Goal: Task Accomplishment & Management: Use online tool/utility

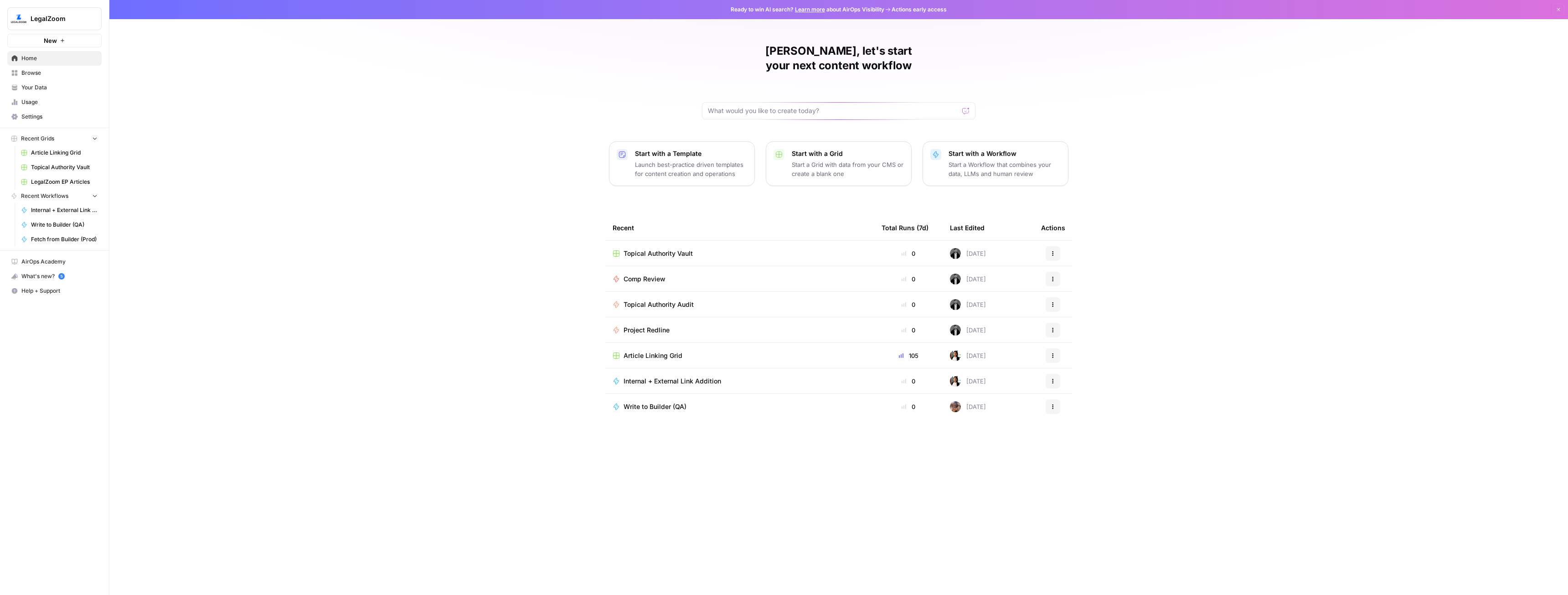
click at [1055, 328] on icon "button" at bounding box center [1052, 330] width 5 height 5
click at [1079, 398] on span "Duplicate" at bounding box center [1100, 396] width 73 height 9
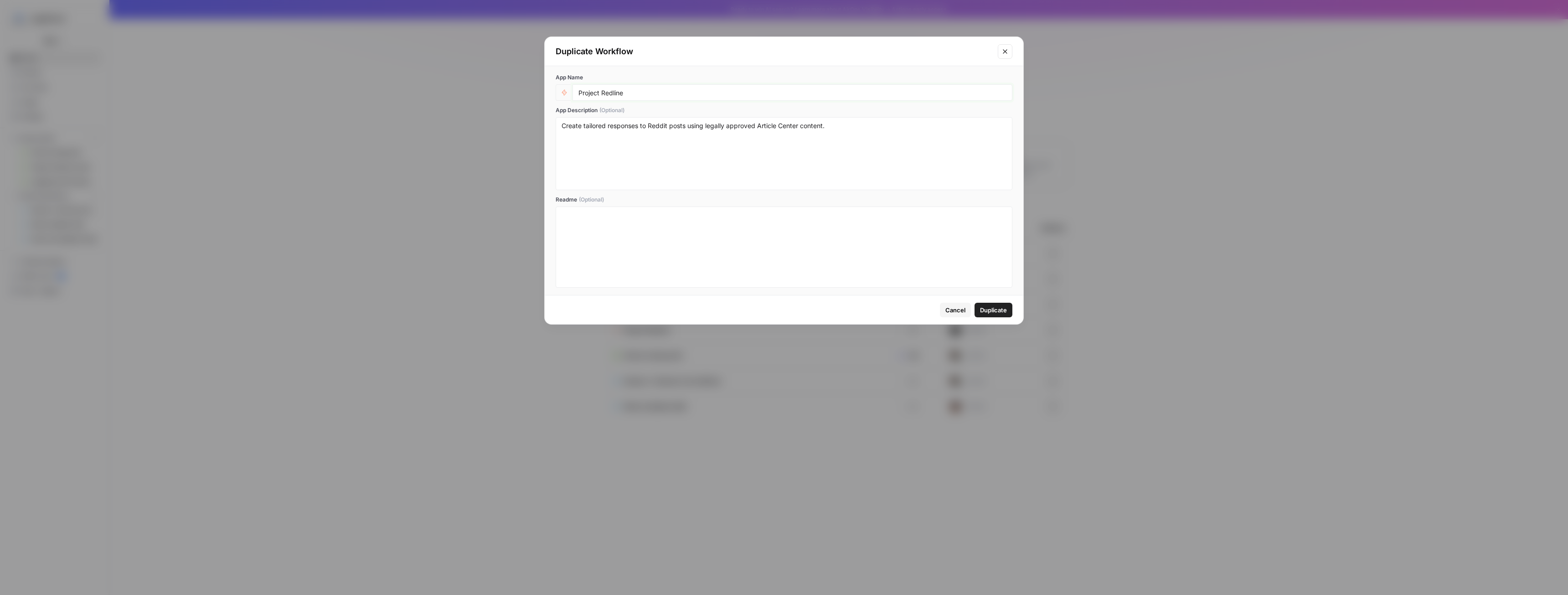
click at [654, 94] on input "Project Redline" at bounding box center [792, 92] width 428 height 8
type input "Project Aura"
drag, startPoint x: 669, startPoint y: 126, endPoint x: 647, endPoint y: 125, distance: 22.0
click at [647, 125] on textarea "Create tailored responses to Reddit posts using legally approved Article Center…" at bounding box center [784, 153] width 445 height 65
type textarea "Create tailored responses to Quora posts using legally approved Article Center …"
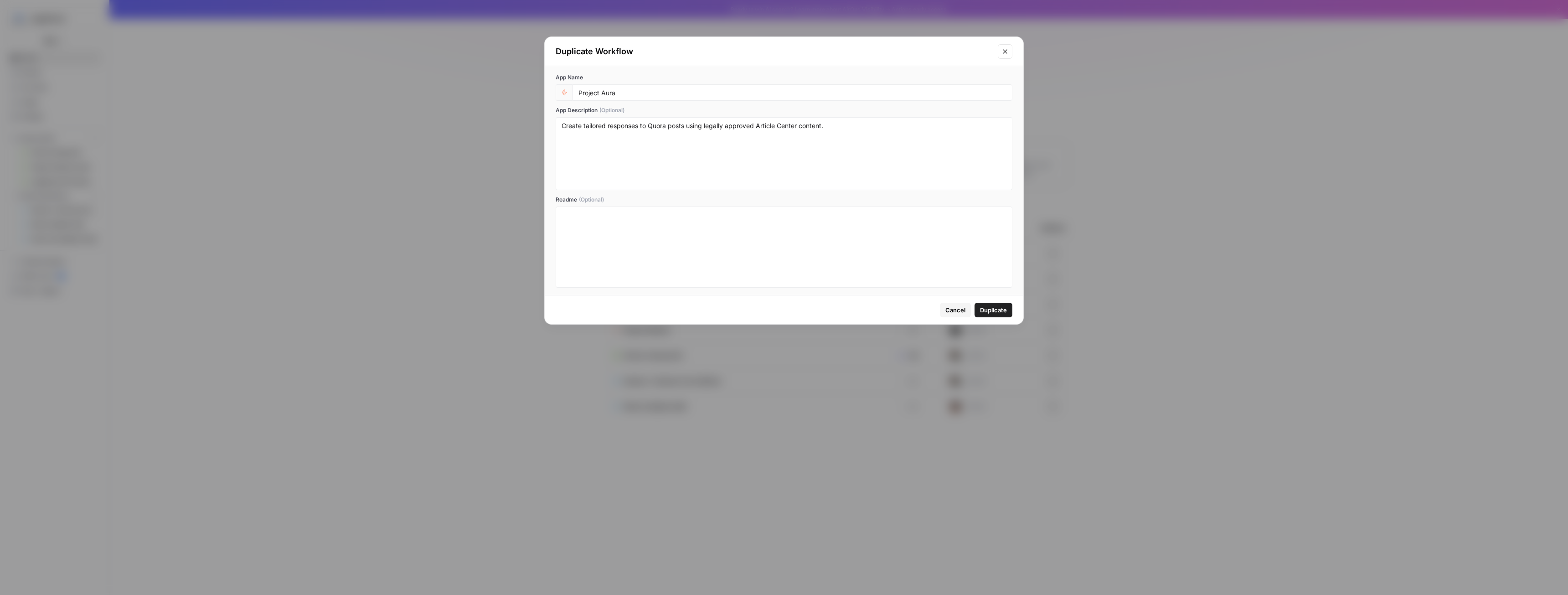
click at [1003, 311] on span "Duplicate" at bounding box center [993, 310] width 27 height 9
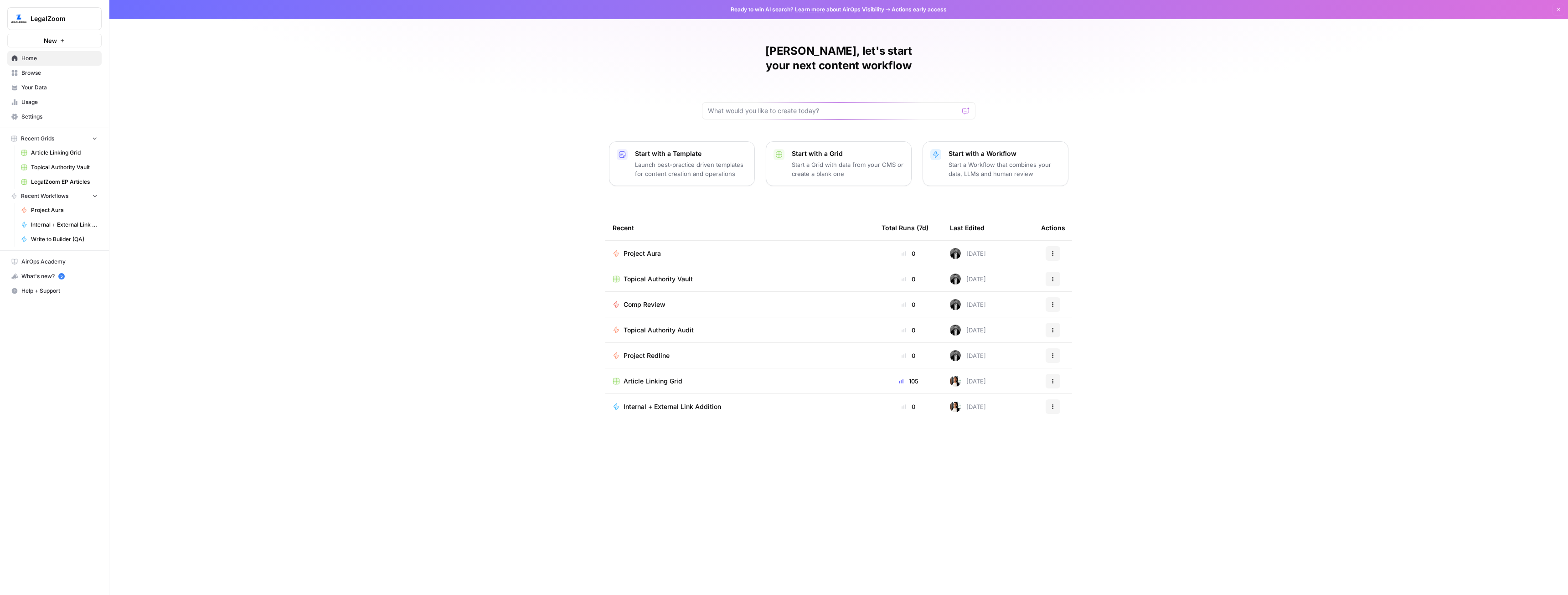
click at [651, 249] on span "Project Aura" at bounding box center [642, 253] width 37 height 9
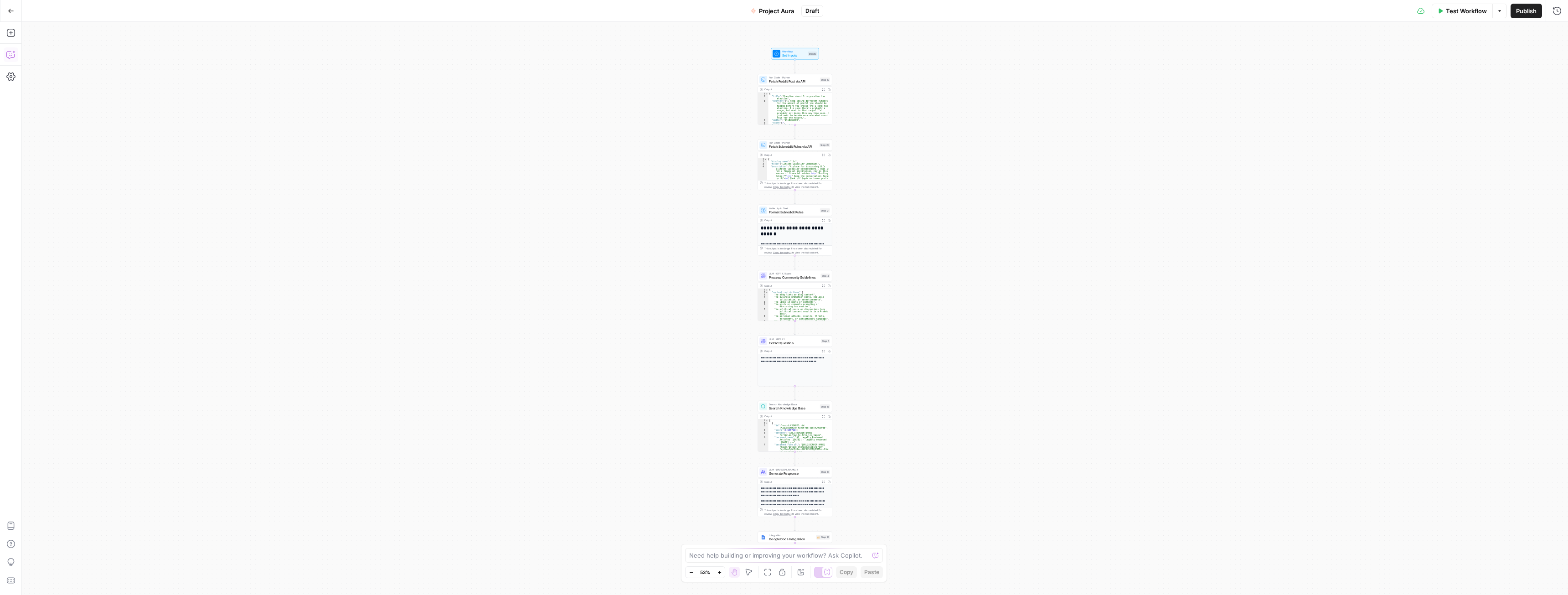
click at [9, 56] on icon "button" at bounding box center [10, 54] width 9 height 9
type textarea "Lets modify this so that it's for Quora, not Reddit. Strip out any Reddit-speci…"
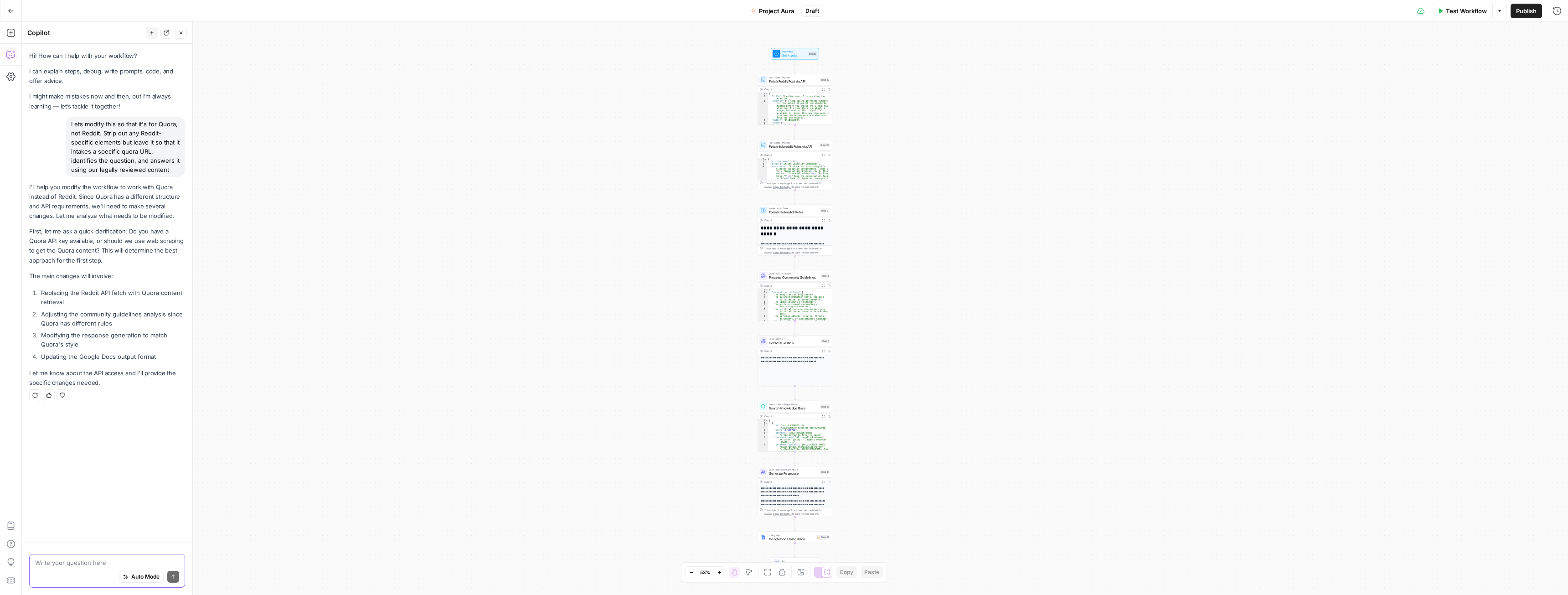
click at [104, 560] on textarea at bounding box center [107, 563] width 144 height 9
type textarea "Lets use web scraping if possible please"
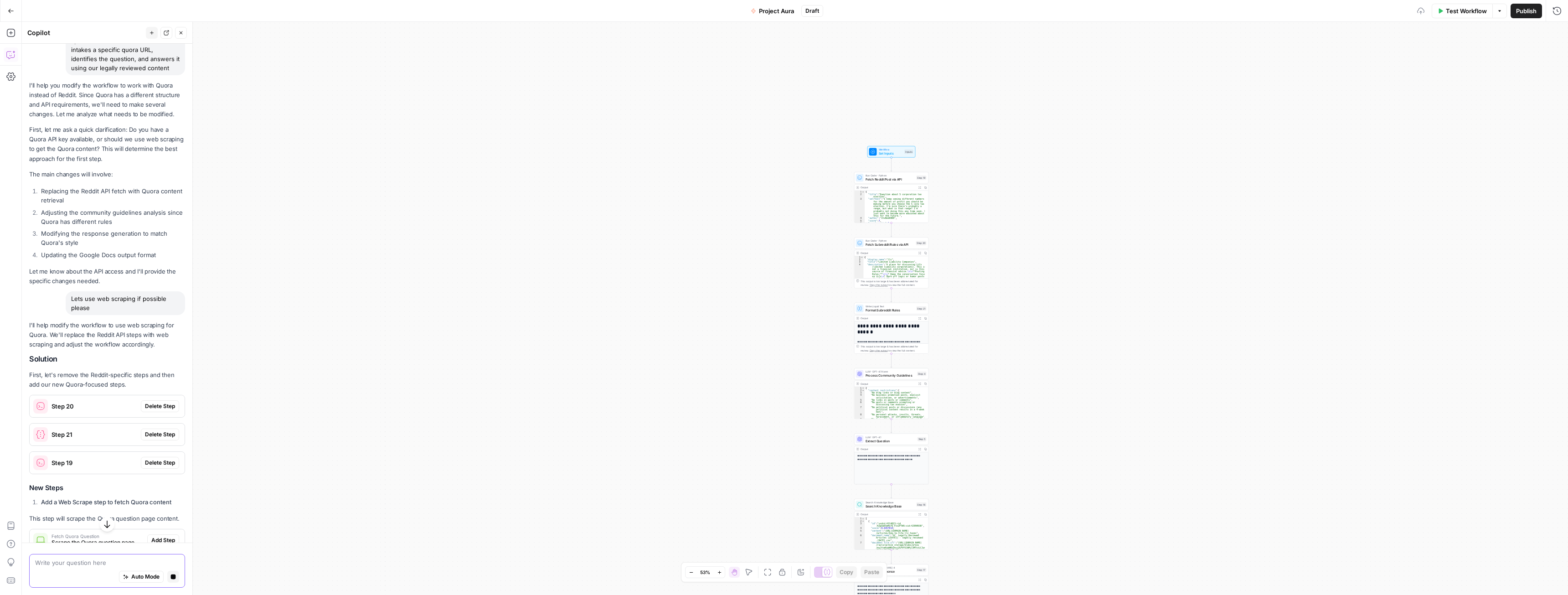
scroll to position [92, 0]
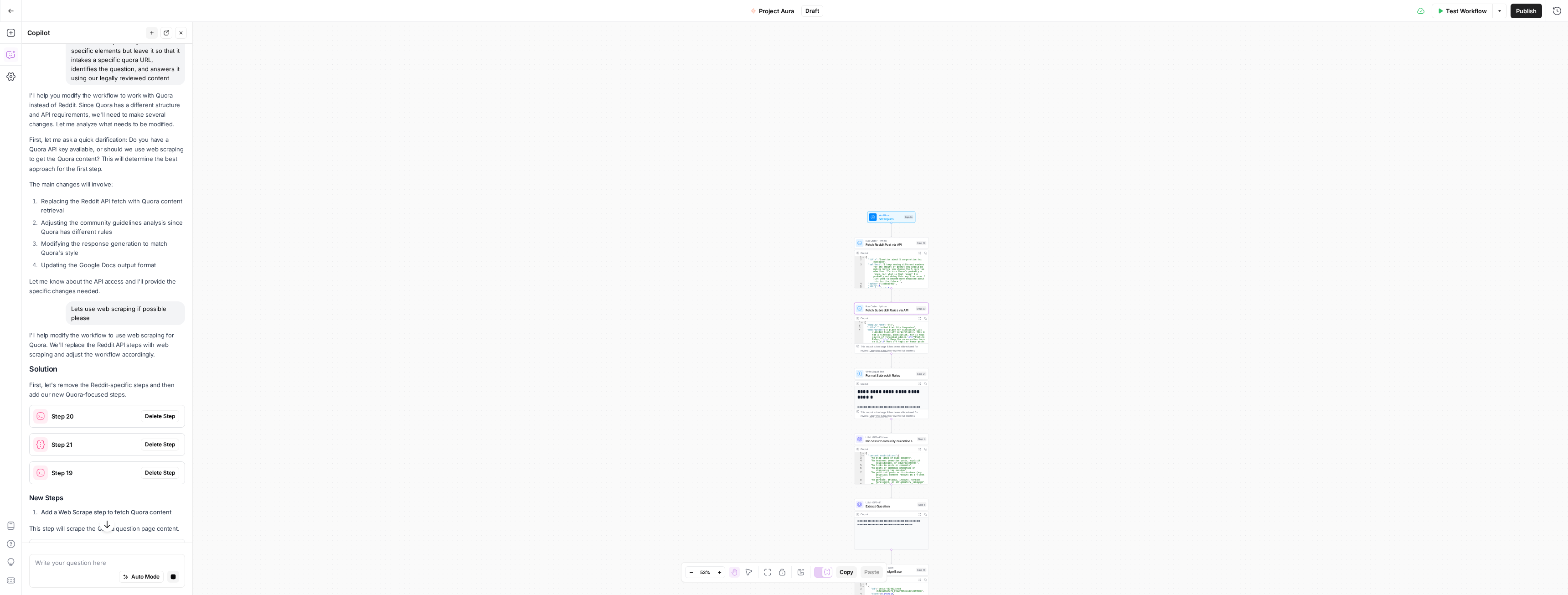
click at [156, 420] on span "Delete Step" at bounding box center [159, 416] width 30 height 8
click at [159, 449] on span "Delete Step" at bounding box center [159, 444] width 30 height 8
click at [158, 476] on div "Step 19 Delete Step" at bounding box center [107, 473] width 155 height 15
click at [159, 477] on span "Delete Step" at bounding box center [159, 473] width 30 height 8
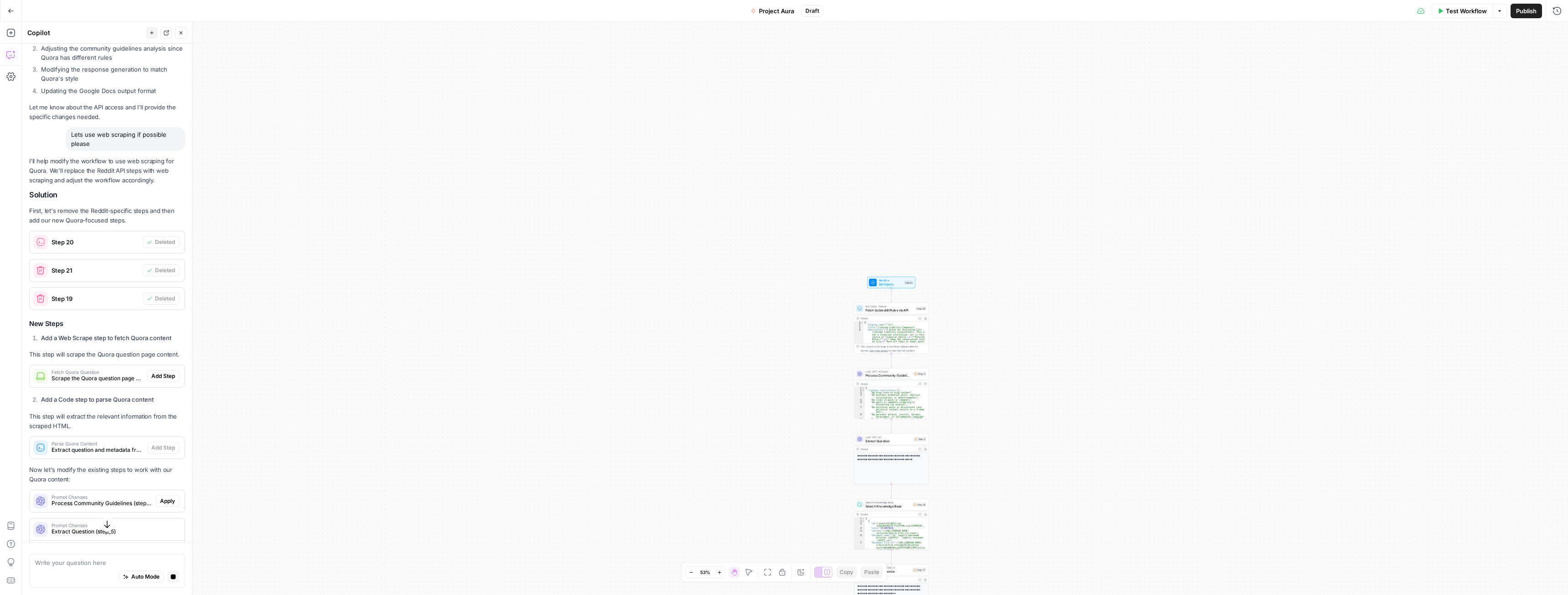
scroll to position [274, 0]
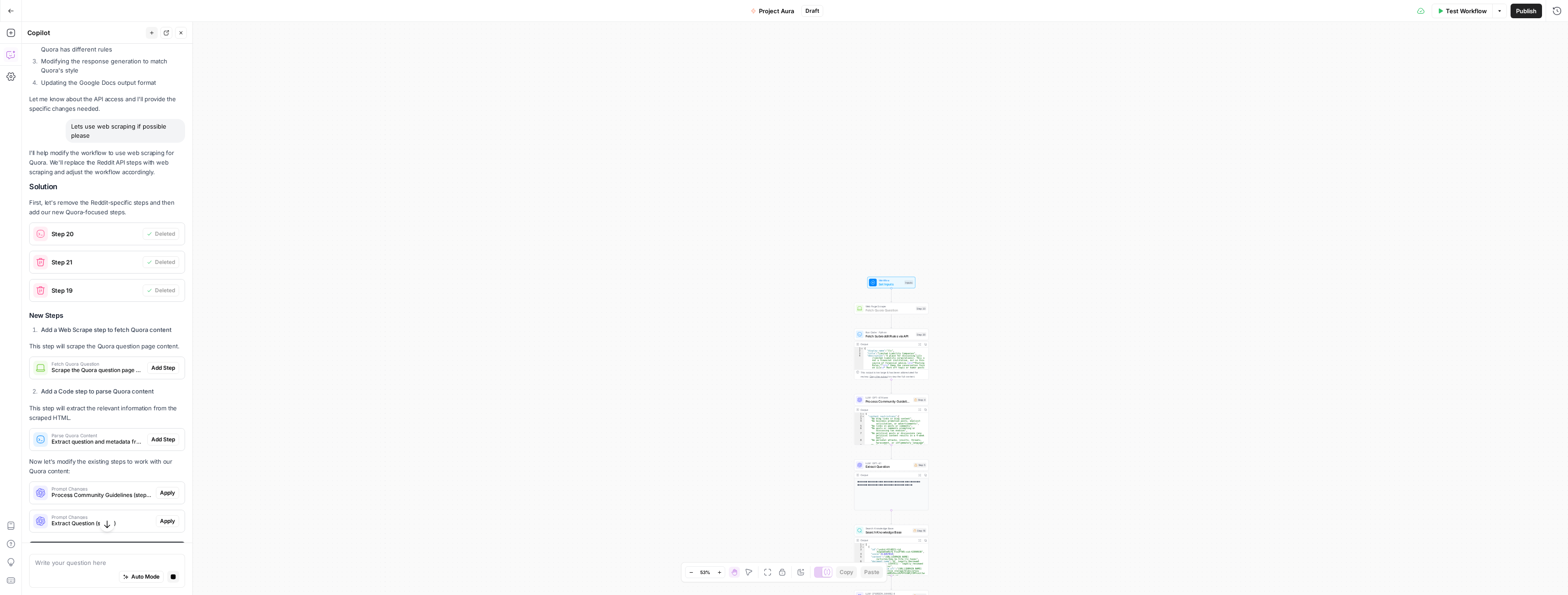
click at [159, 374] on button "Add Step" at bounding box center [163, 368] width 32 height 12
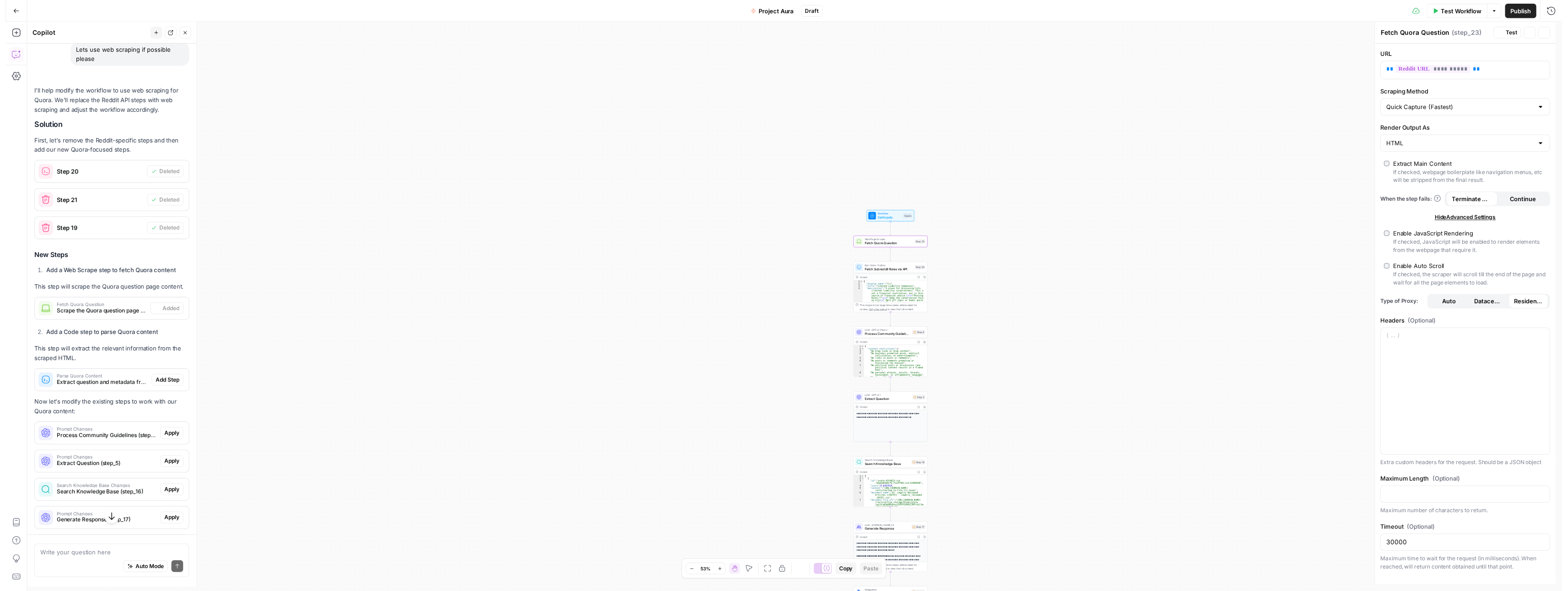
scroll to position [382, 0]
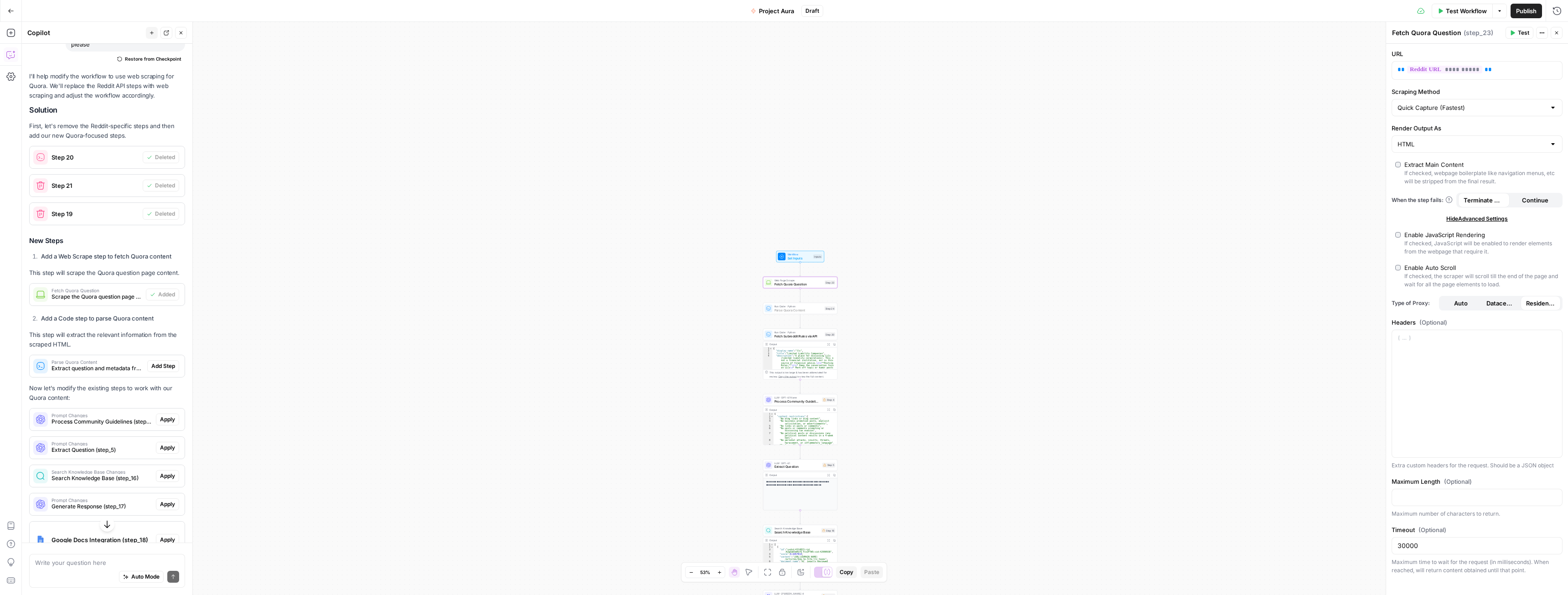
click at [158, 370] on span "Add Step" at bounding box center [163, 366] width 24 height 8
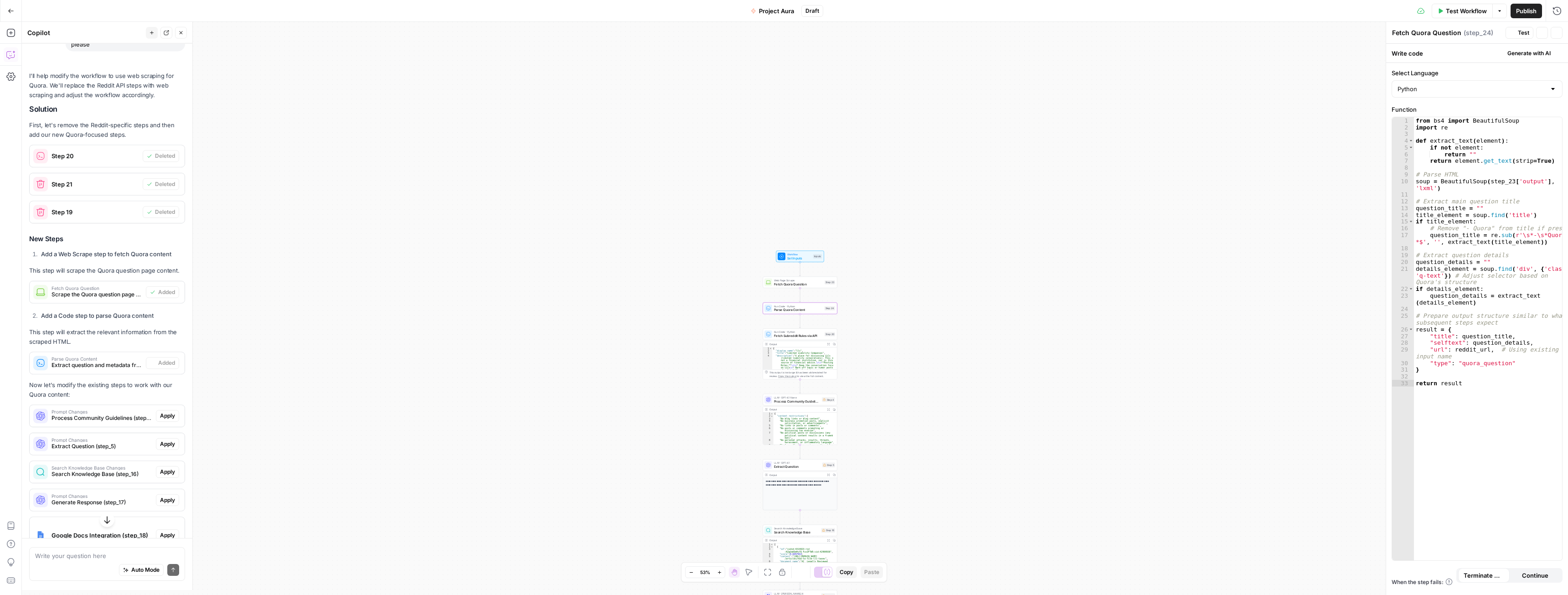
type textarea "Parse Quora Content"
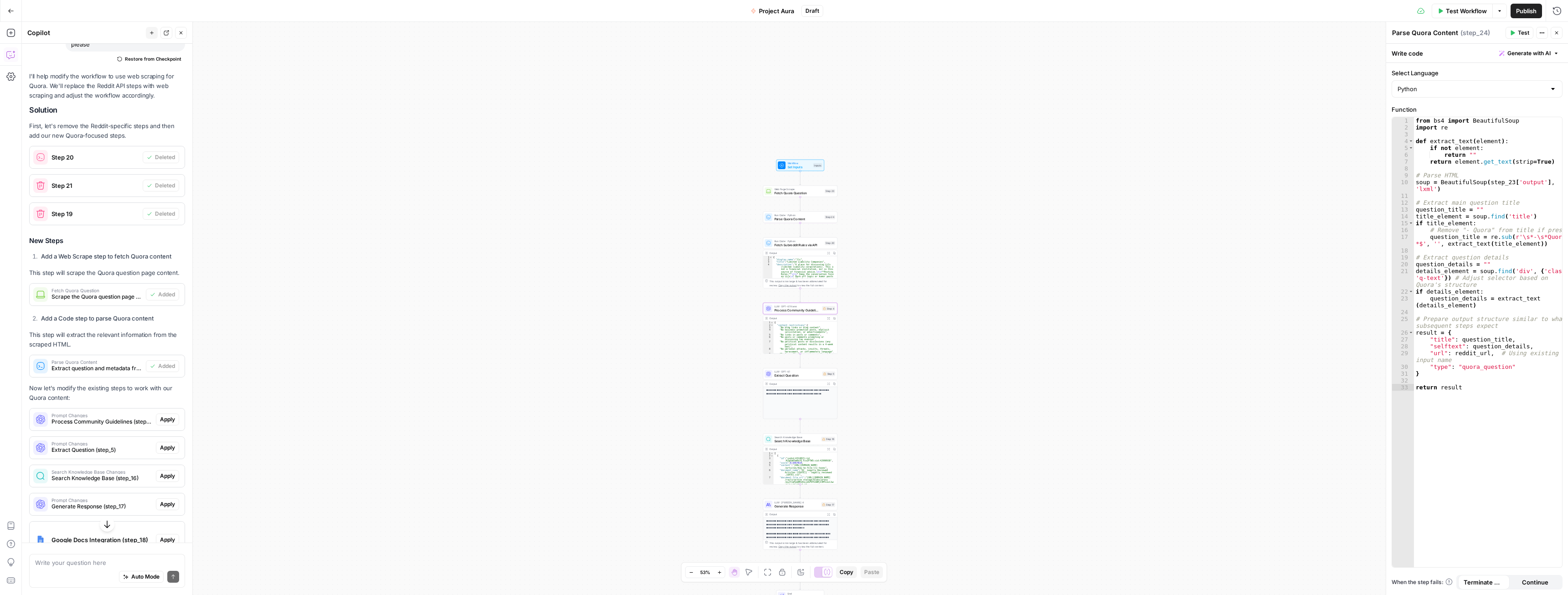
click at [164, 424] on span "Apply" at bounding box center [167, 419] width 15 height 8
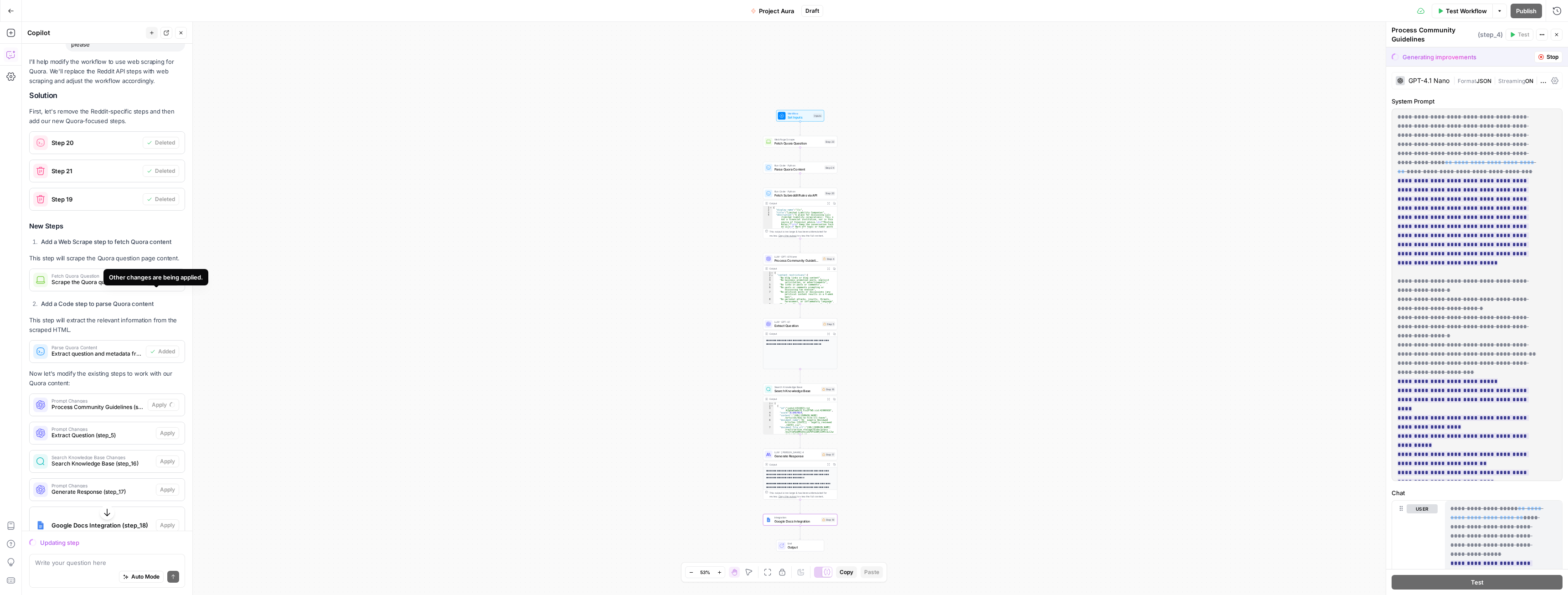
scroll to position [502, 0]
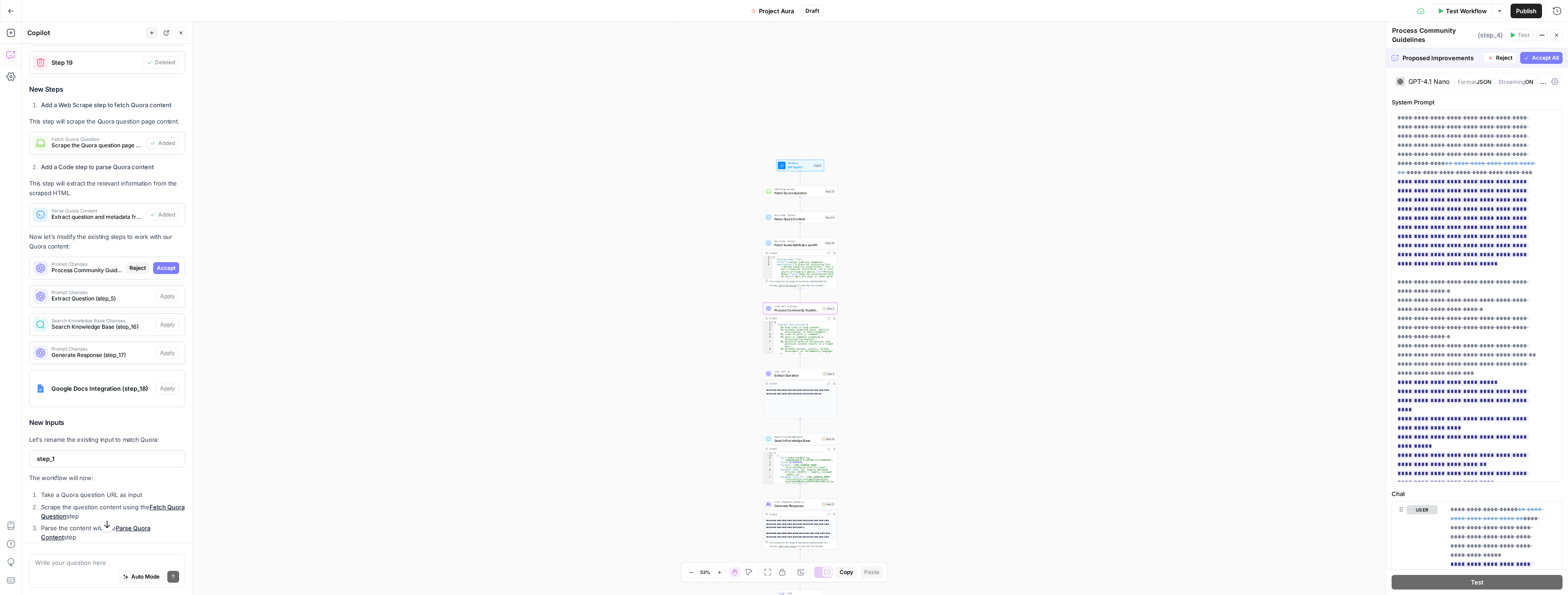
click at [160, 272] on span "Accept" at bounding box center [166, 268] width 19 height 8
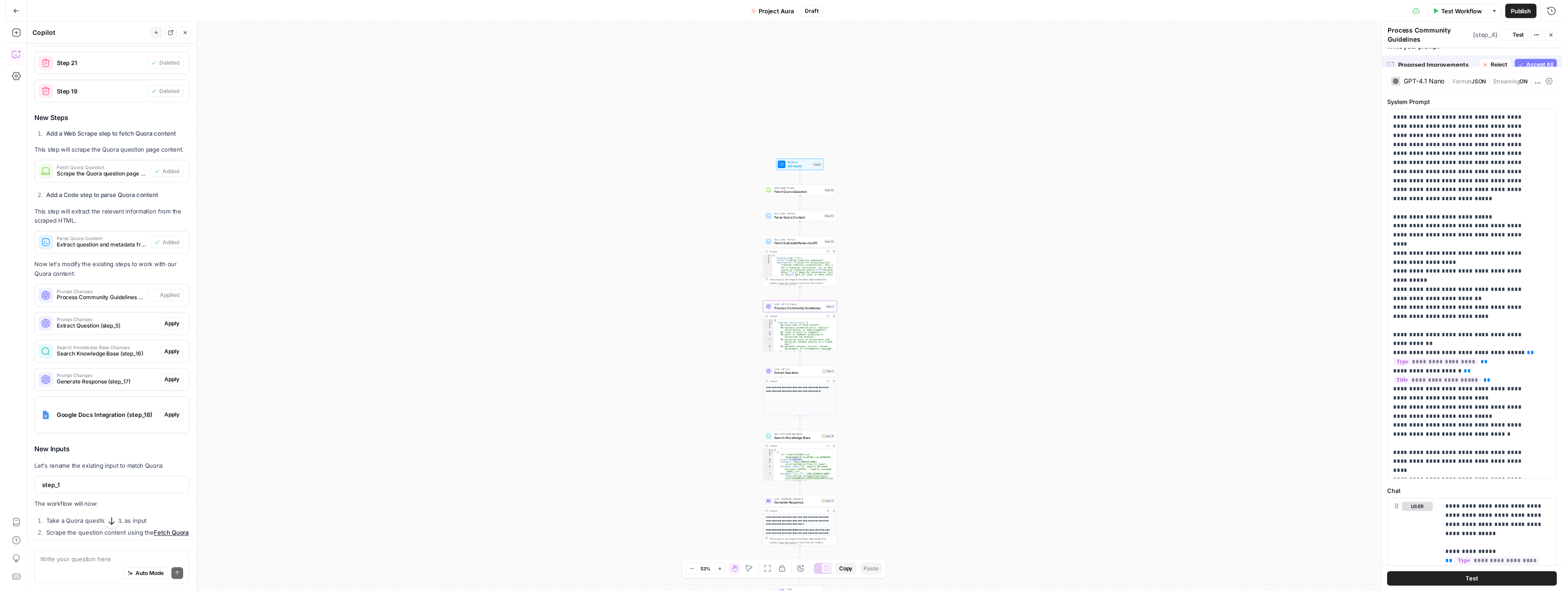
scroll to position [533, 0]
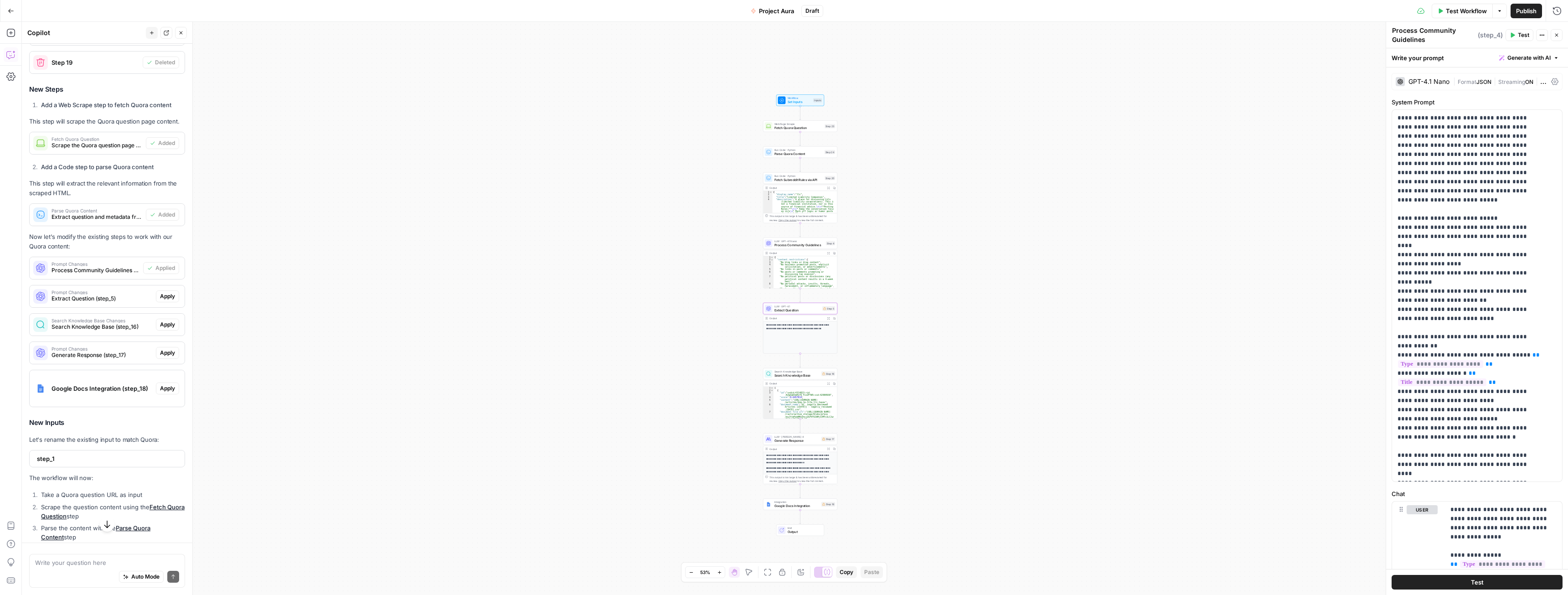
click at [160, 300] on span "Apply" at bounding box center [167, 296] width 15 height 8
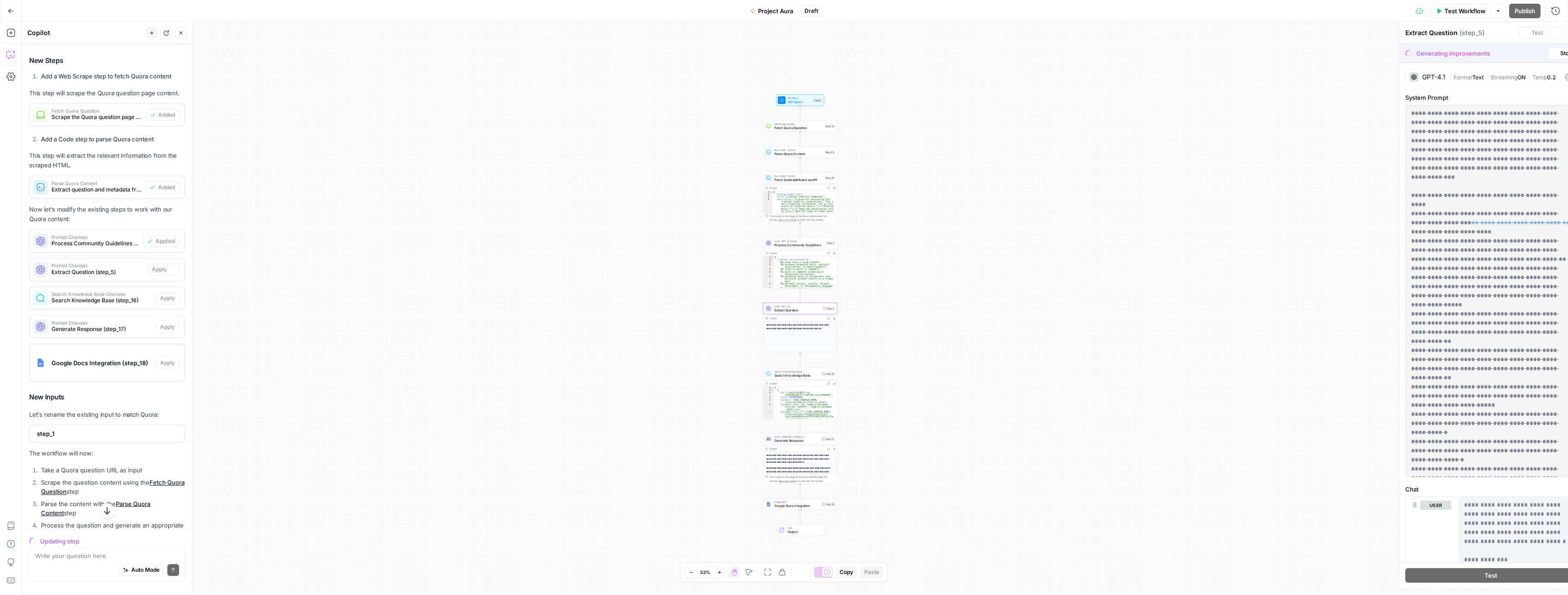
scroll to position [502, 0]
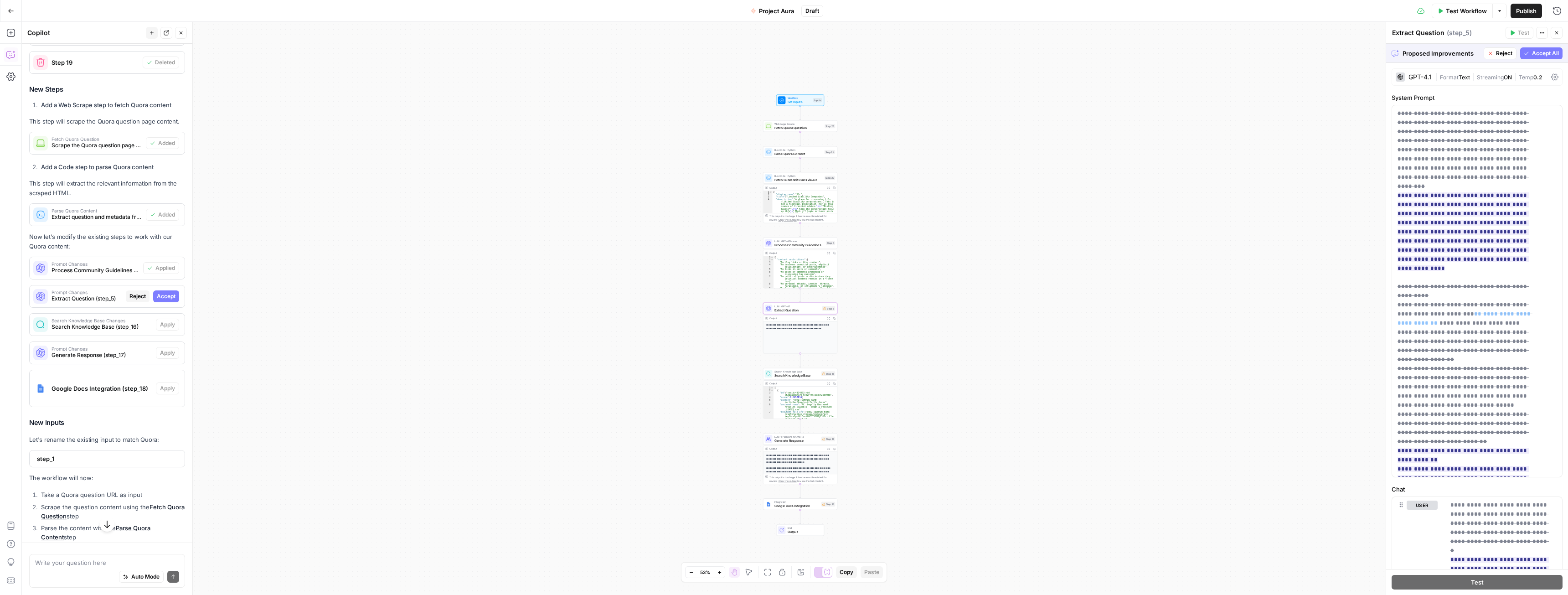
click at [166, 300] on span "Accept" at bounding box center [166, 296] width 19 height 8
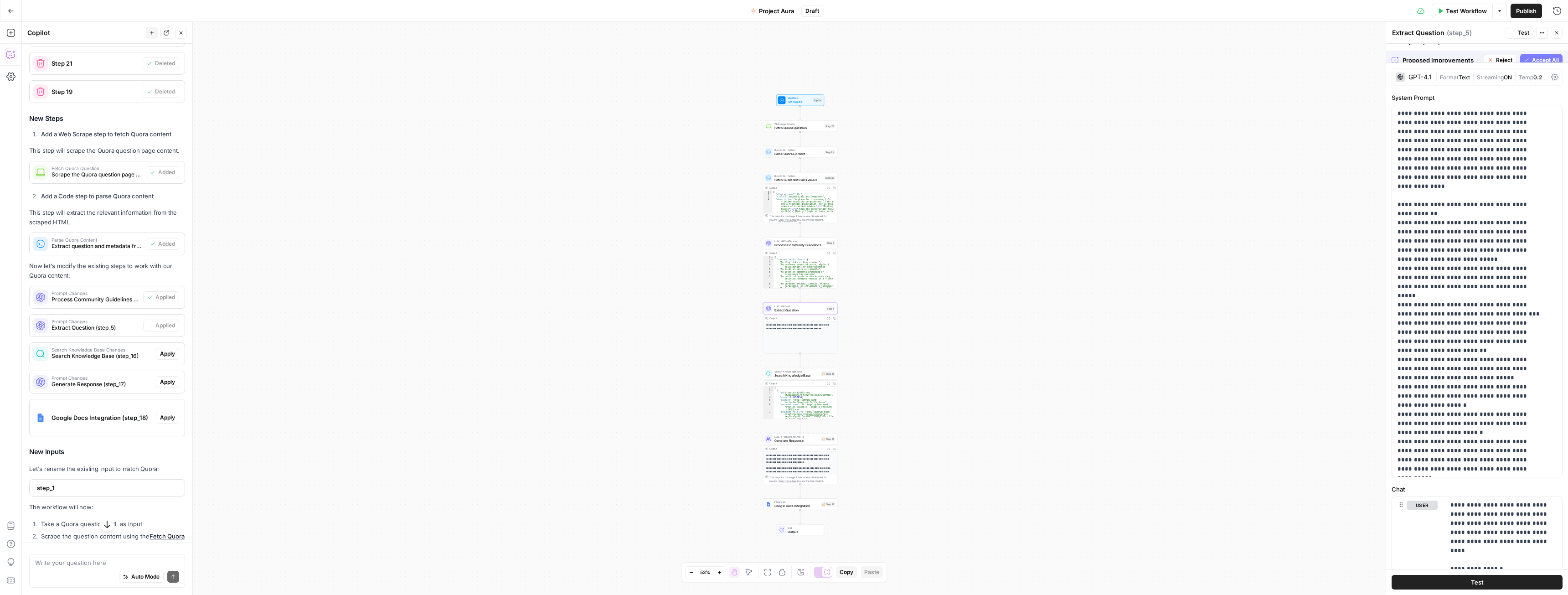
scroll to position [531, 0]
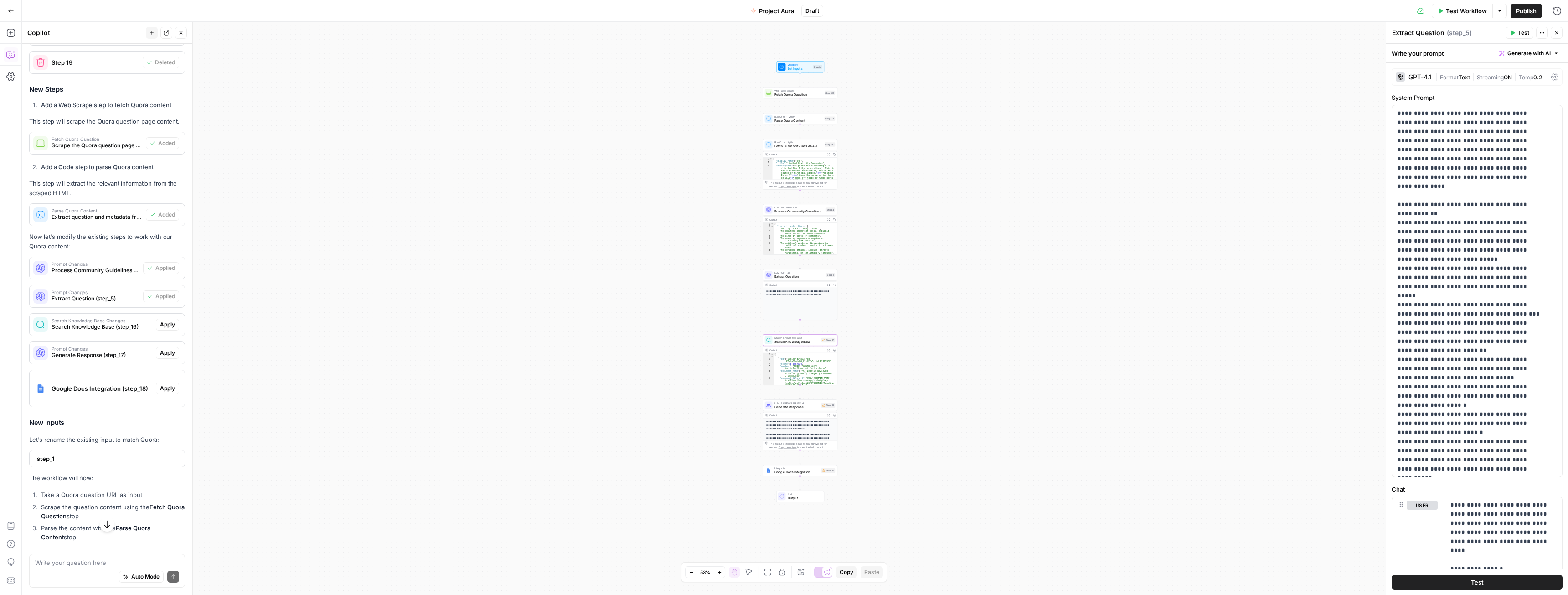
click at [160, 329] on span "Apply" at bounding box center [167, 324] width 15 height 8
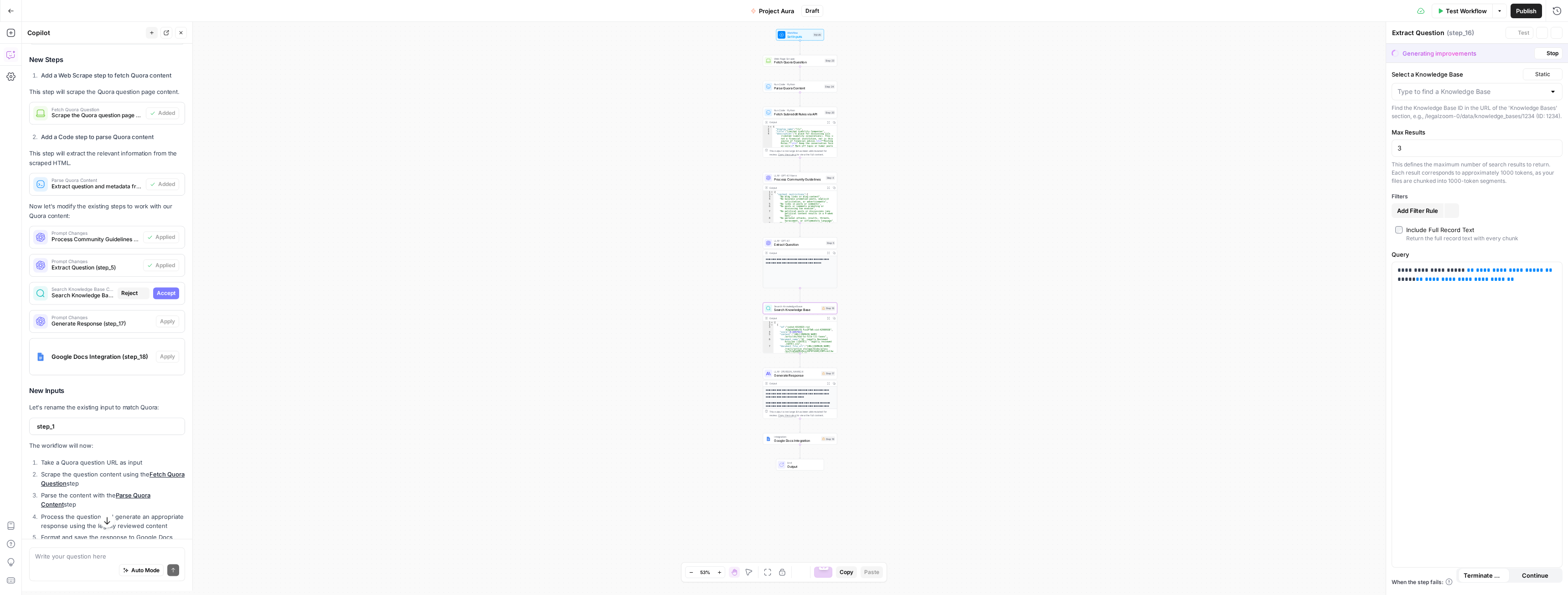
type textarea "Search Knowledge Base"
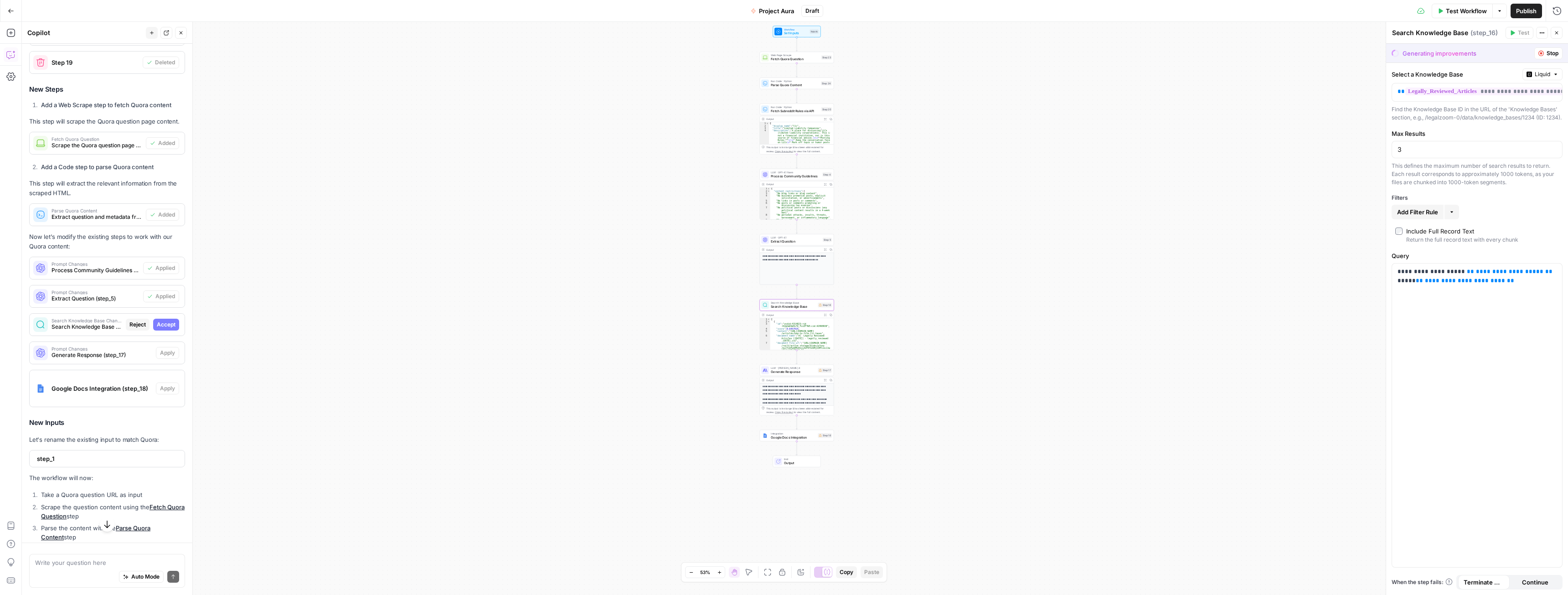
click at [157, 329] on span "Accept" at bounding box center [166, 324] width 19 height 8
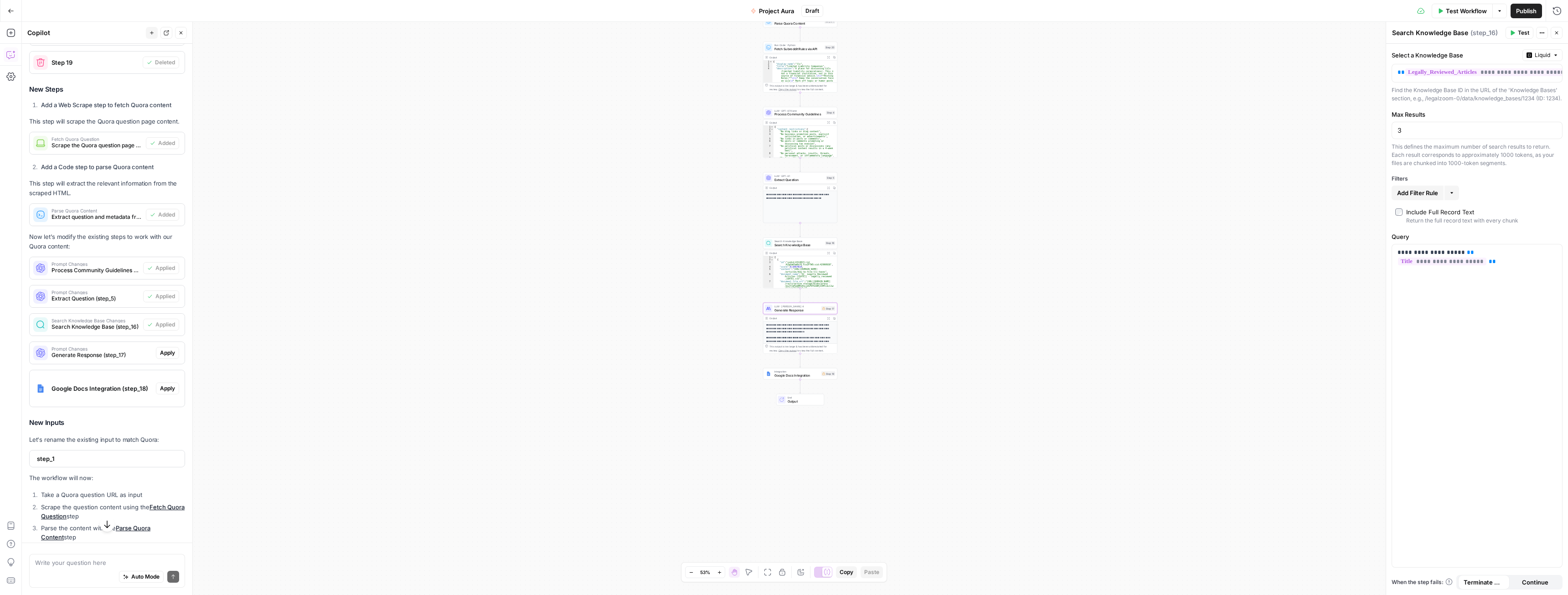
click at [161, 357] on span "Apply" at bounding box center [167, 353] width 15 height 8
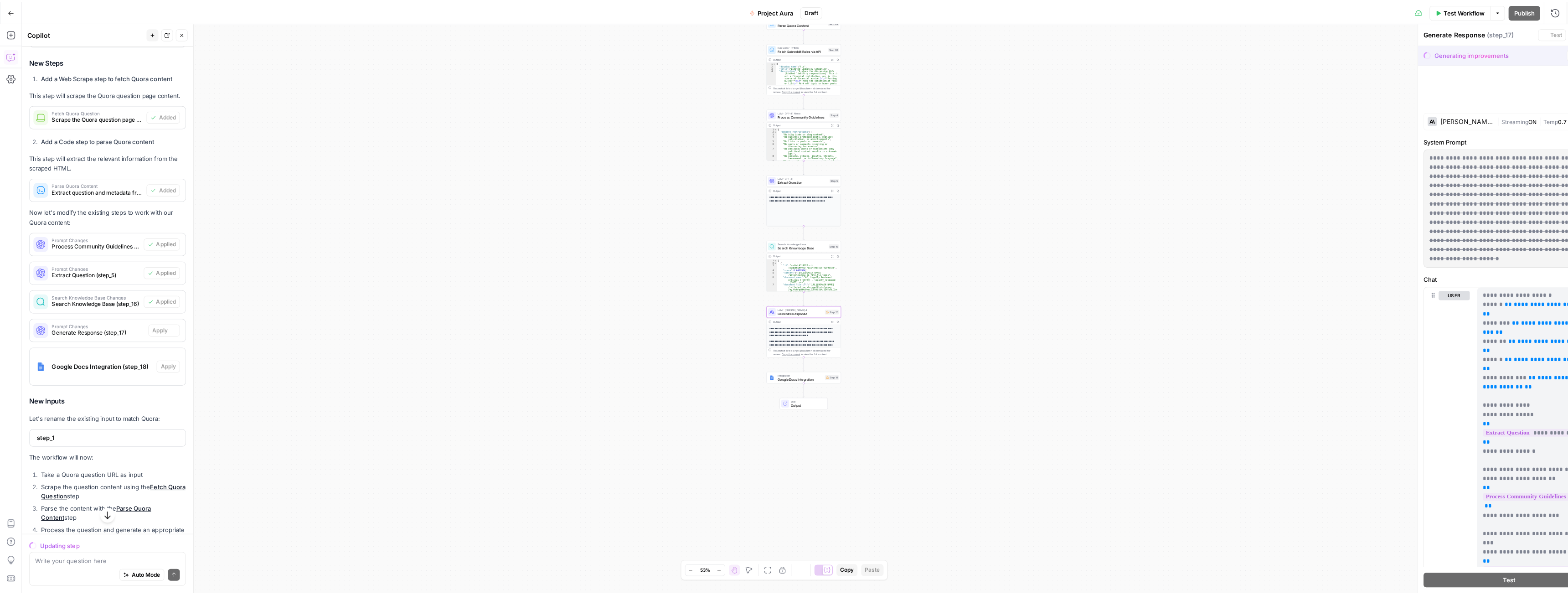
scroll to position [502, 0]
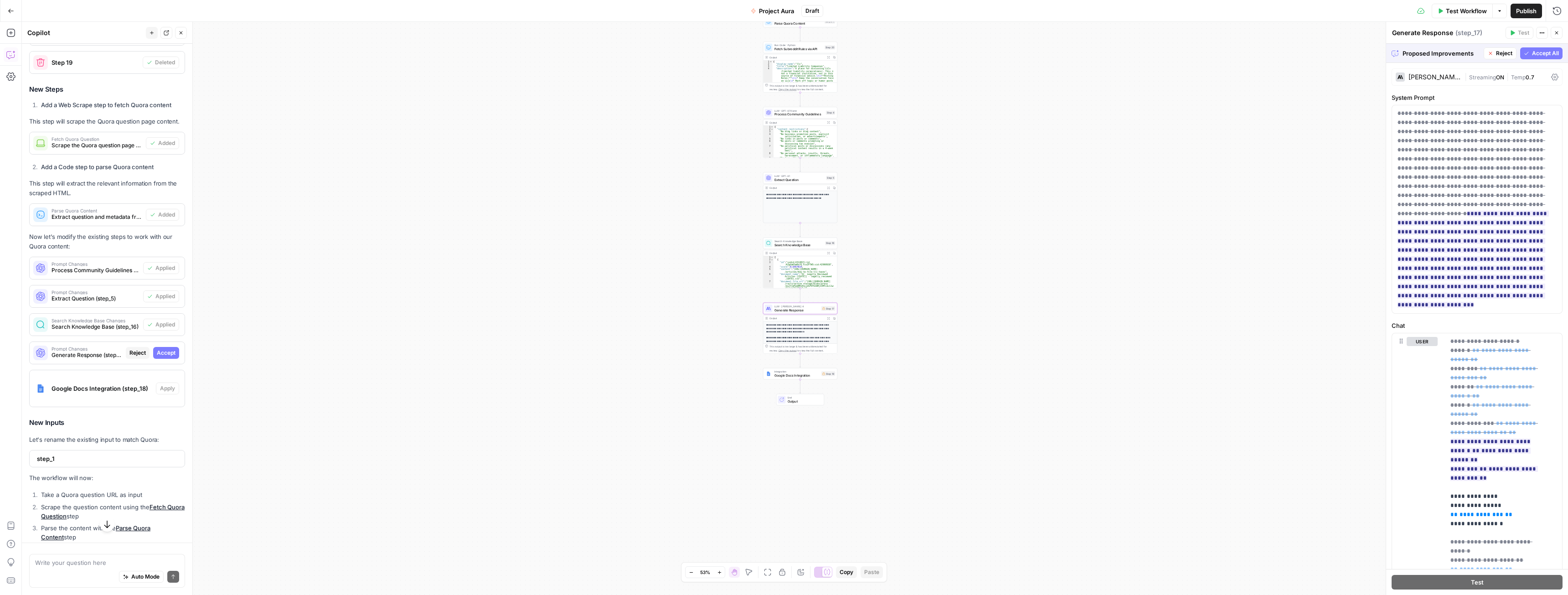
click at [157, 357] on span "Accept" at bounding box center [166, 353] width 19 height 8
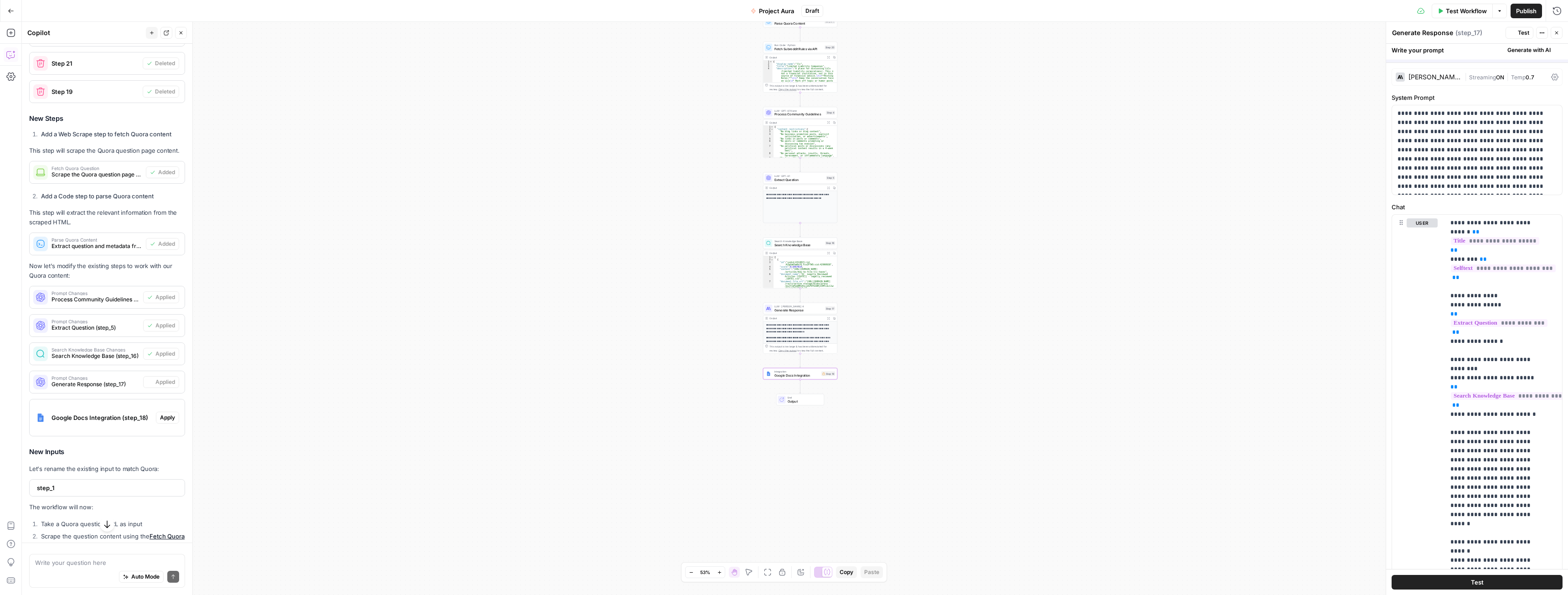
scroll to position [531, 0]
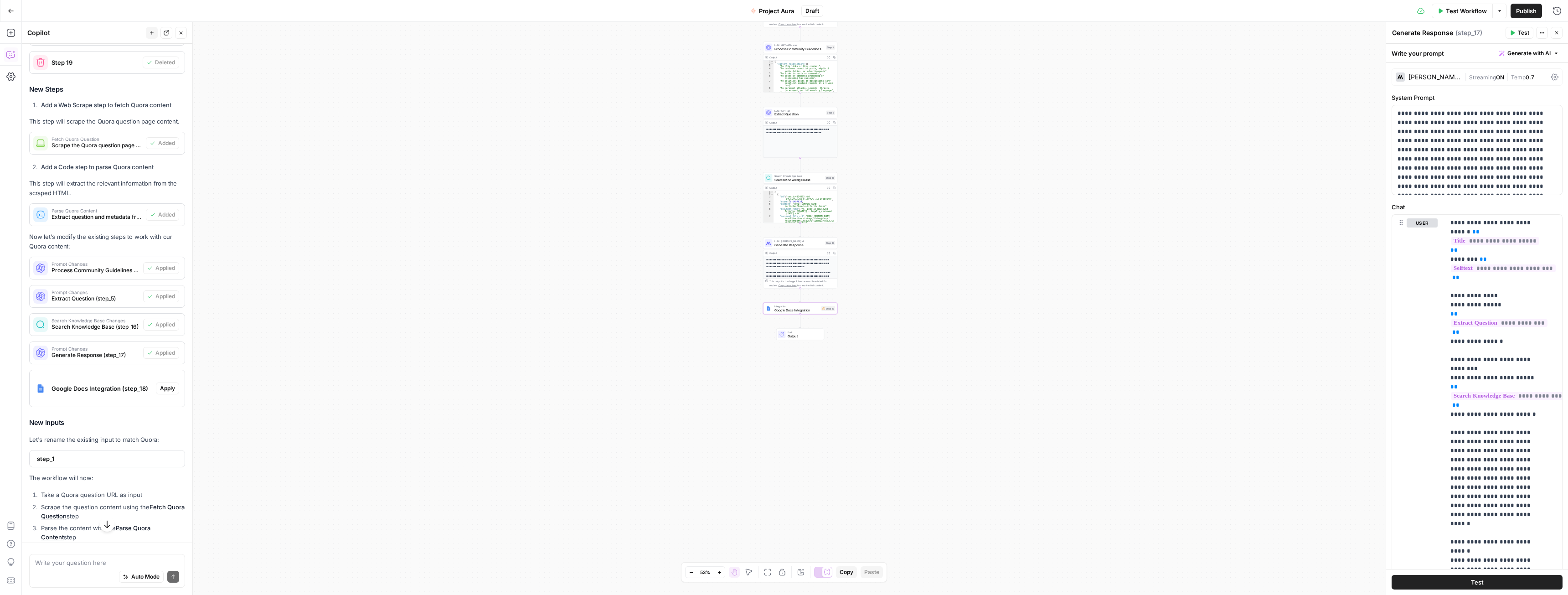
click at [161, 393] on span "Apply" at bounding box center [167, 388] width 15 height 8
click at [761, 121] on button "Apply anyway" at bounding box center [763, 116] width 55 height 16
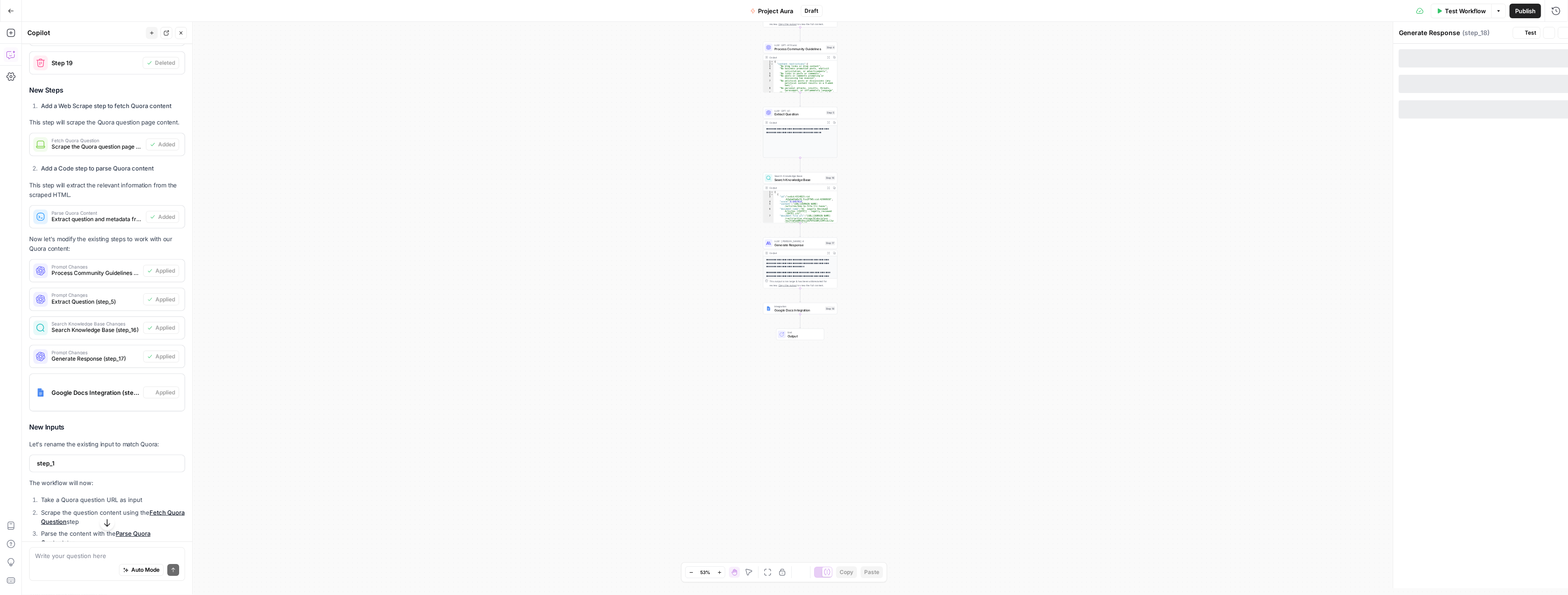
type textarea "Google Docs Integration"
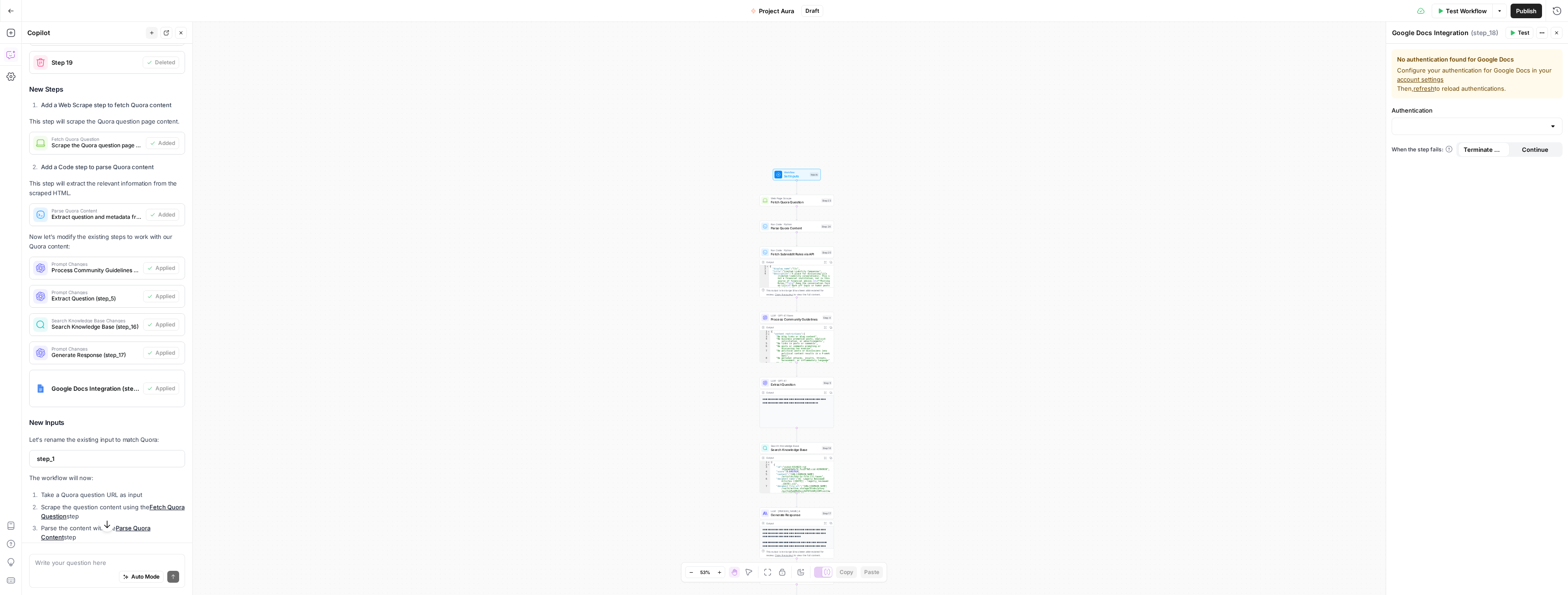
click at [803, 208] on div "Workflow Set Inputs Inputs Web Page Scrape Fetch Quora Question Step 23 Run Cod…" at bounding box center [795, 308] width 1546 height 573
click at [1458, 9] on span "Test Workflow" at bounding box center [1466, 10] width 41 height 9
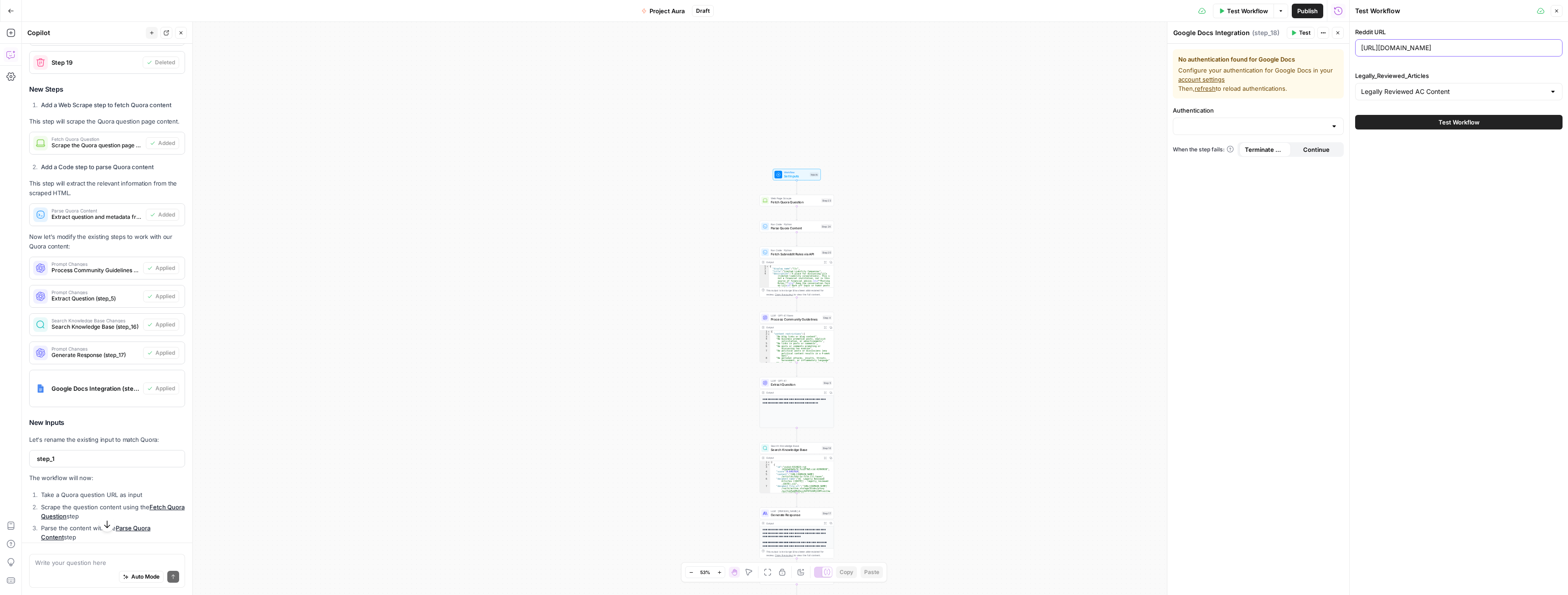
click at [1429, 48] on input "https://www.reddit.com/r/llc/comments/1m0s3e1/question_about_s_corporation_tax_…" at bounding box center [1458, 48] width 195 height 9
paste input "quora.com/I-want-to-start-my-own-business-What-should-I-do-first"
type input "https://www.quora.com/I-want-to-start-my-own-business-What-should-I-do-first"
click at [1464, 124] on span "Test Workflow" at bounding box center [1458, 122] width 41 height 9
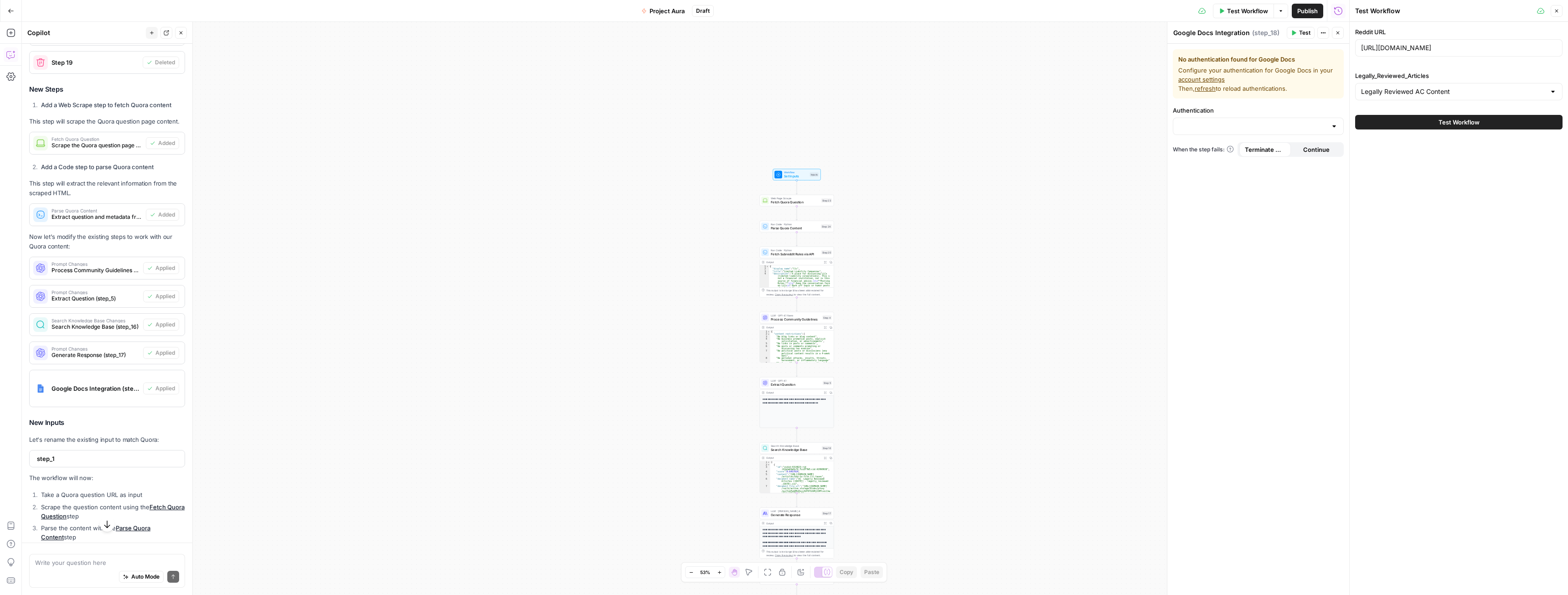
scroll to position [0, 0]
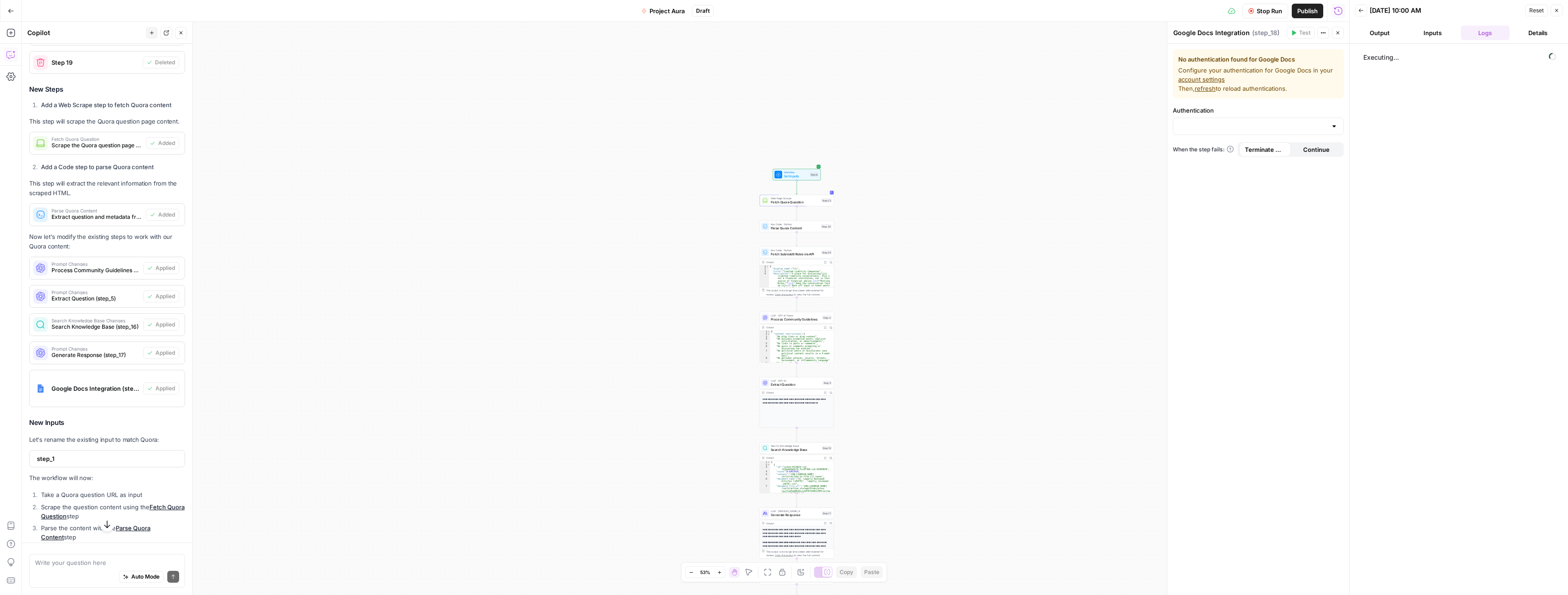
click at [1335, 33] on icon "button" at bounding box center [1337, 32] width 5 height 5
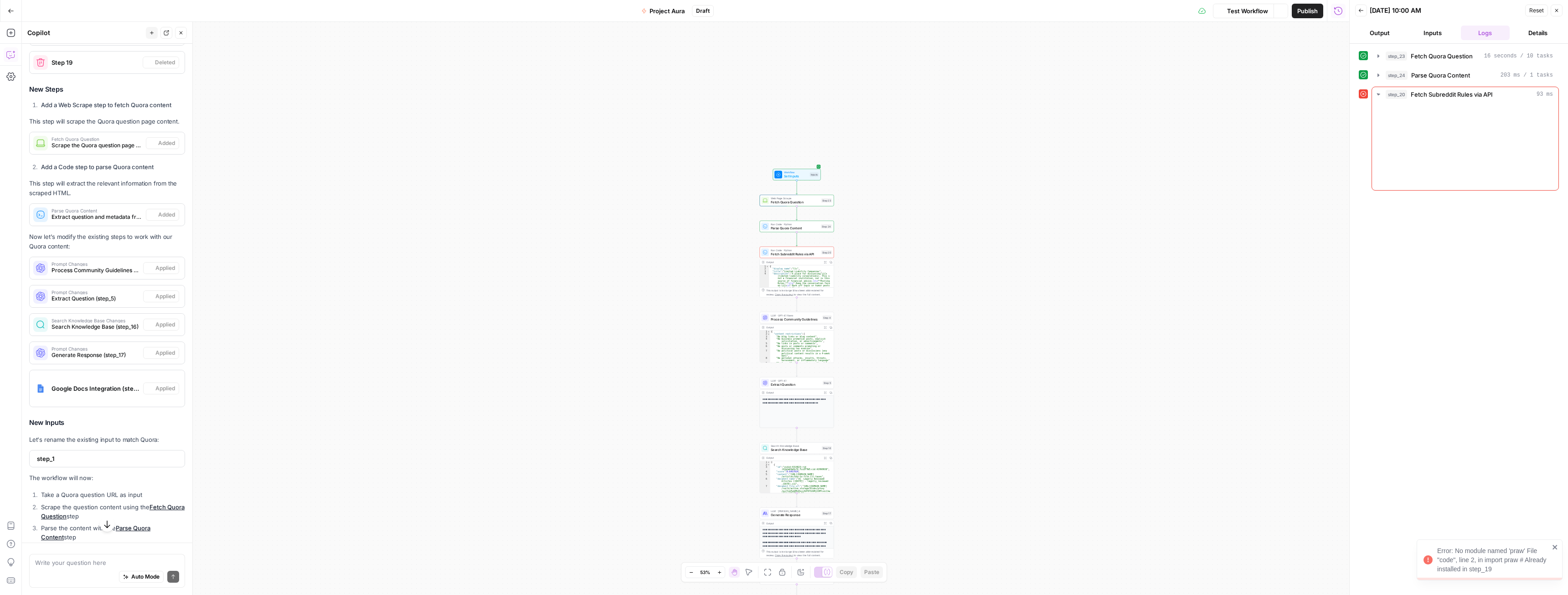
scroll to position [531, 0]
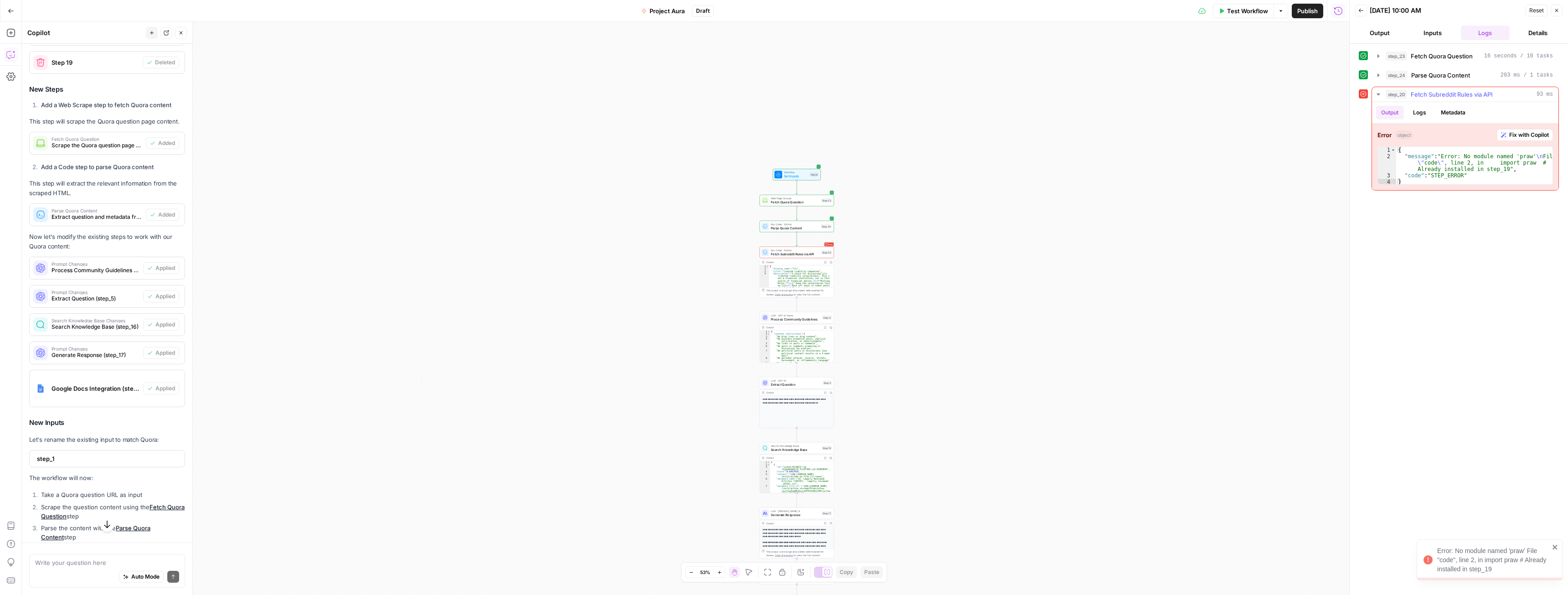
click at [1529, 136] on span "Fix with Copilot" at bounding box center [1528, 135] width 40 height 8
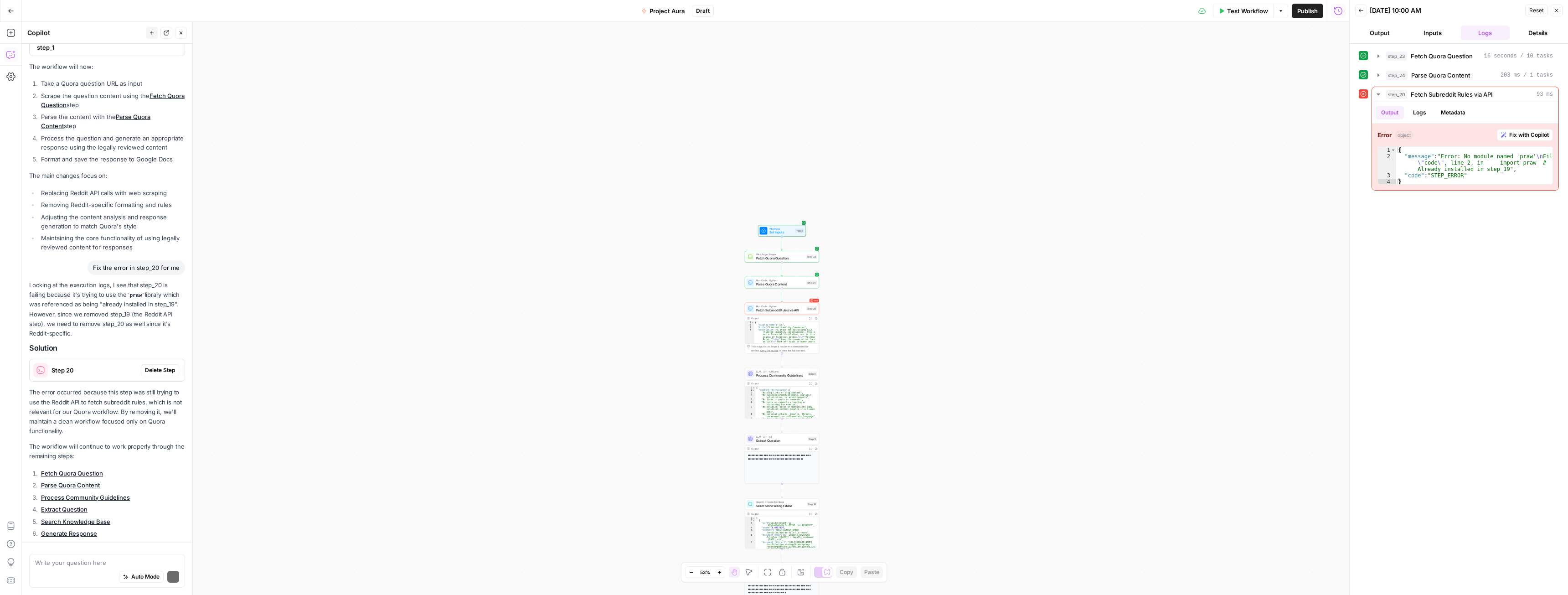
scroll to position [993, 0]
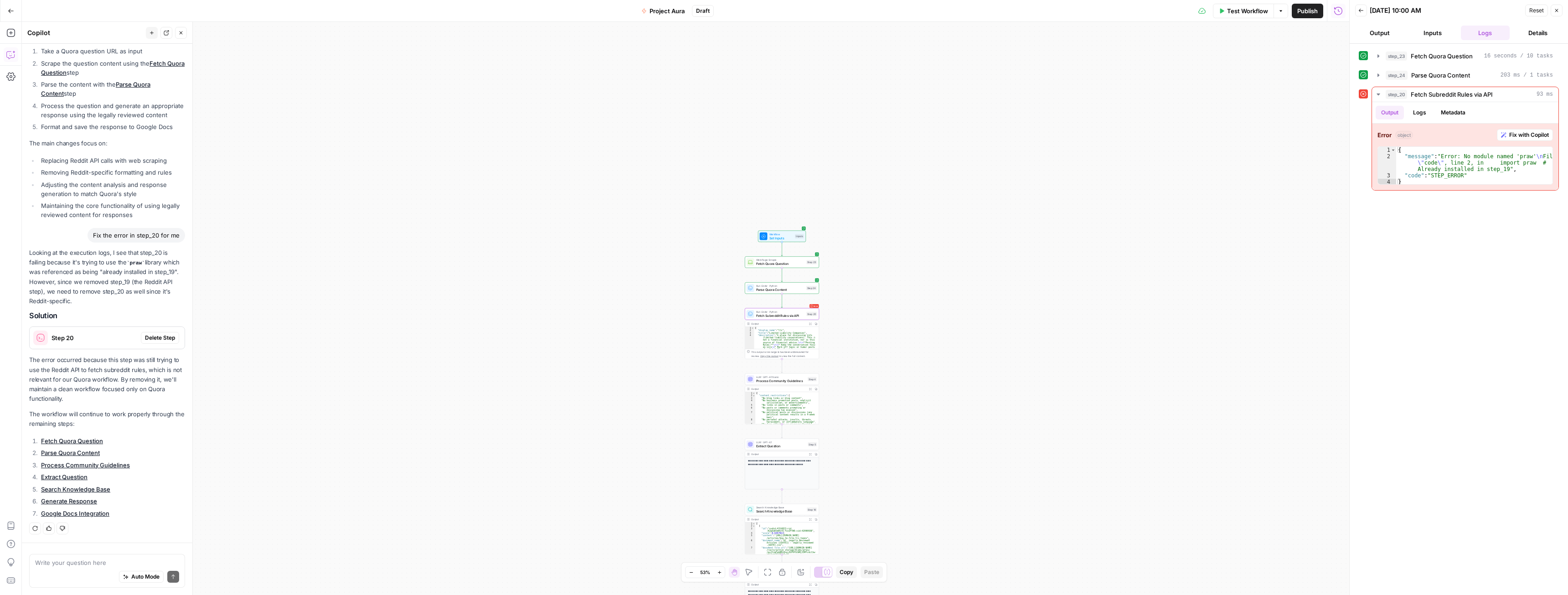
click at [152, 340] on span "Delete Step" at bounding box center [159, 337] width 30 height 8
click at [1241, 12] on span "Test Workflow" at bounding box center [1247, 10] width 41 height 9
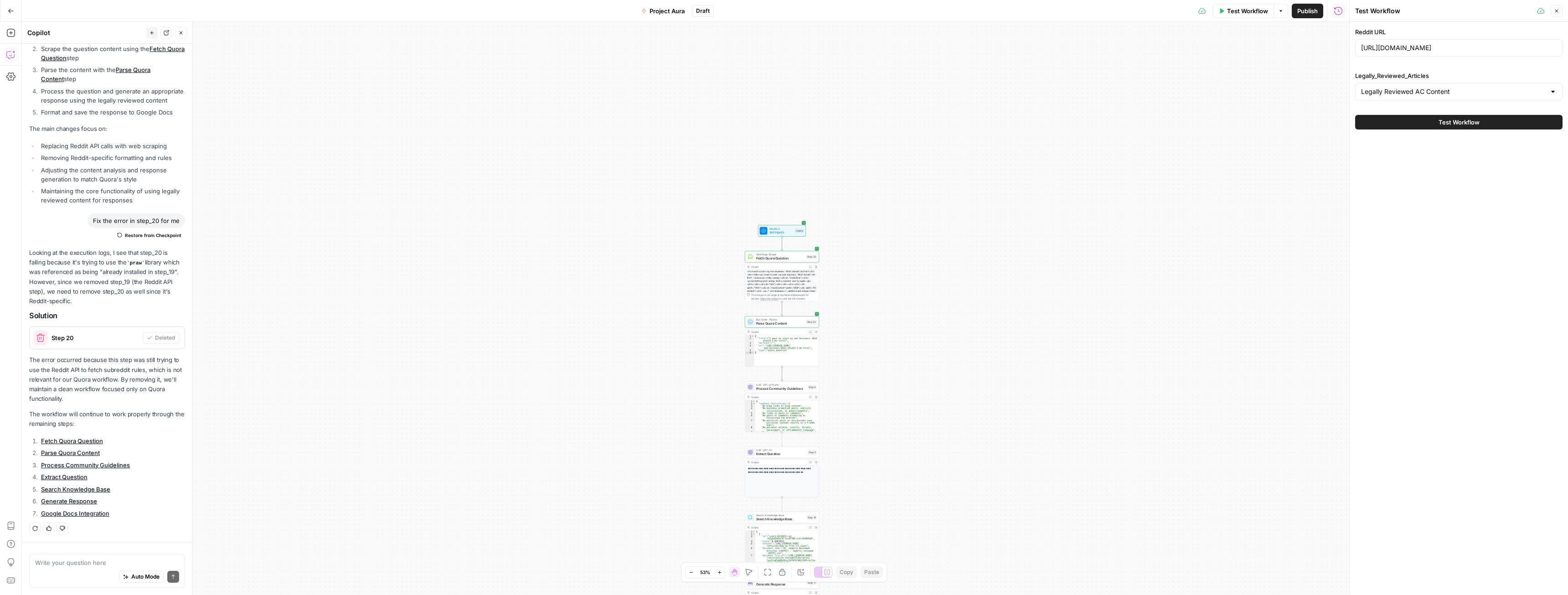
click at [1487, 116] on button "Test Workflow" at bounding box center [1458, 122] width 208 height 15
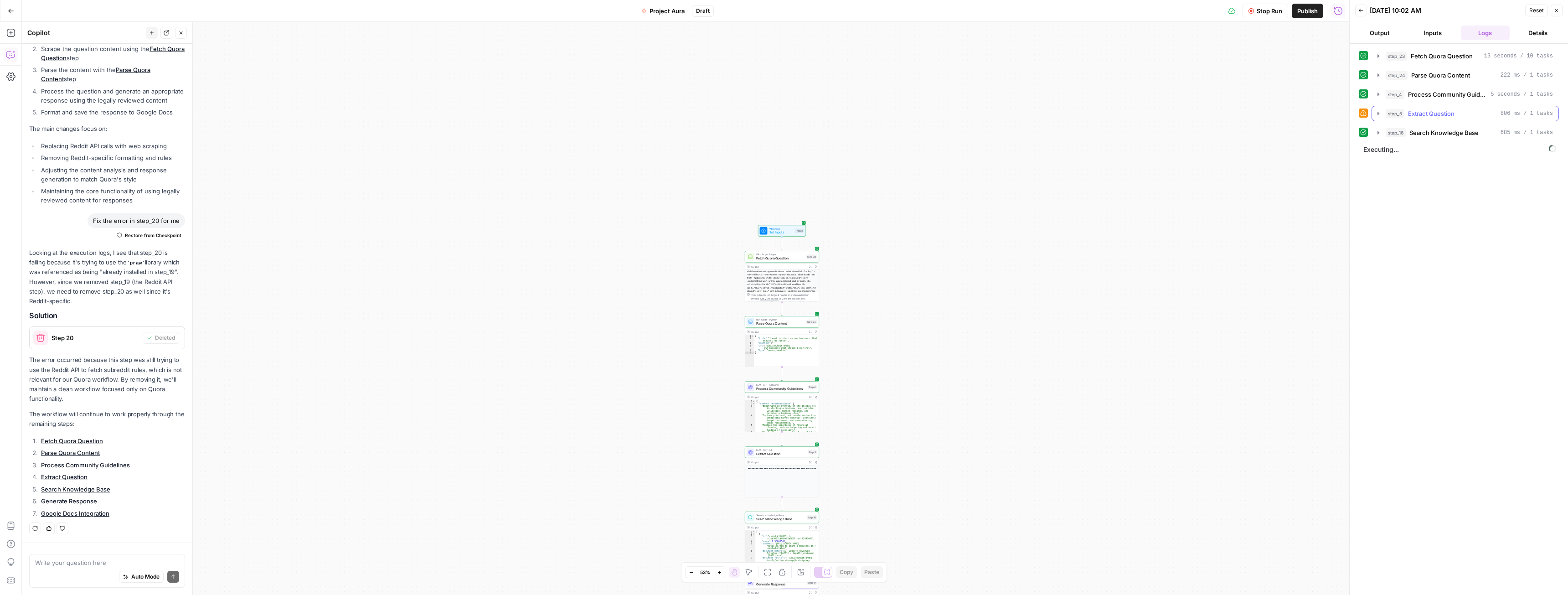
click at [1379, 116] on icon "button" at bounding box center [1378, 113] width 7 height 7
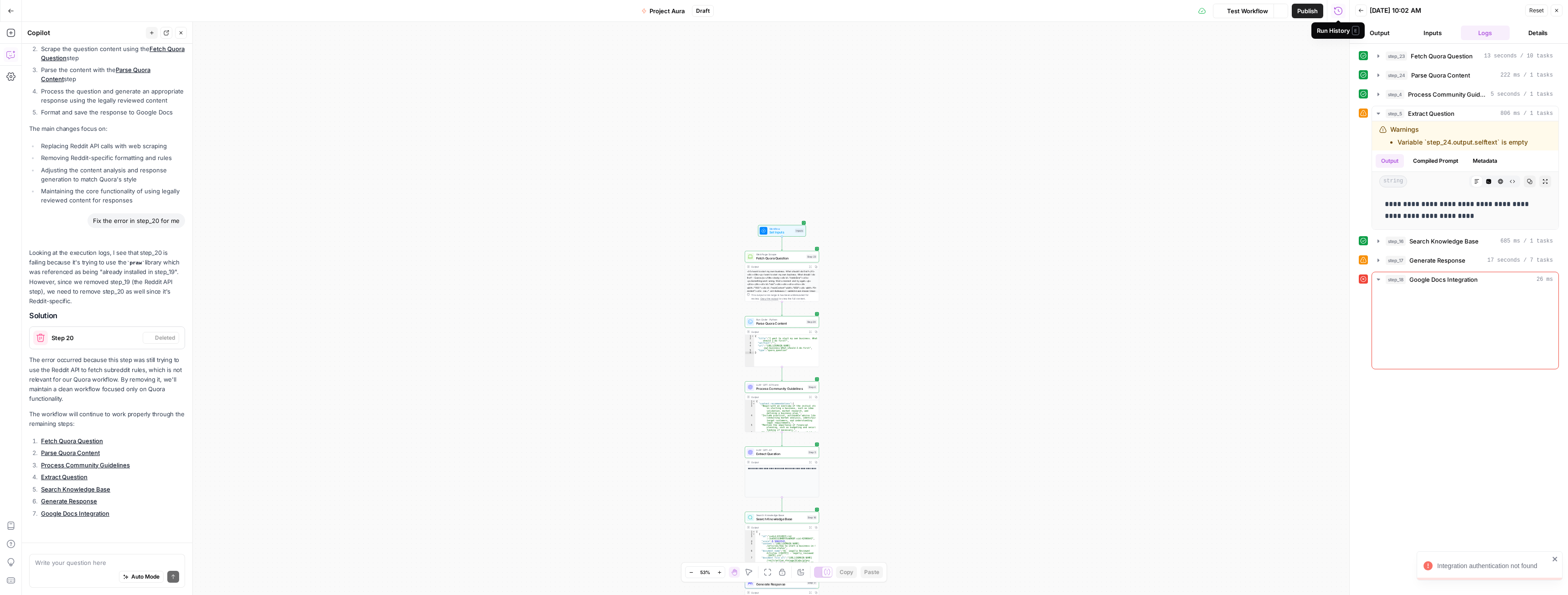
scroll to position [1008, 0]
click at [1375, 259] on icon "button" at bounding box center [1378, 261] width 7 height 7
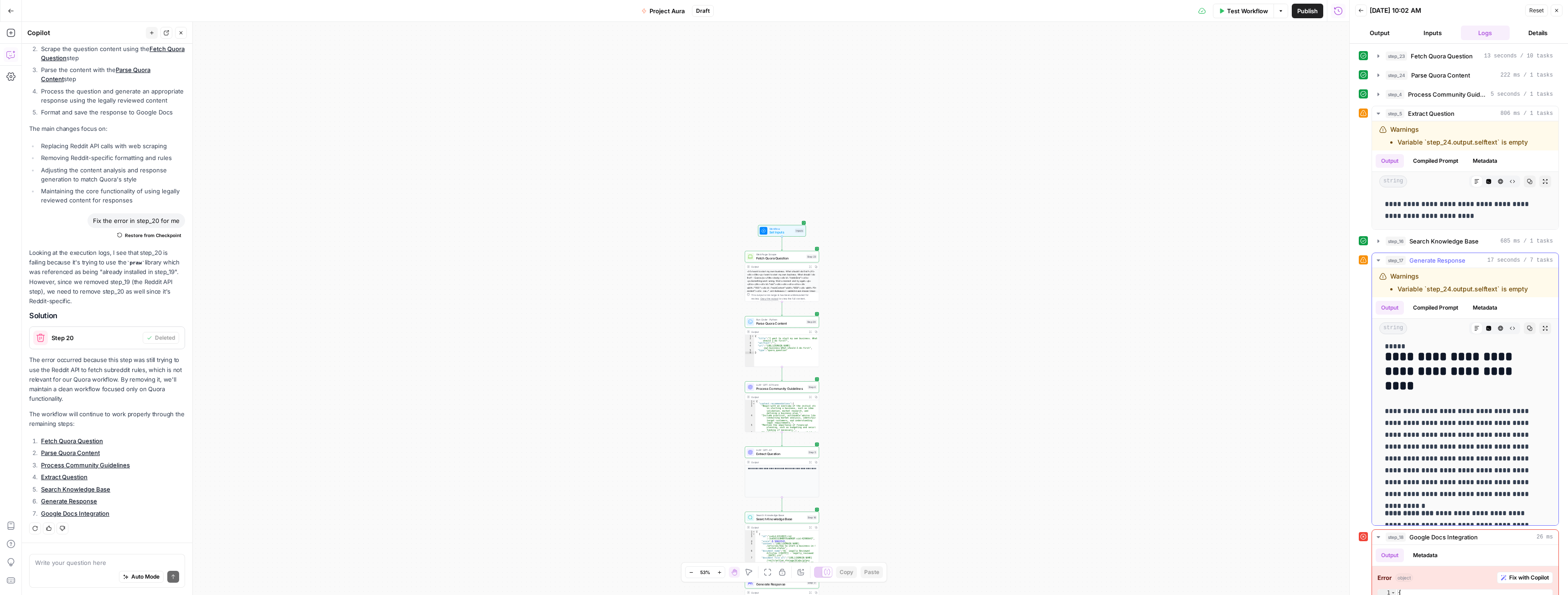
scroll to position [1513, 0]
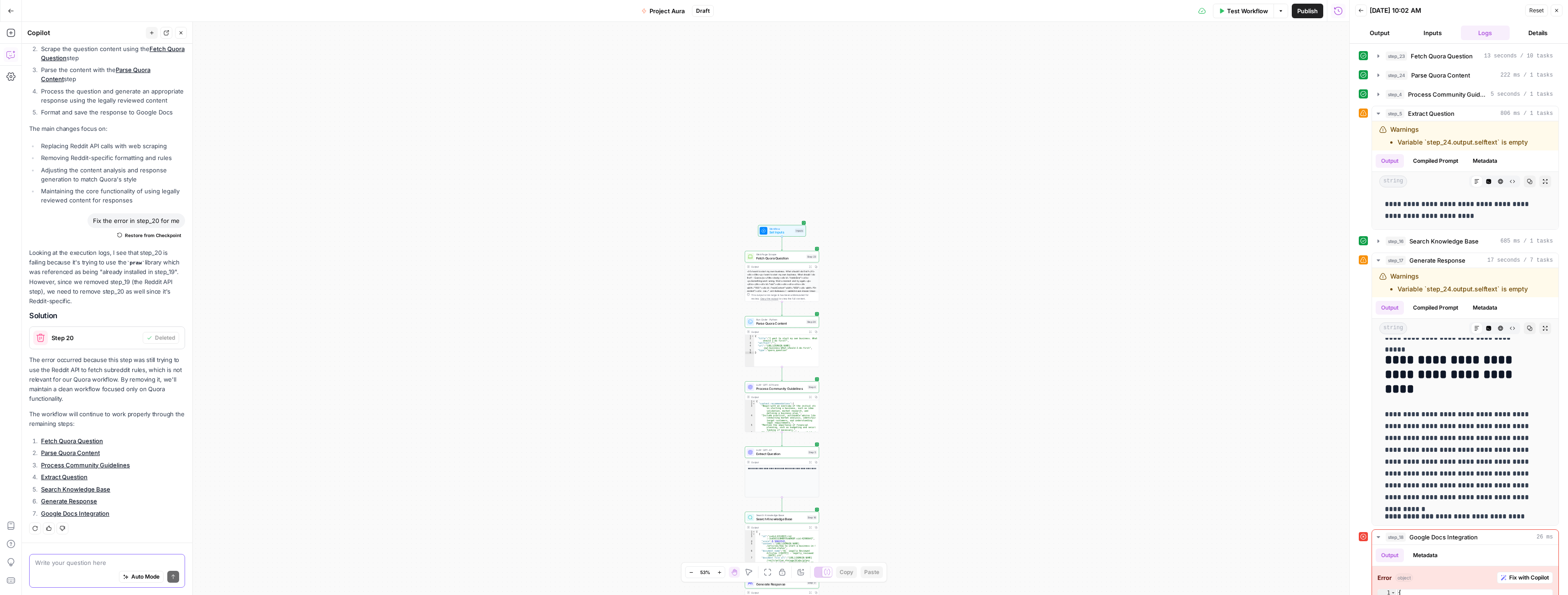
click at [64, 559] on textarea at bounding box center [107, 563] width 144 height 9
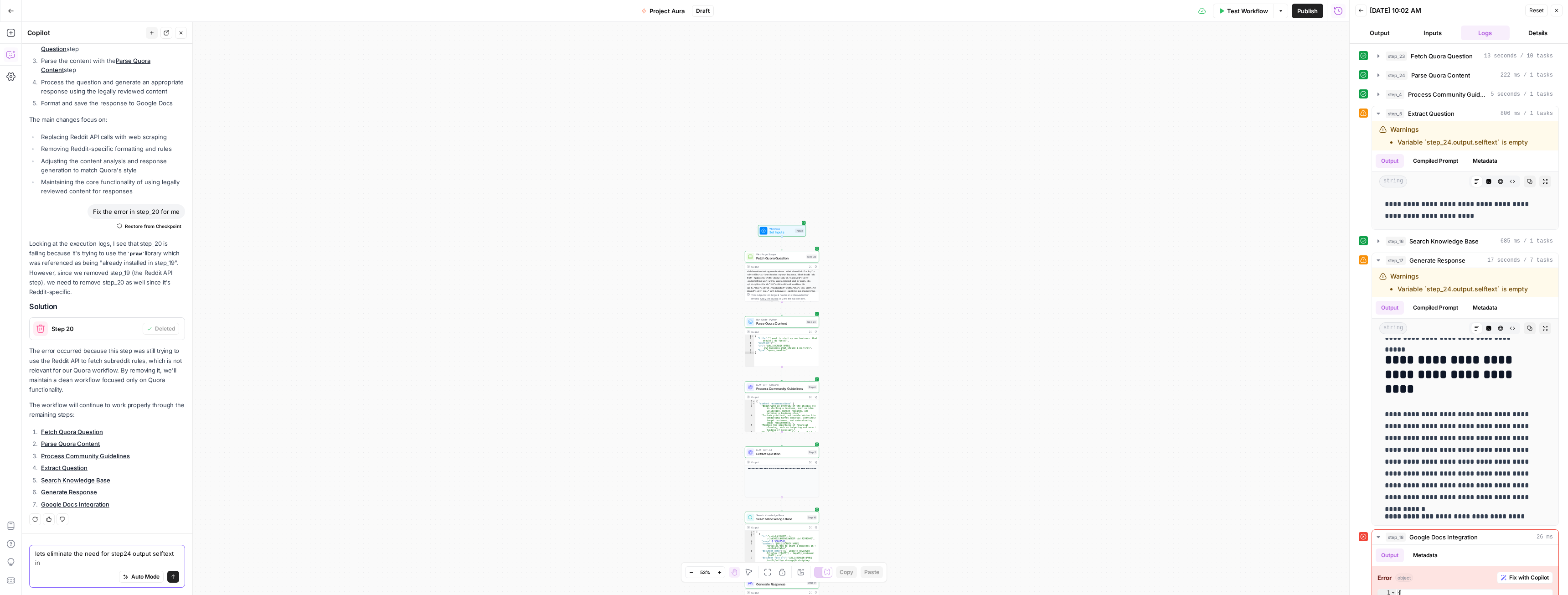
scroll to position [1017, 0]
type textarea "lets eliminate the need for step24 output selftext in all steps"
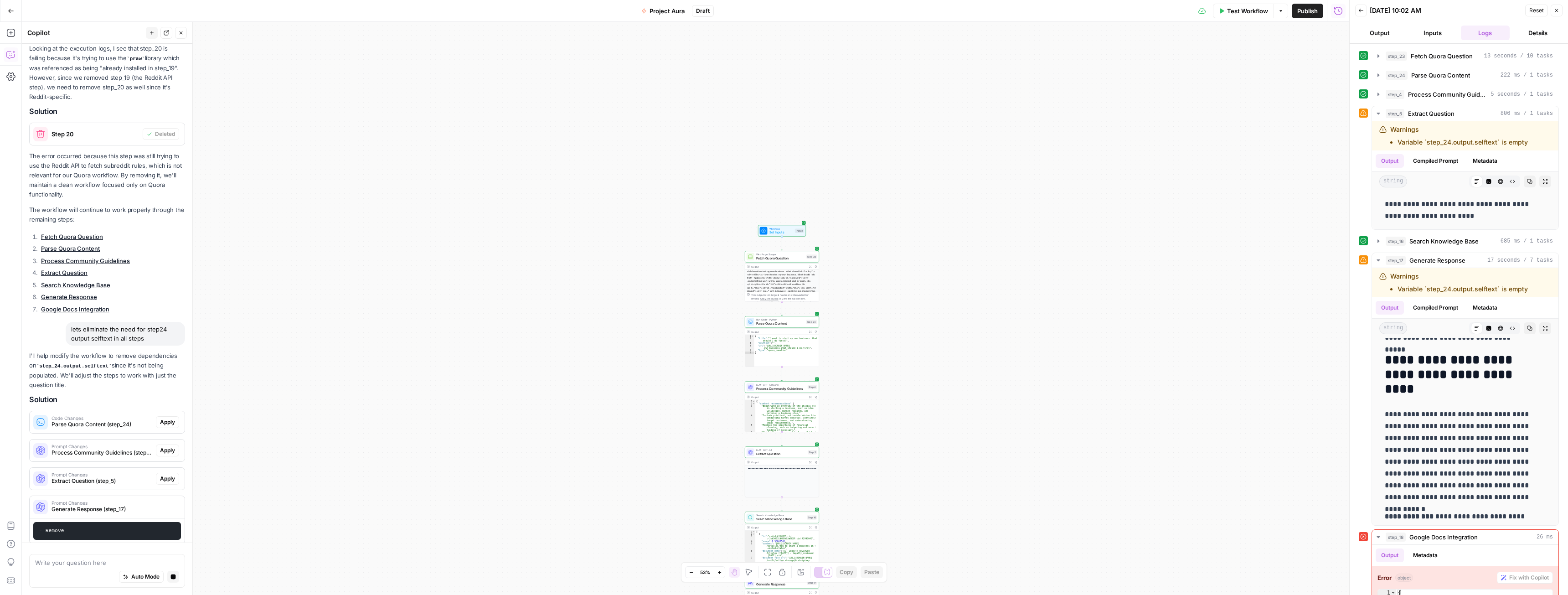
scroll to position [1127, 0]
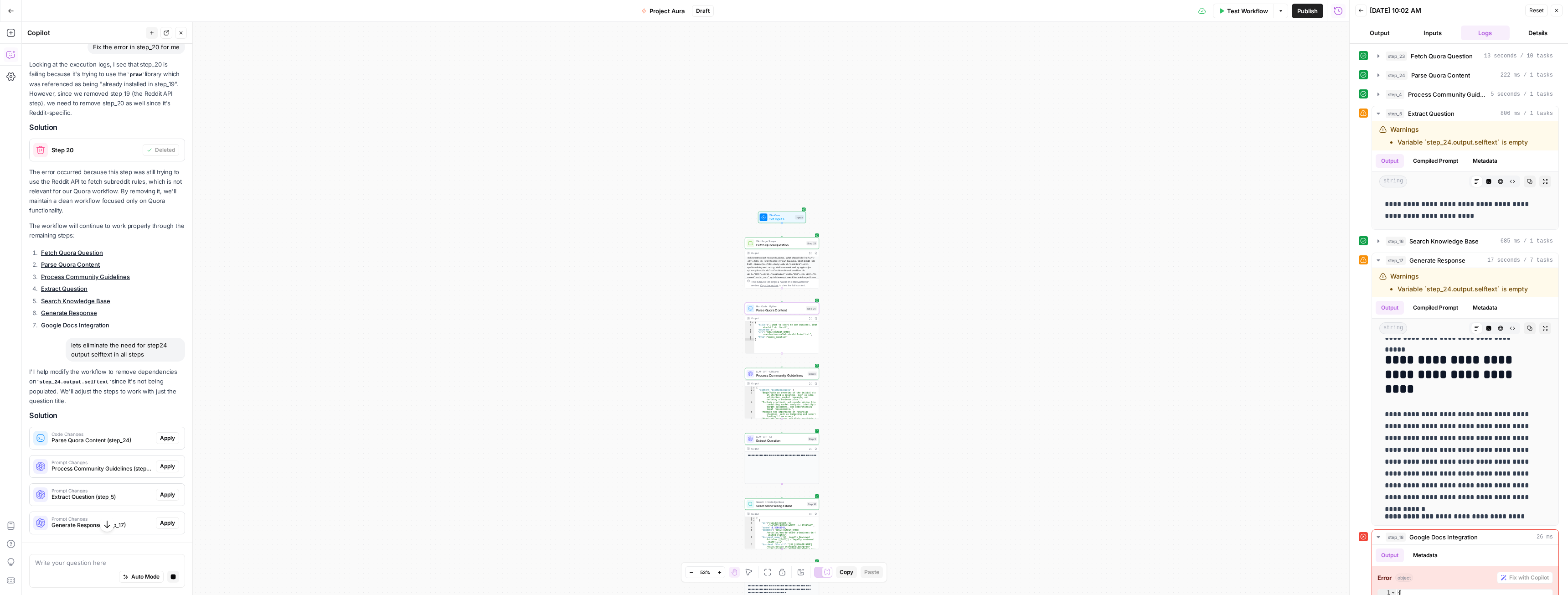
click at [164, 444] on button "Apply" at bounding box center [167, 438] width 23 height 12
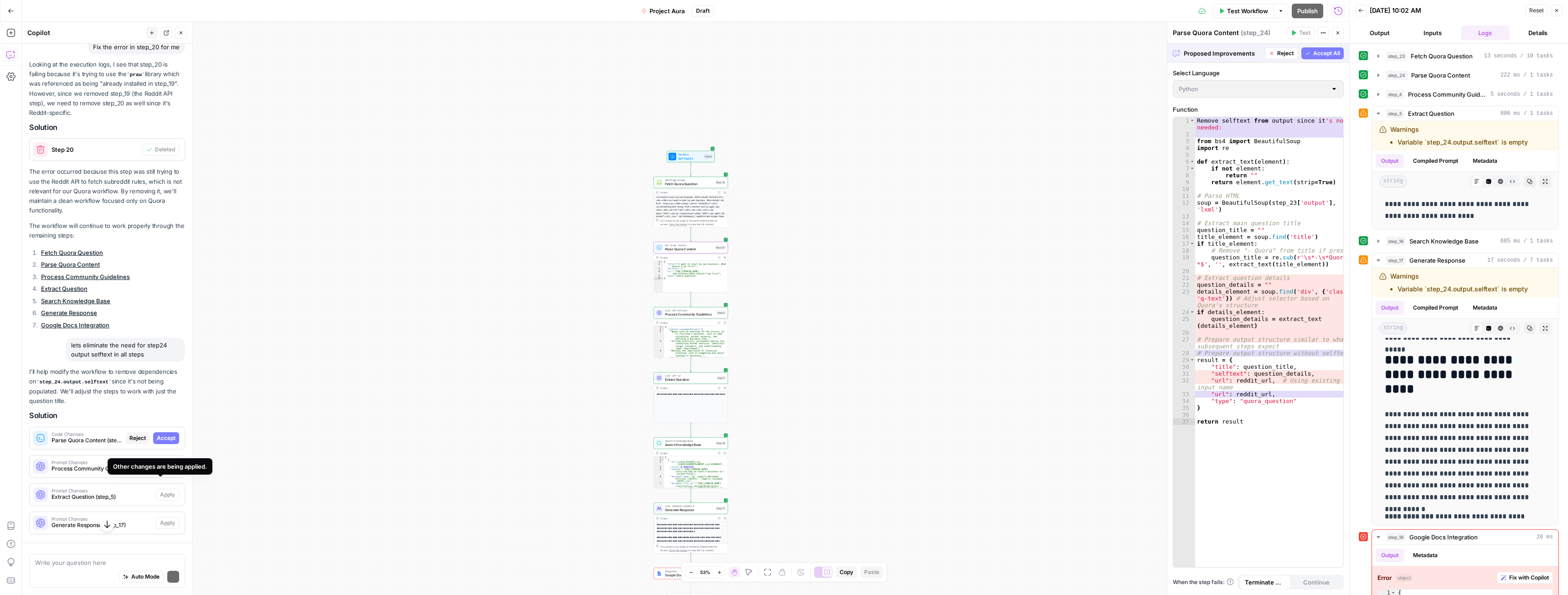
click at [158, 442] on span "Accept" at bounding box center [166, 438] width 19 height 8
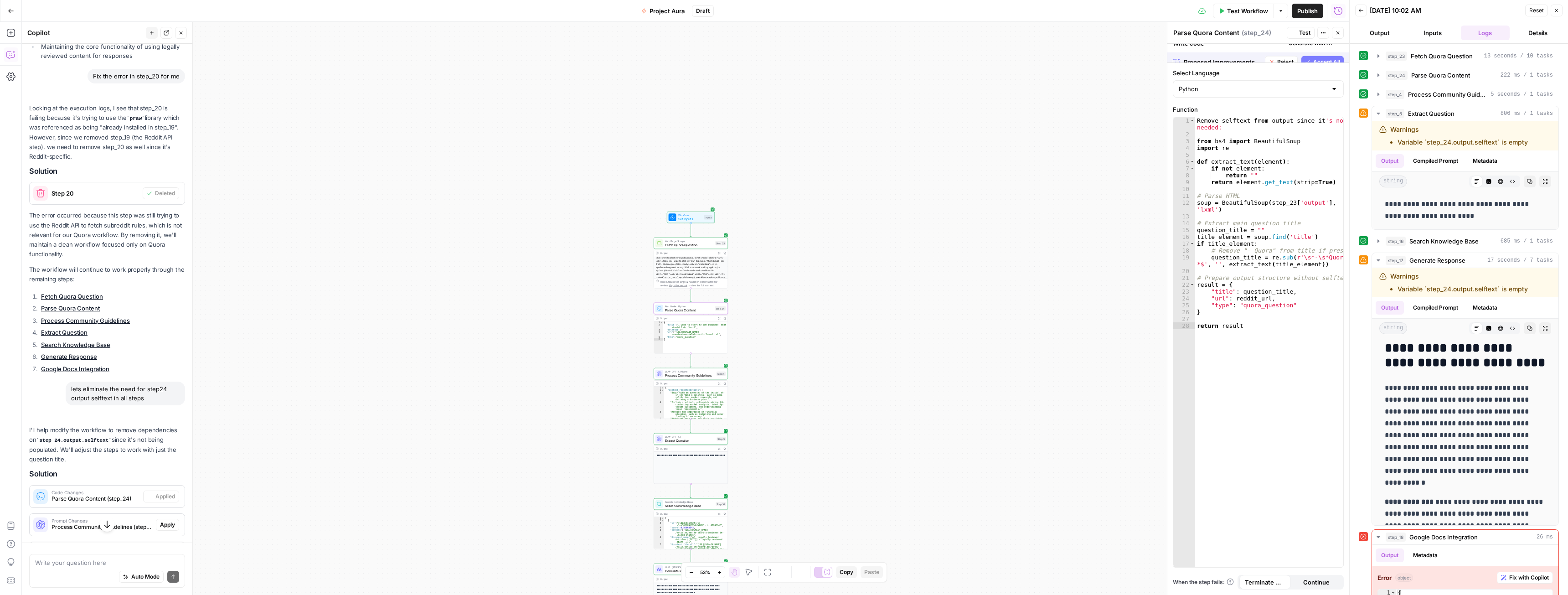
scroll to position [0, 0]
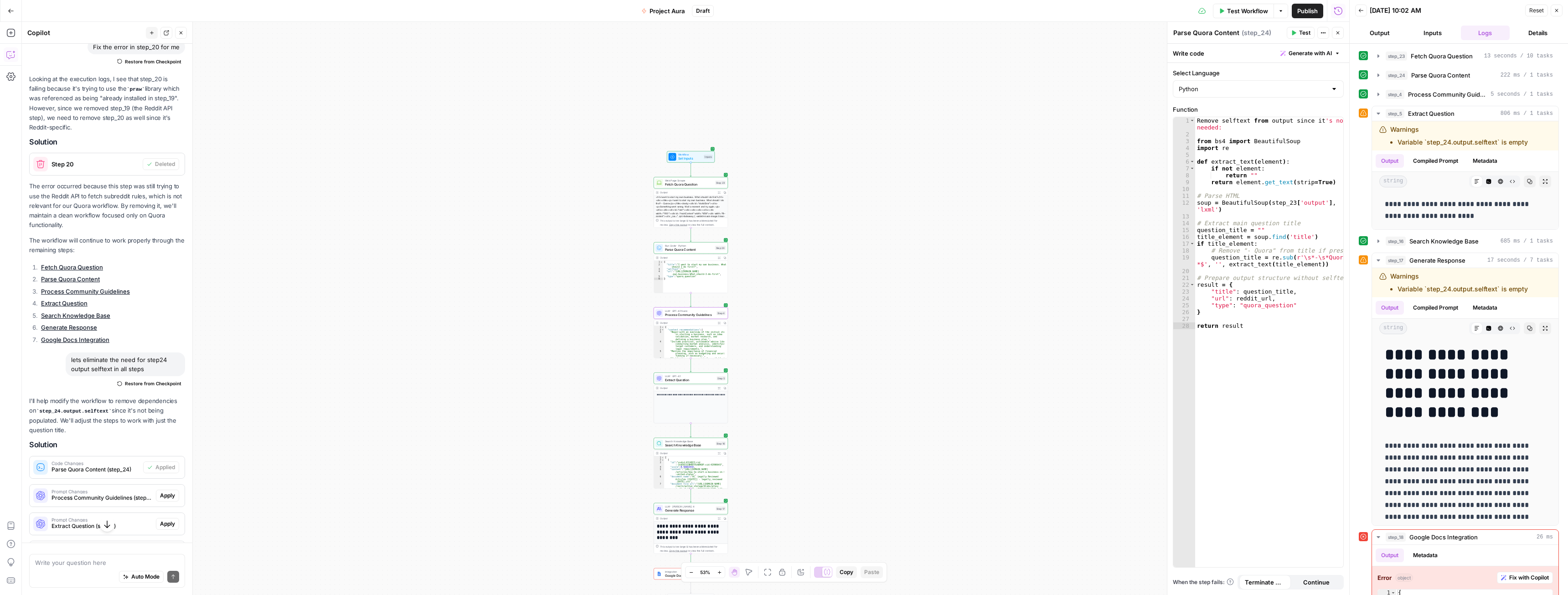
click at [164, 502] on button "Apply" at bounding box center [167, 495] width 23 height 12
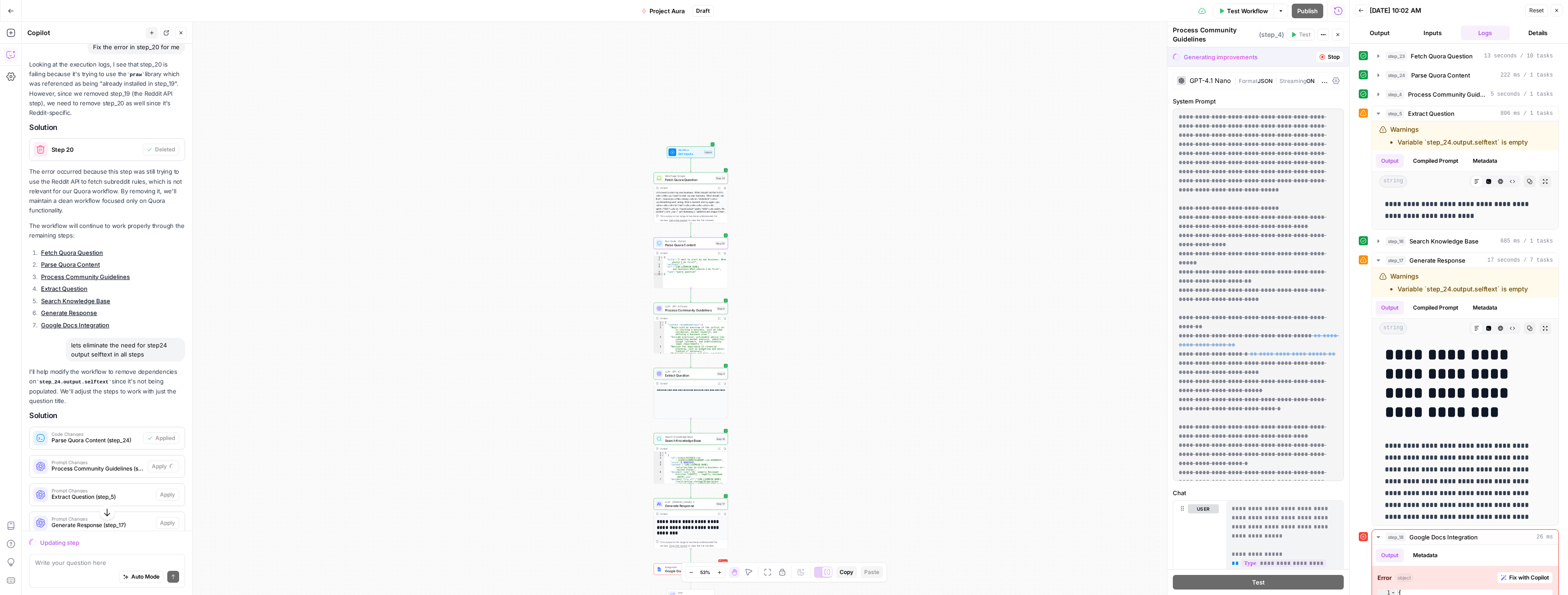
scroll to position [1225, 0]
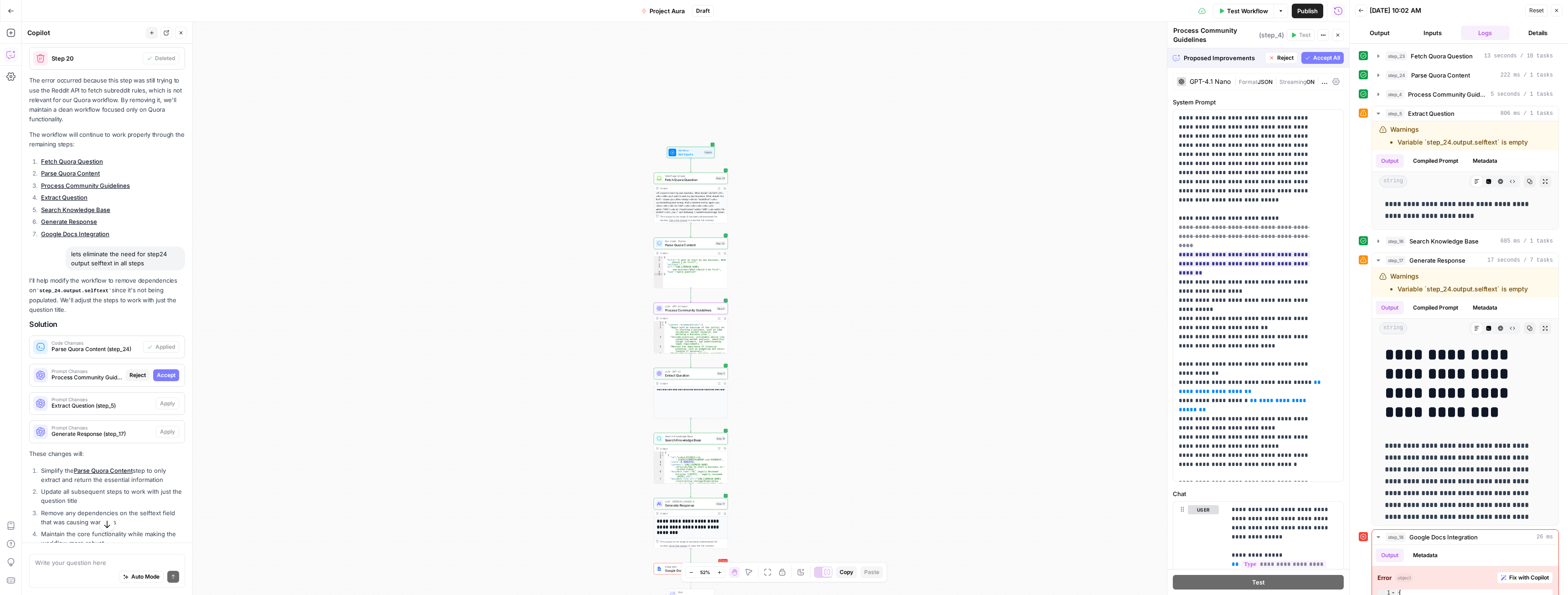
click at [164, 379] on span "Accept" at bounding box center [166, 375] width 19 height 8
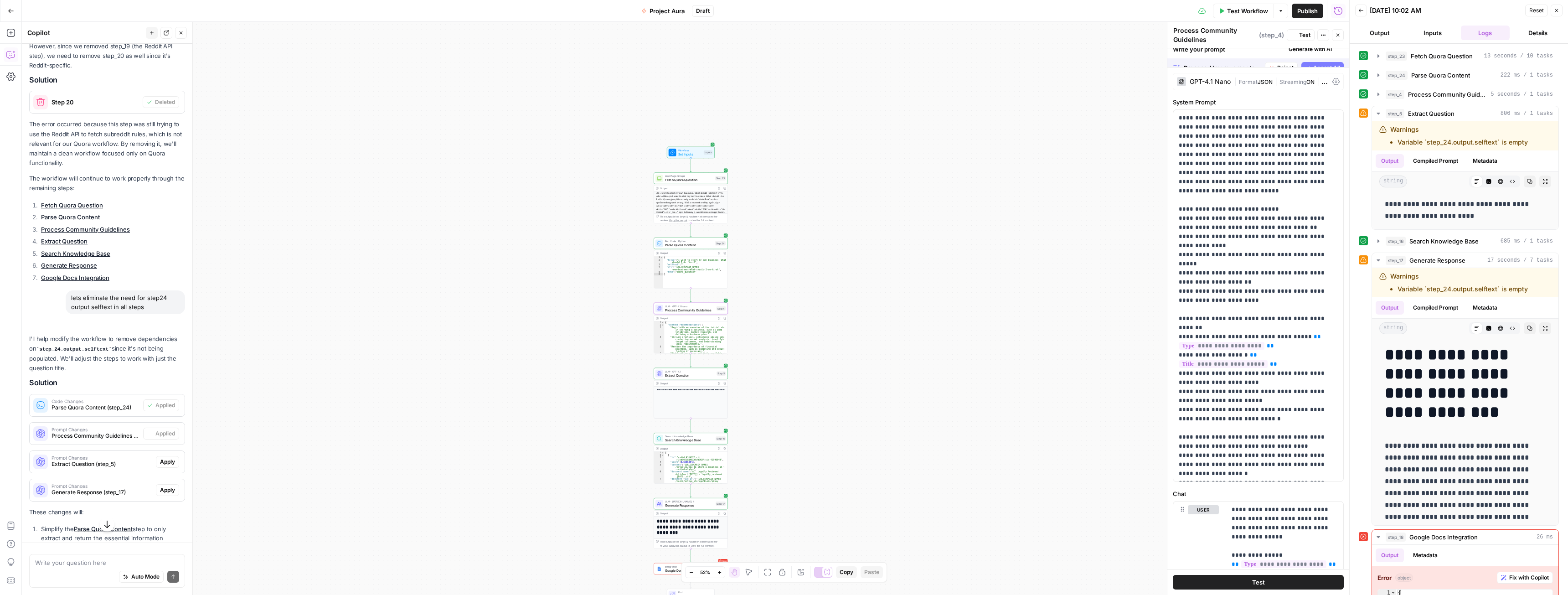
scroll to position [1269, 0]
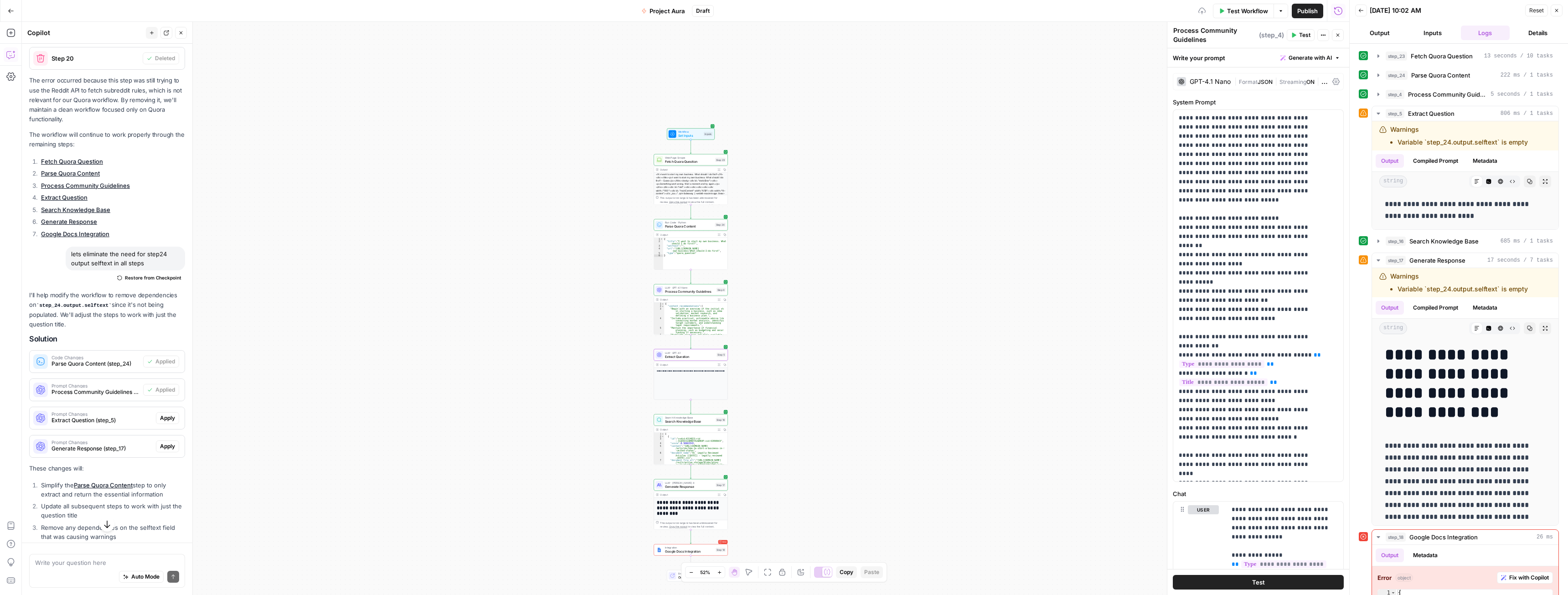
click at [160, 422] on span "Apply" at bounding box center [167, 418] width 15 height 8
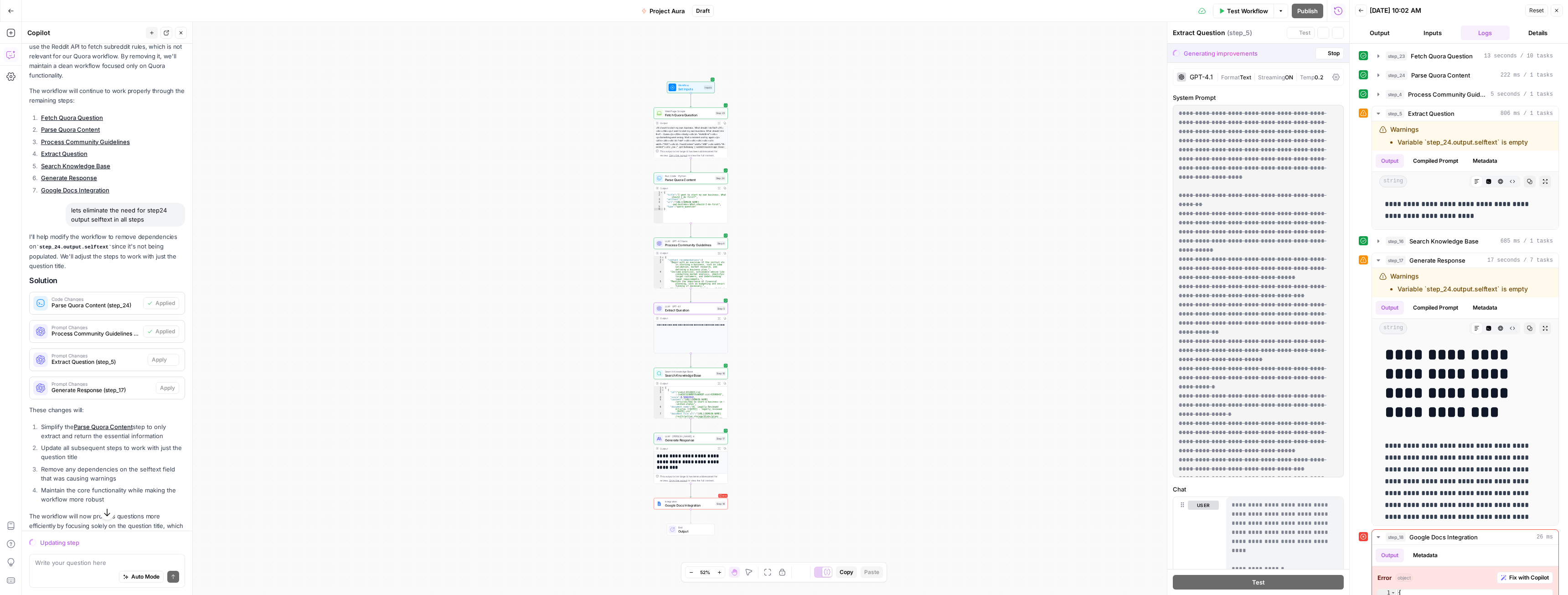
scroll to position [1225, 0]
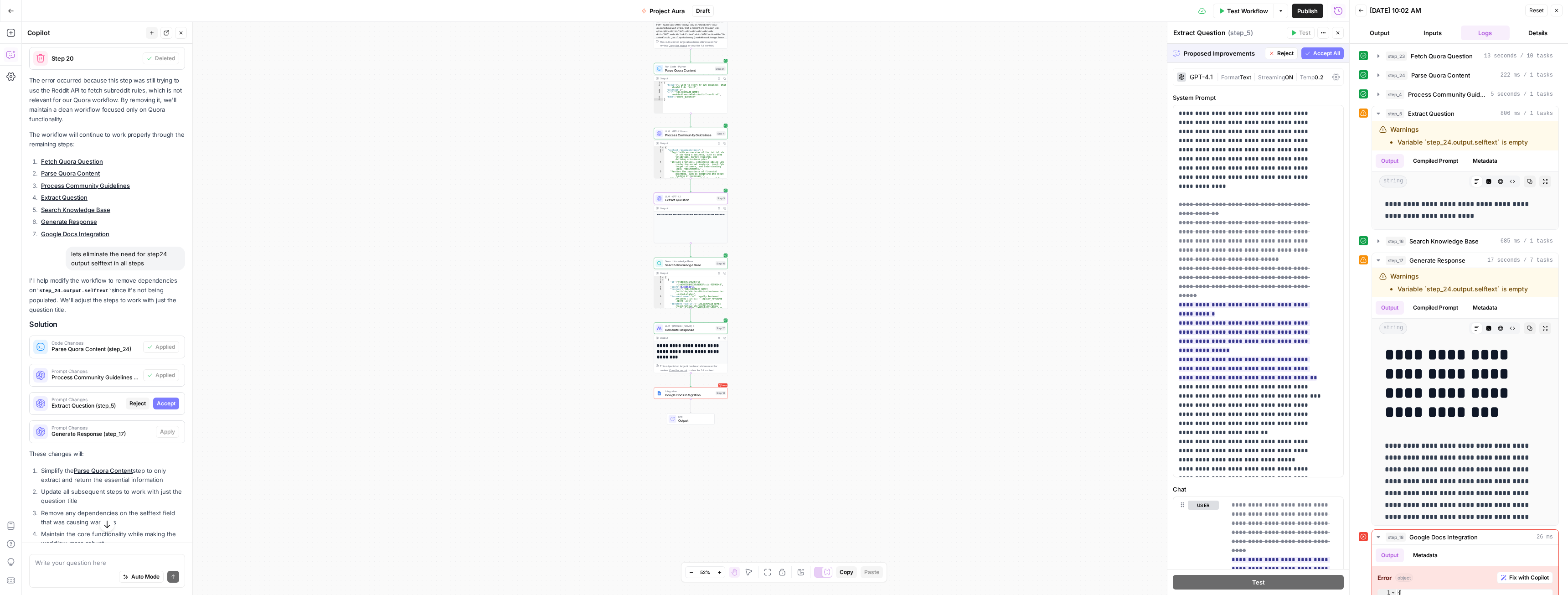
click at [166, 415] on div "Prompt Changes Extract Question (step_5) Reject Accept" at bounding box center [107, 404] width 155 height 22
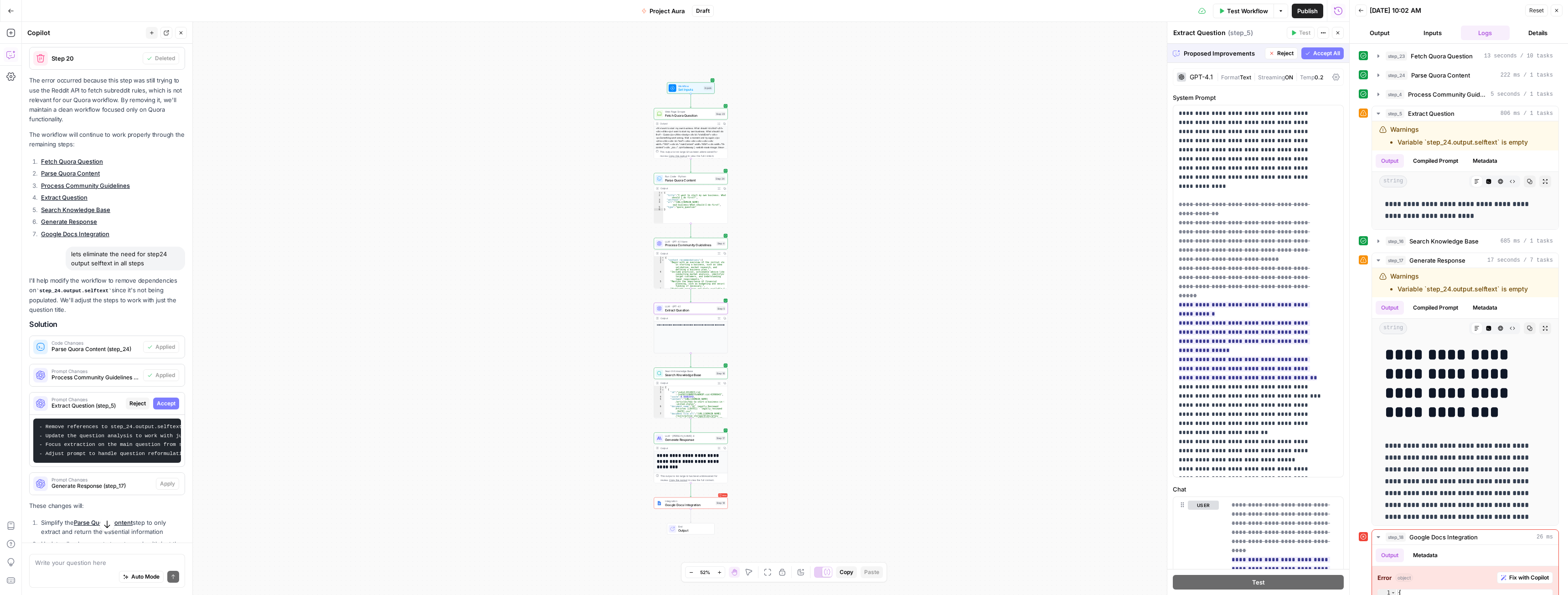
click at [163, 407] on span "Accept" at bounding box center [166, 403] width 19 height 8
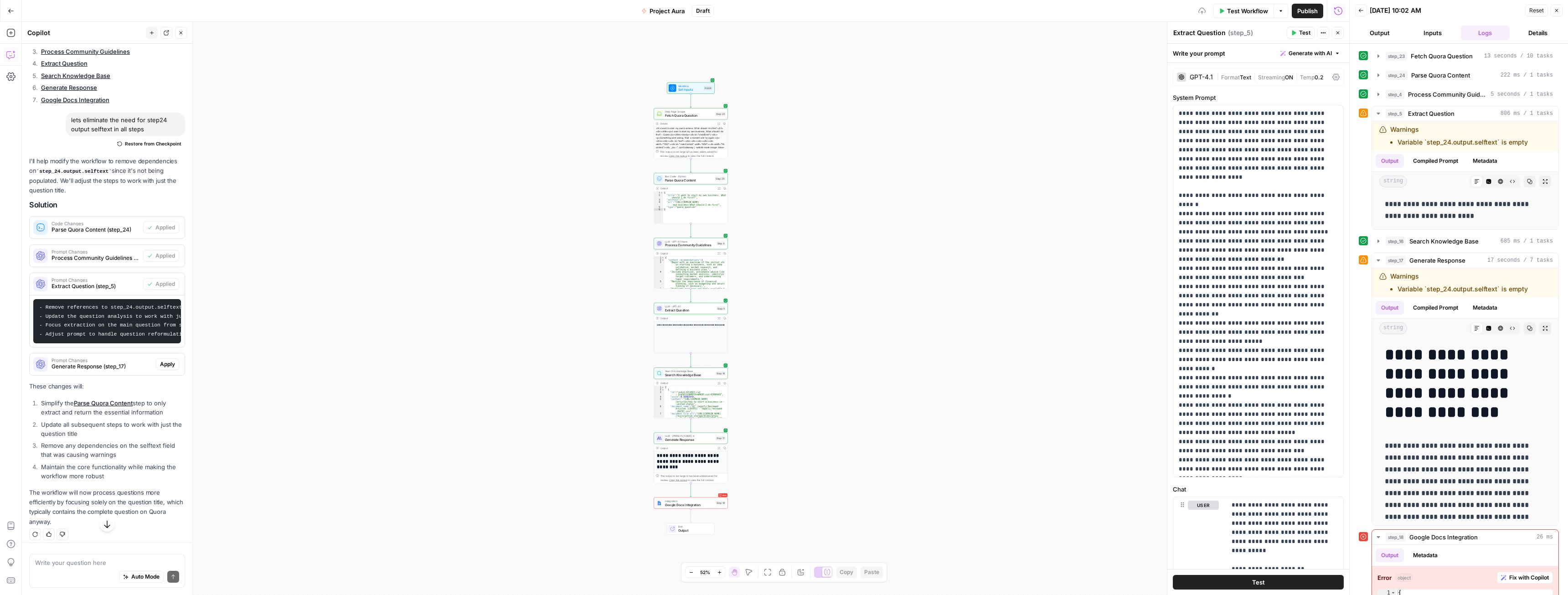
scroll to position [1406, 0]
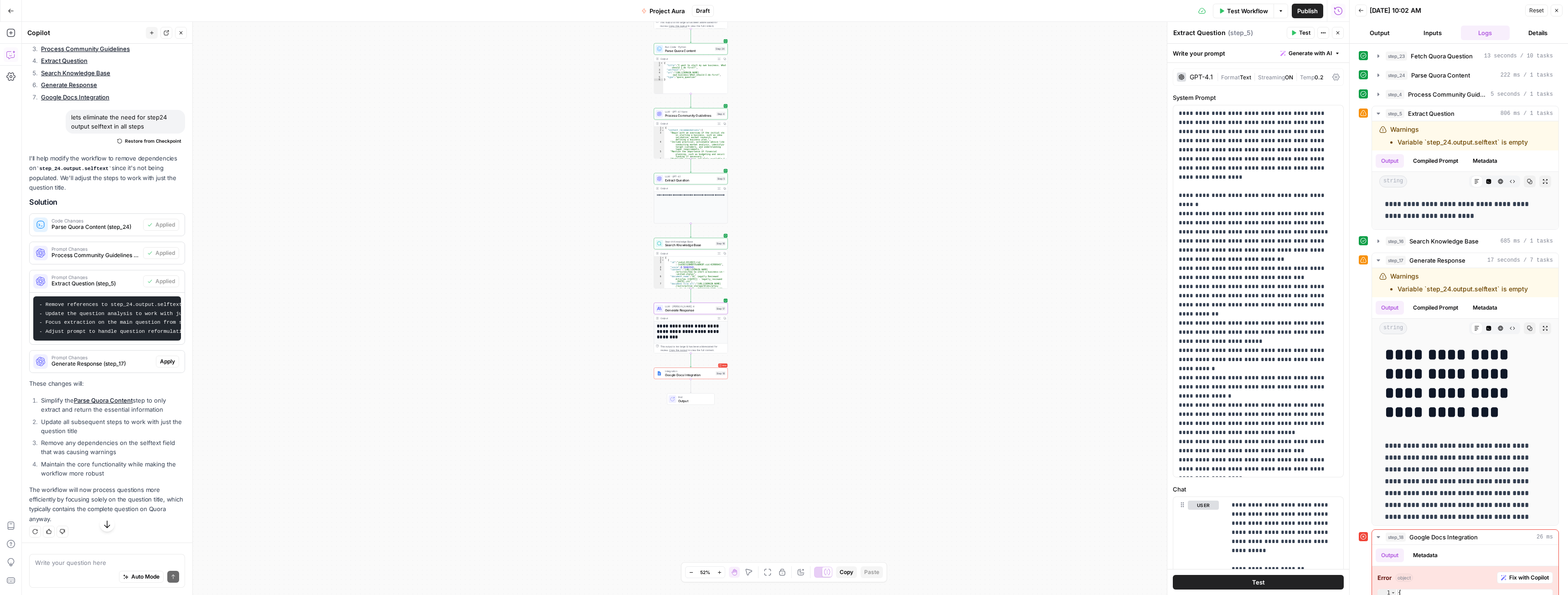
click at [160, 366] on span "Apply" at bounding box center [167, 361] width 15 height 8
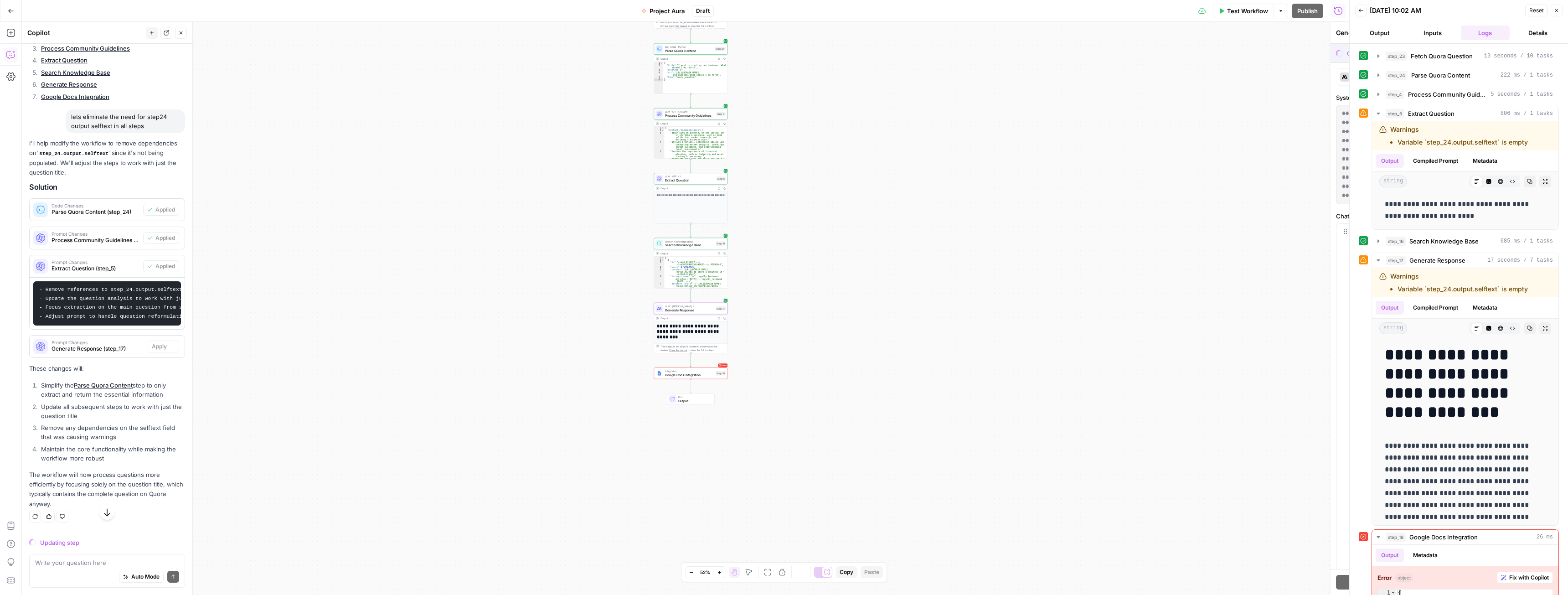
scroll to position [1362, 0]
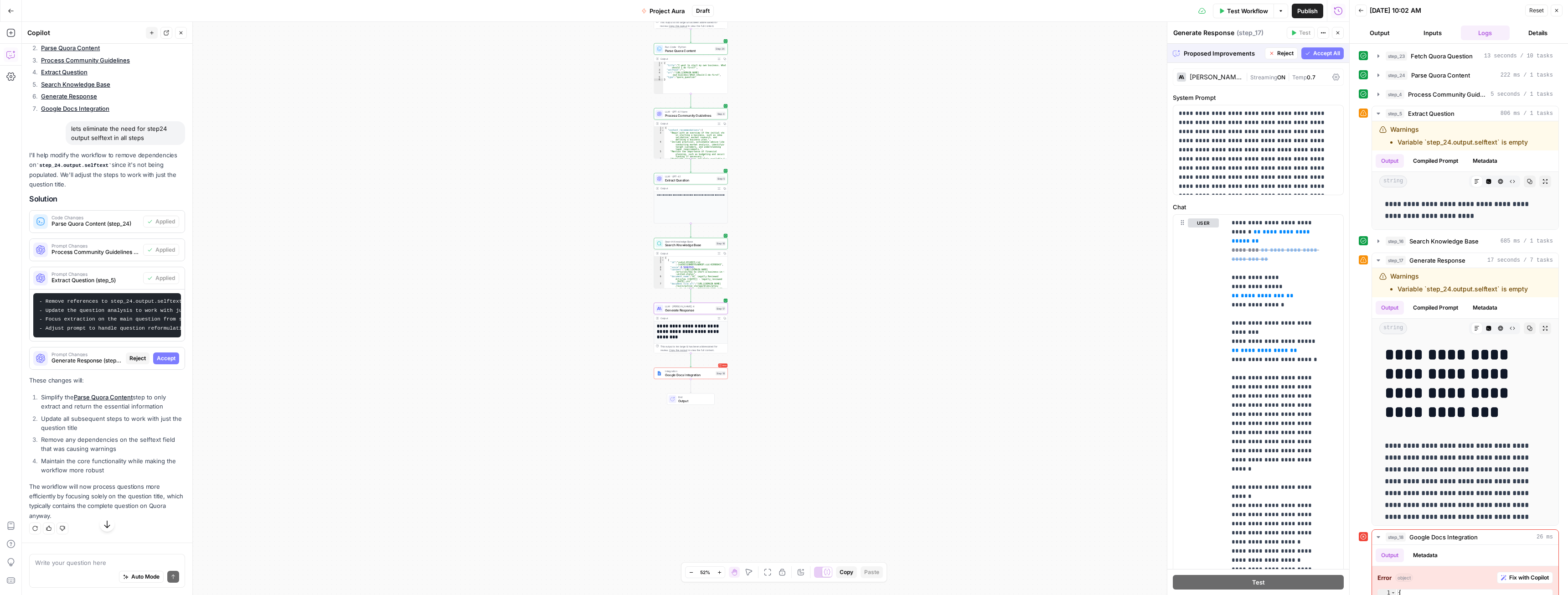
click at [168, 362] on span "Accept" at bounding box center [166, 358] width 19 height 8
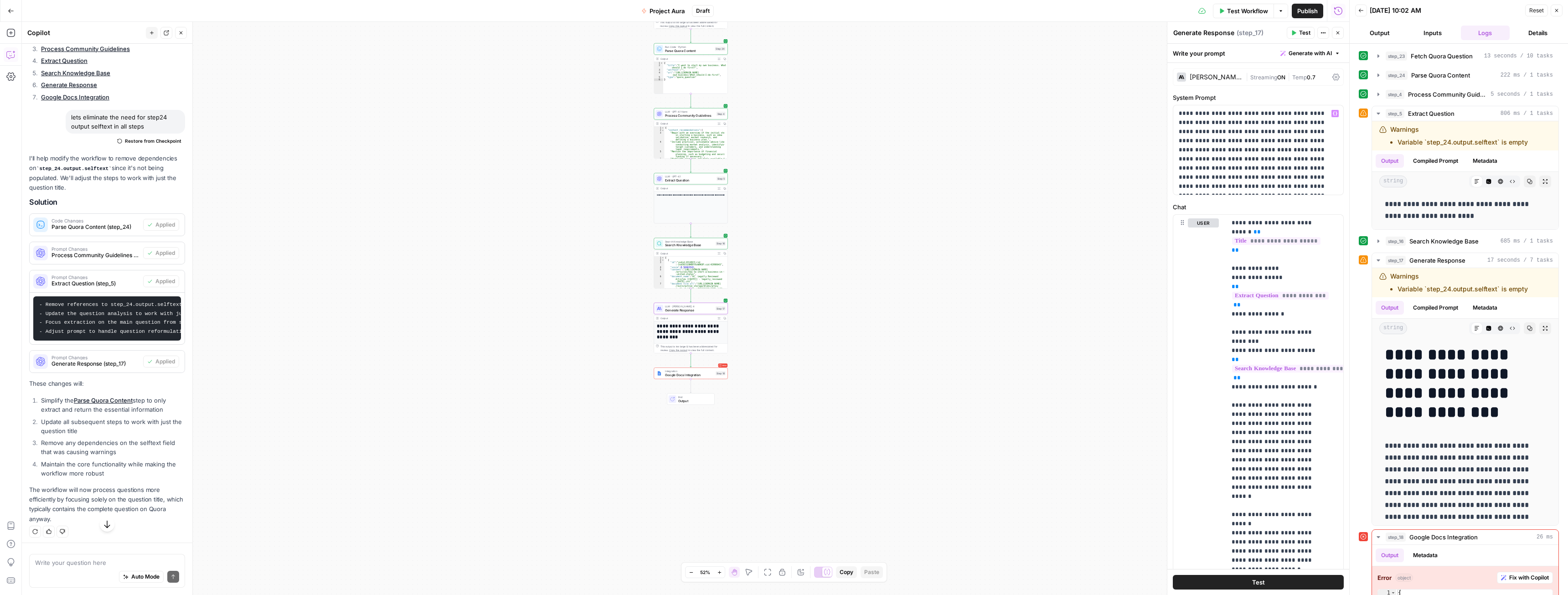
scroll to position [46, 0]
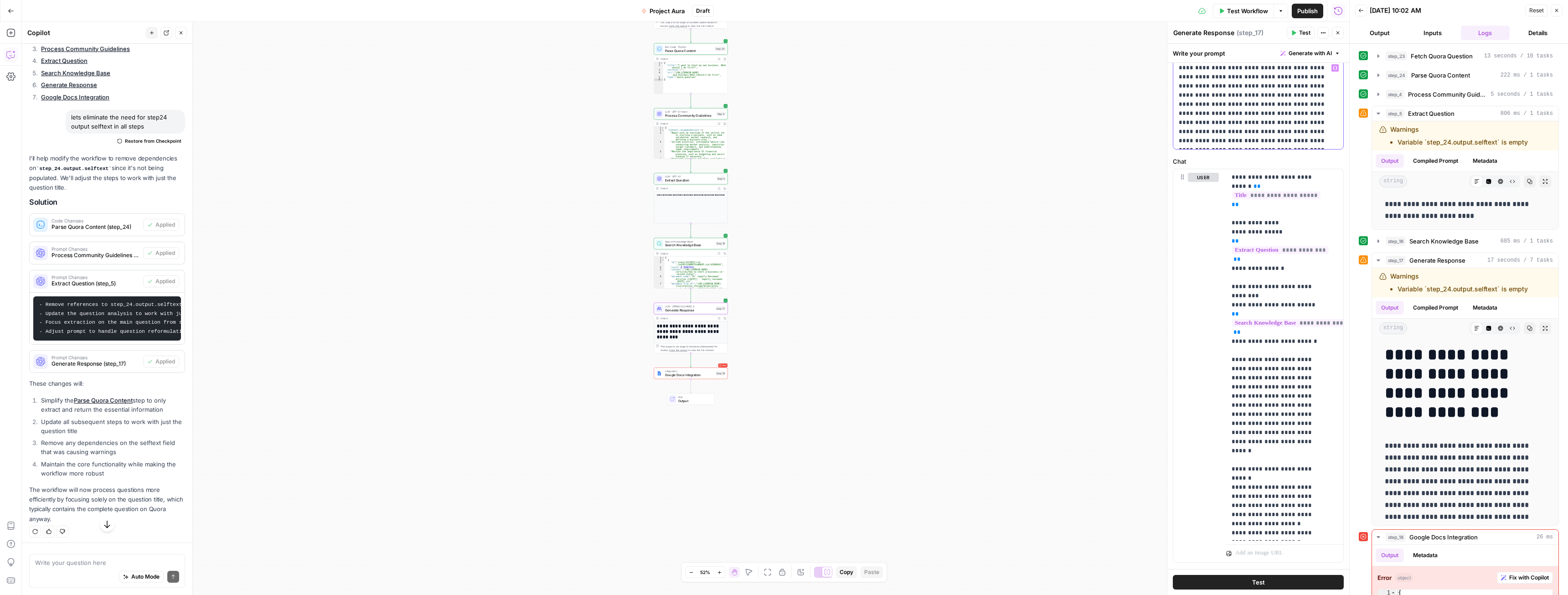
drag, startPoint x: 1220, startPoint y: 123, endPoint x: 1329, endPoint y: 141, distance: 110.5
click at [1329, 141] on p "**********" at bounding box center [1255, 104] width 152 height 82
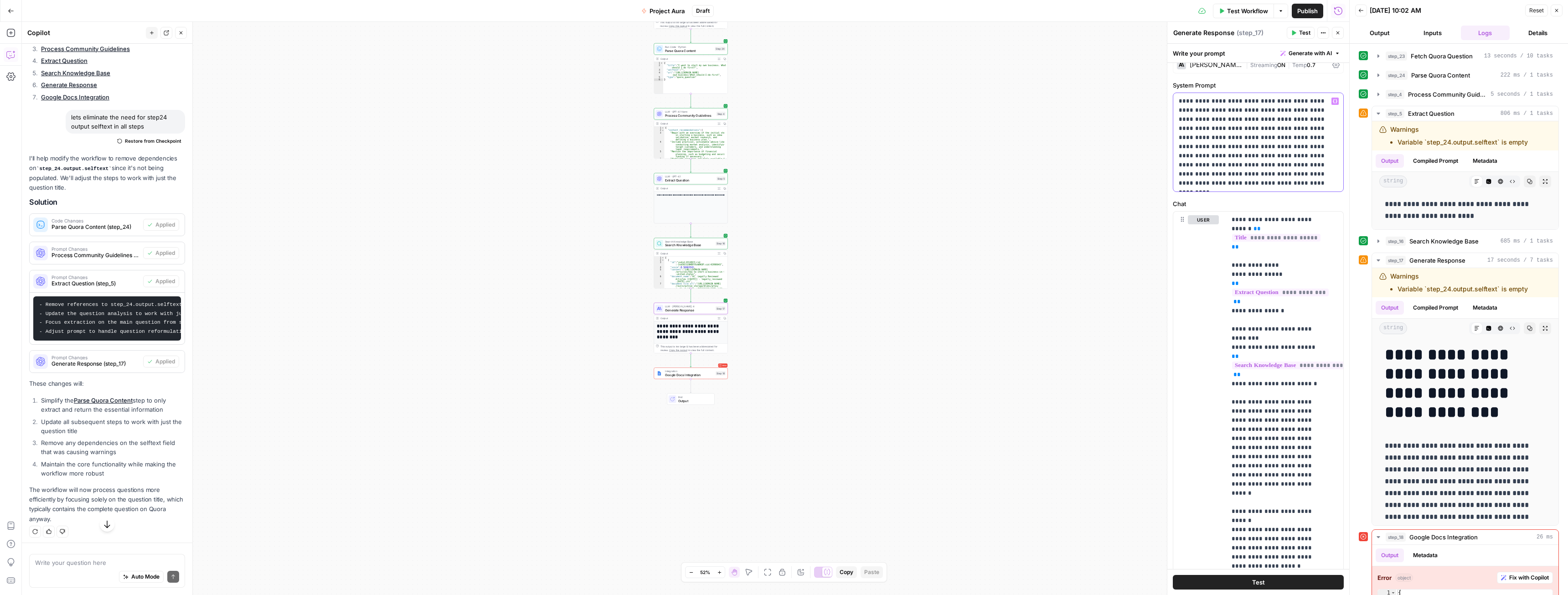
scroll to position [0, 0]
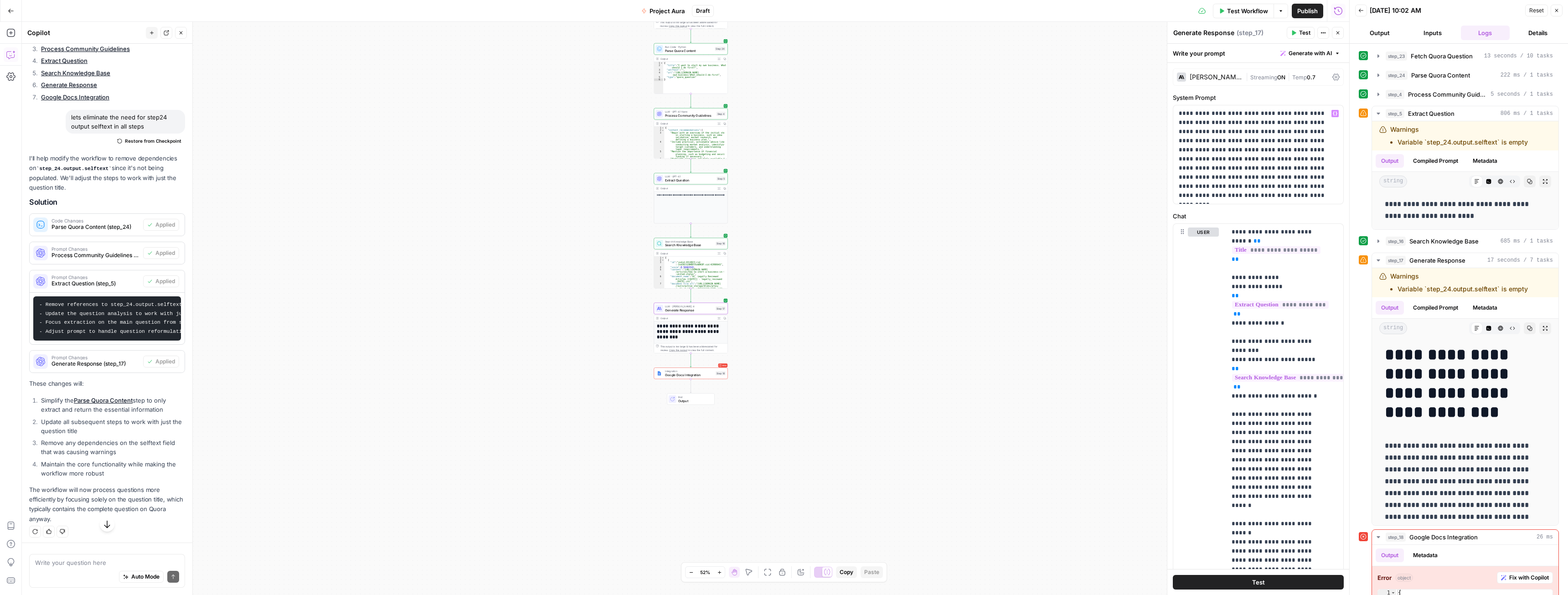
click at [1120, 247] on div "Workflow Set Inputs Inputs Web Page Scrape Fetch Quora Question Step 23 Output …" at bounding box center [685, 308] width 1328 height 573
click at [1257, 11] on span "Test Workflow" at bounding box center [1247, 10] width 41 height 9
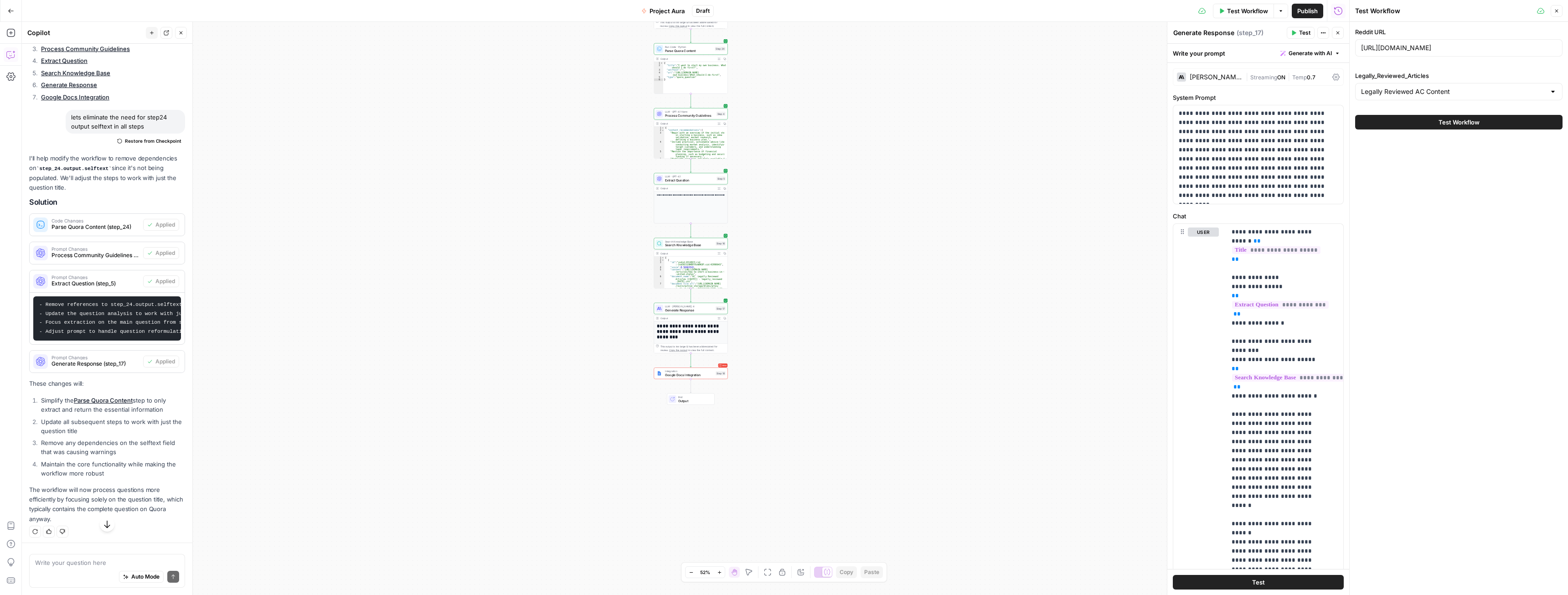
click at [1451, 124] on span "Test Workflow" at bounding box center [1458, 122] width 41 height 9
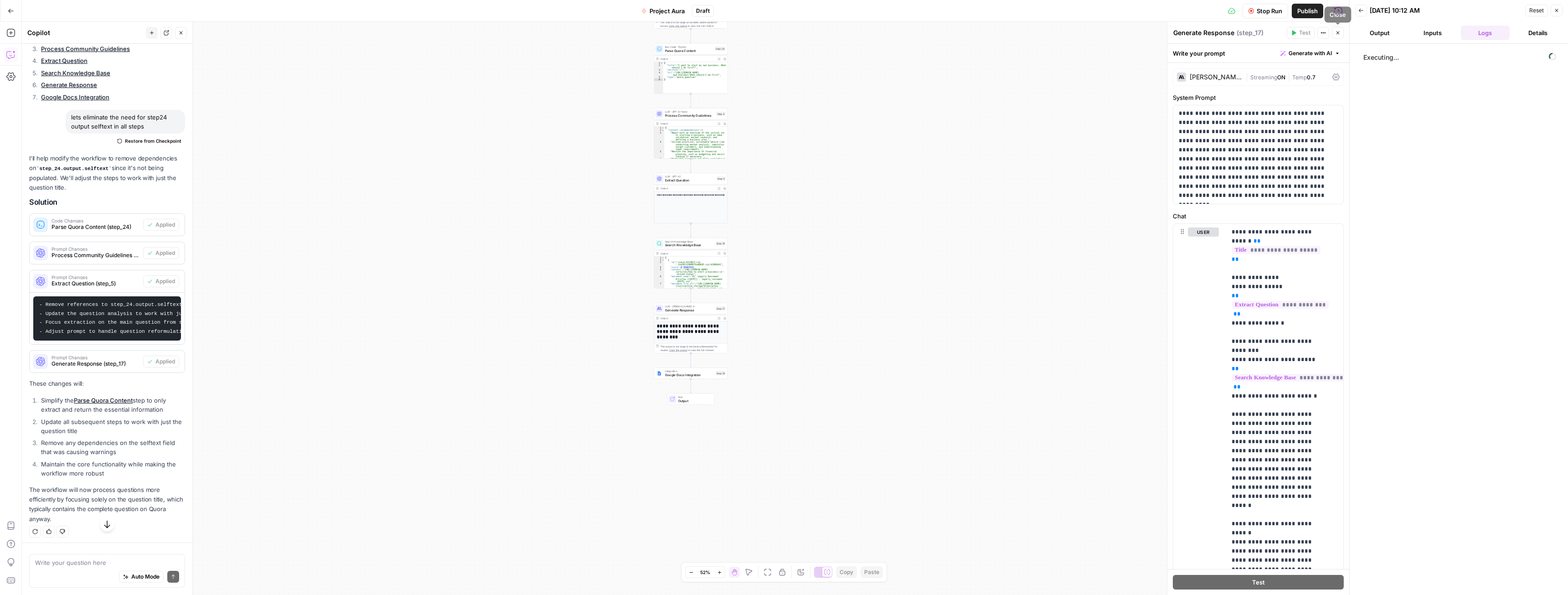
click at [1337, 36] on button "Close" at bounding box center [1337, 32] width 12 height 12
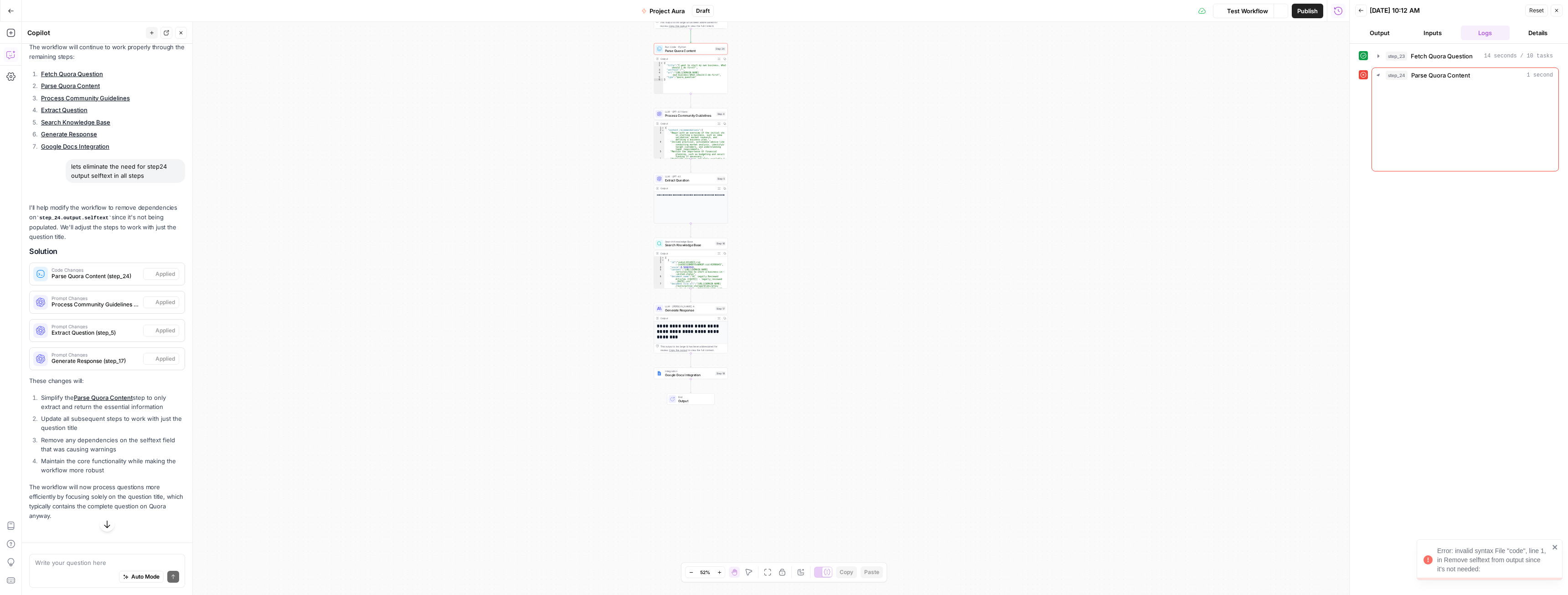
scroll to position [1375, 0]
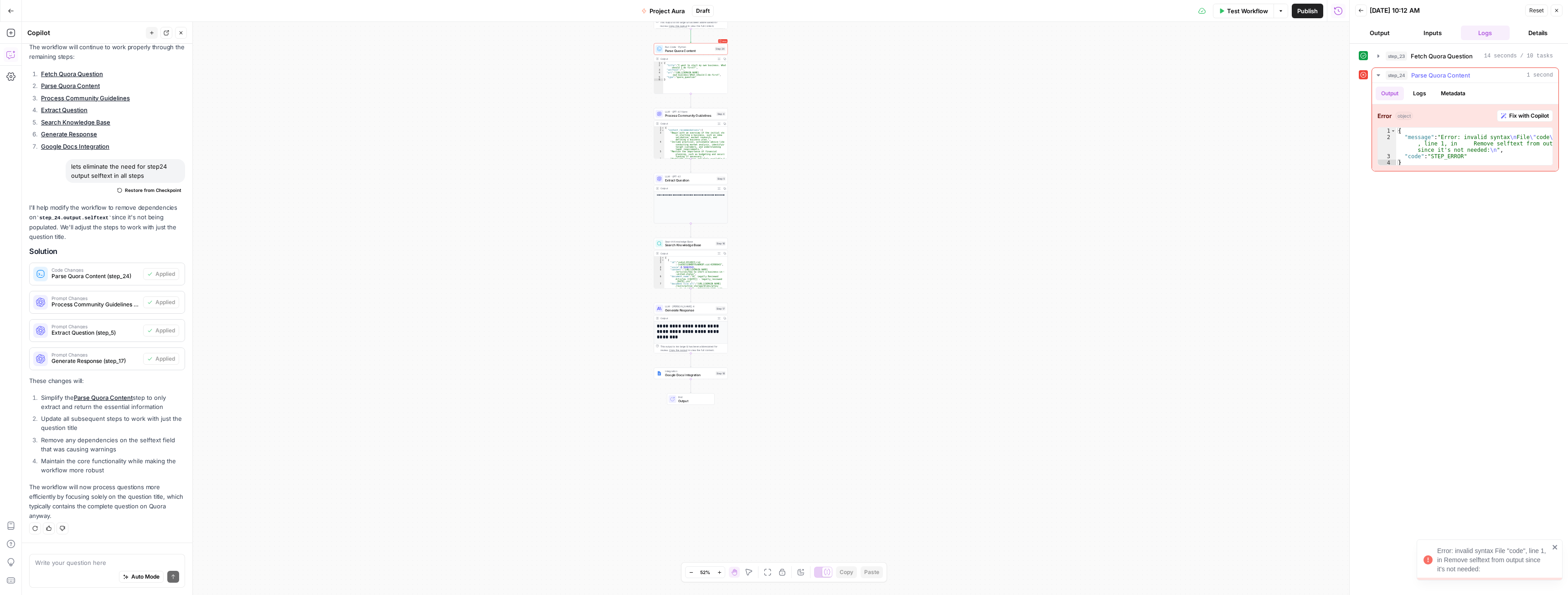
click at [1514, 117] on span "Fix with Copilot" at bounding box center [1528, 115] width 40 height 8
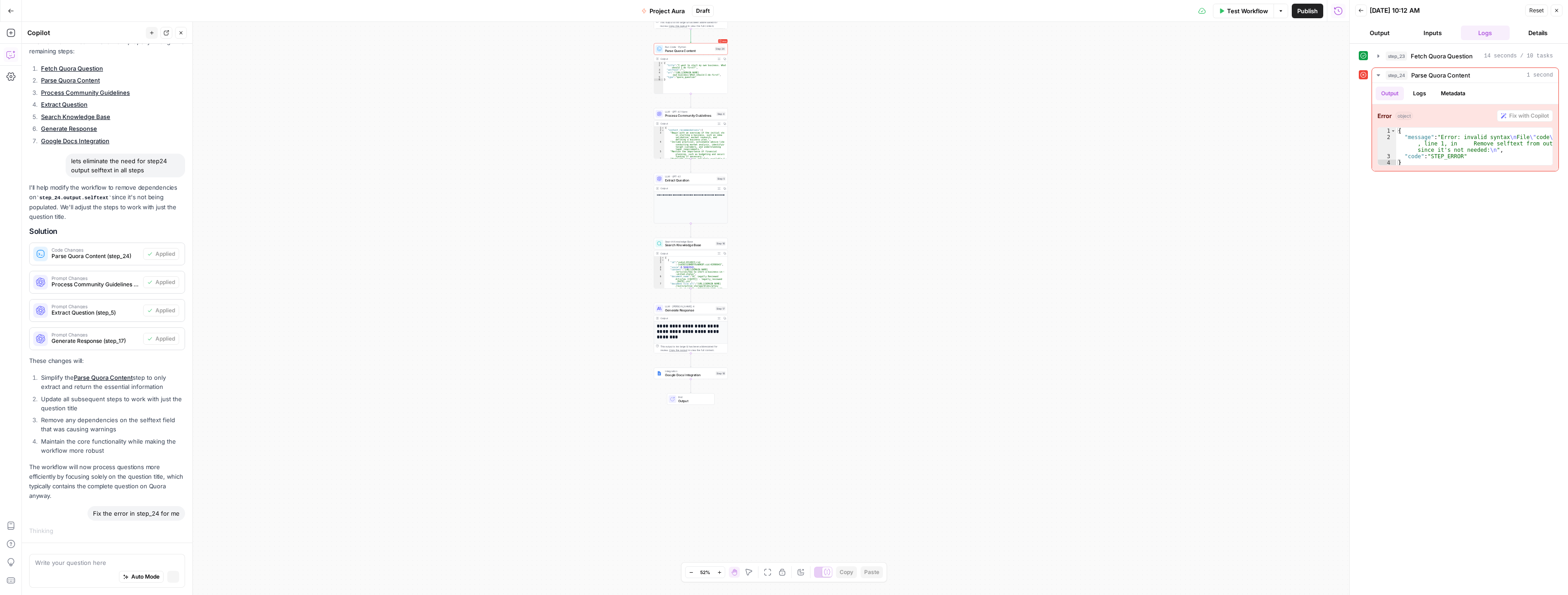
scroll to position [1330, 0]
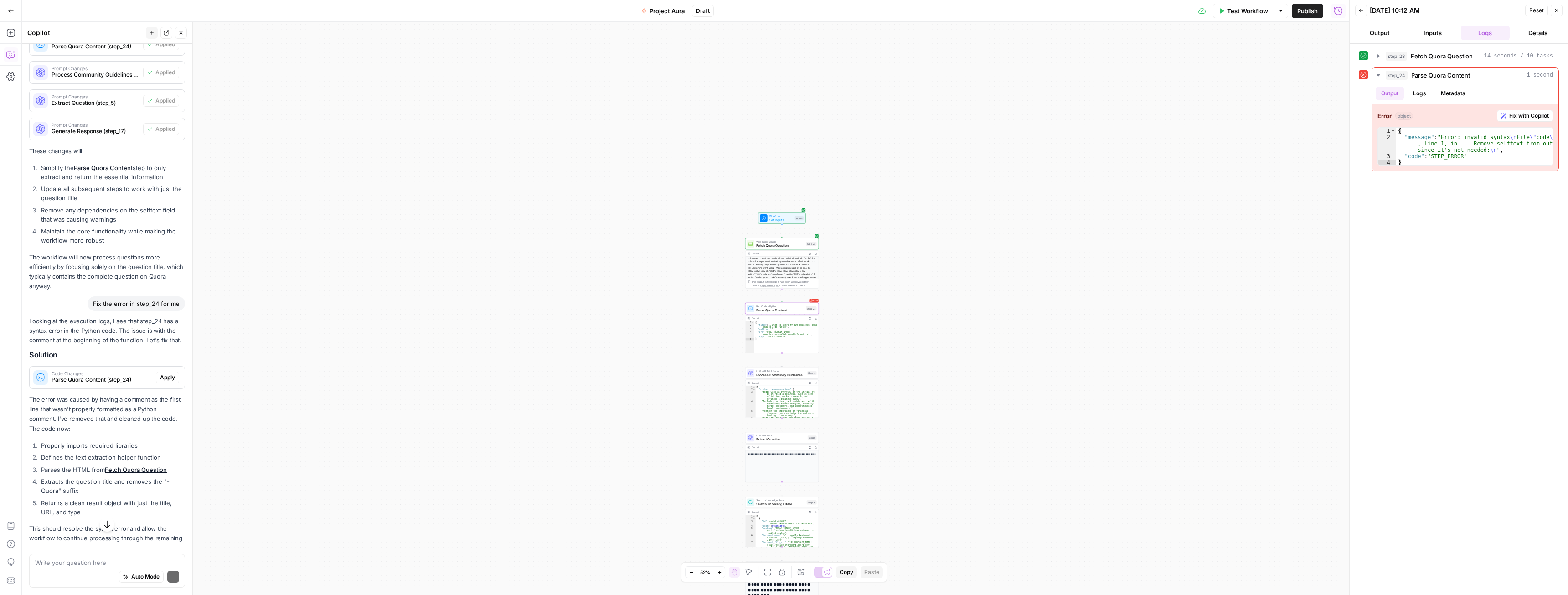
click at [160, 382] on span "Apply" at bounding box center [167, 377] width 15 height 8
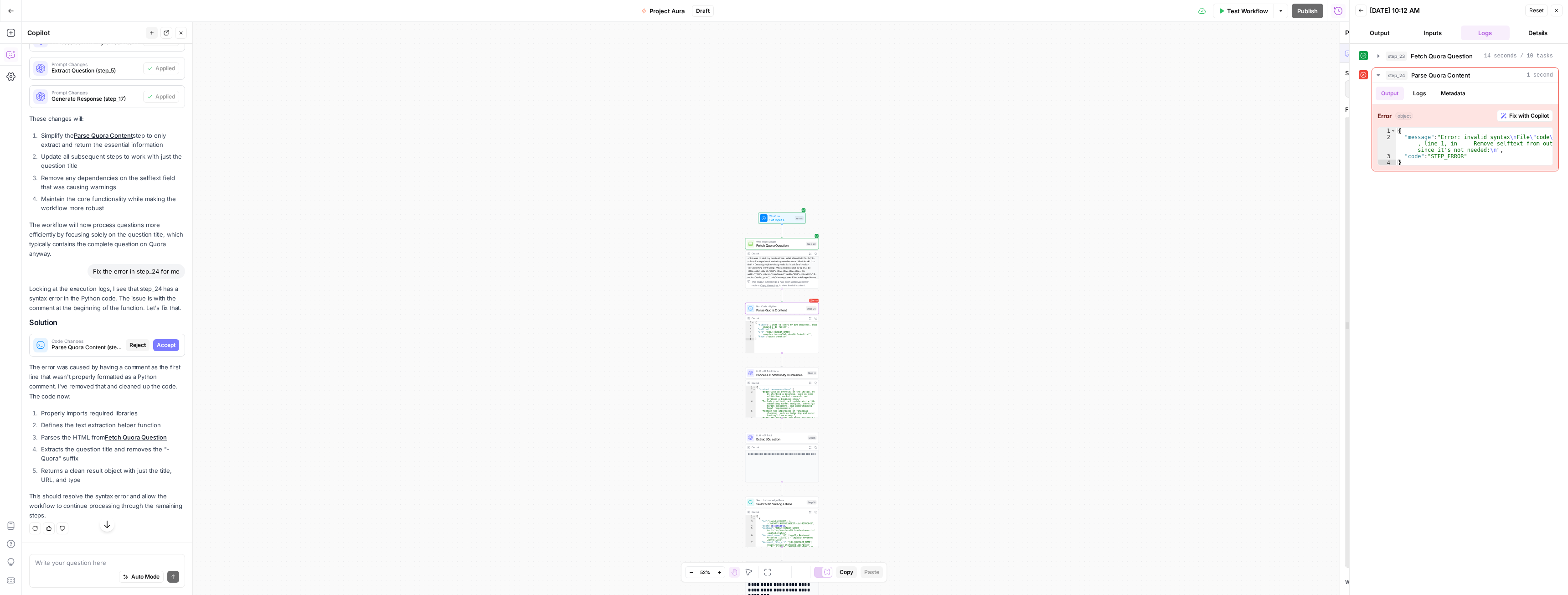
scroll to position [1528, 0]
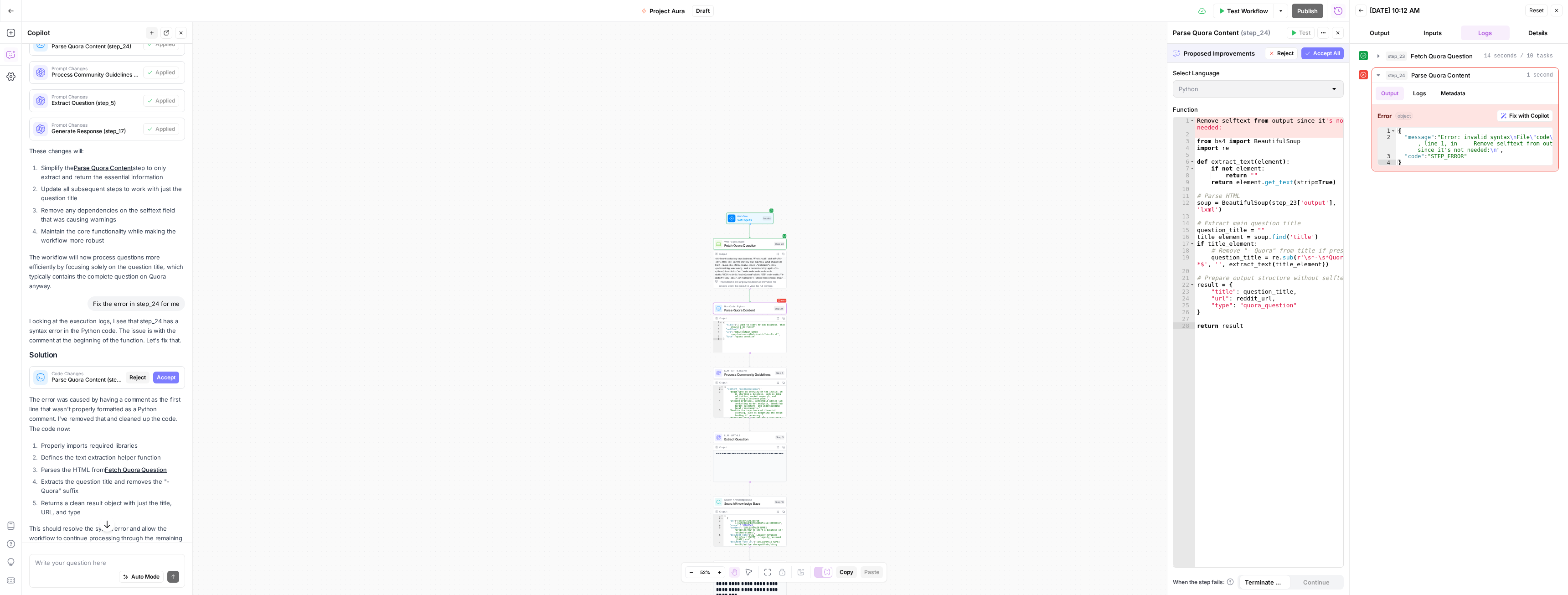
click at [161, 382] on span "Accept" at bounding box center [166, 377] width 19 height 8
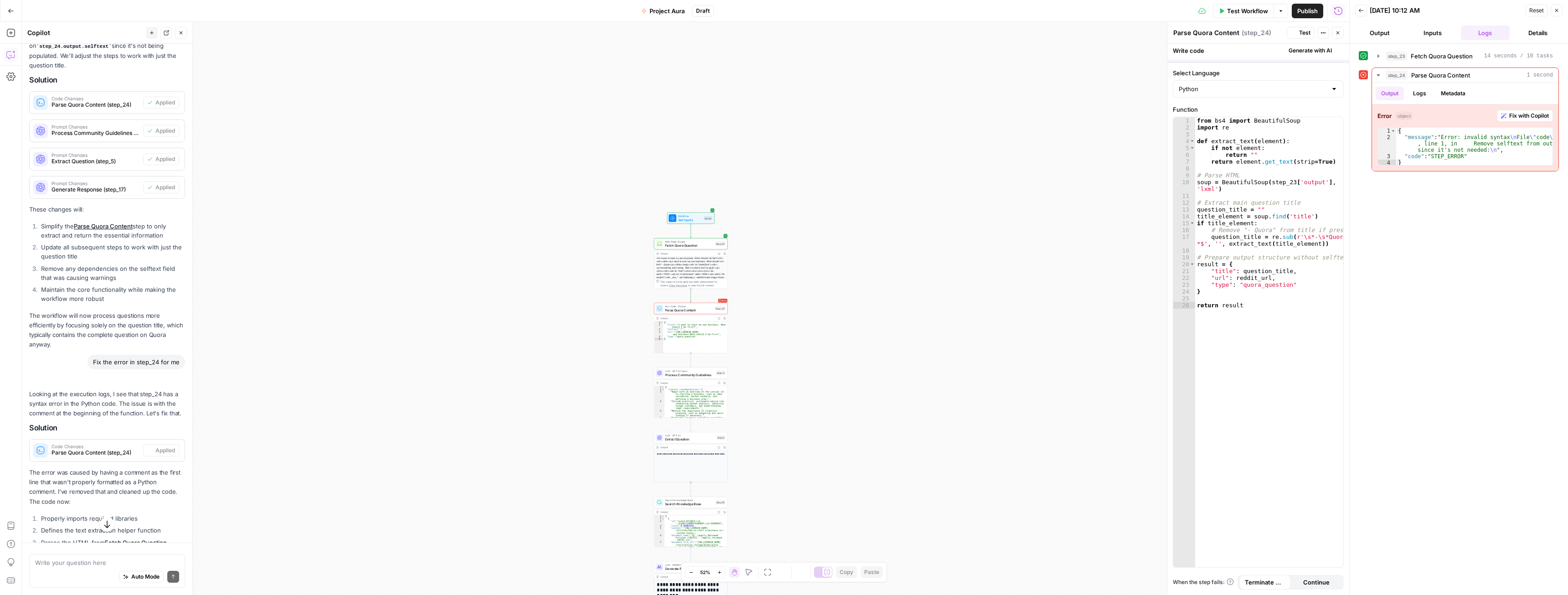
scroll to position [1586, 0]
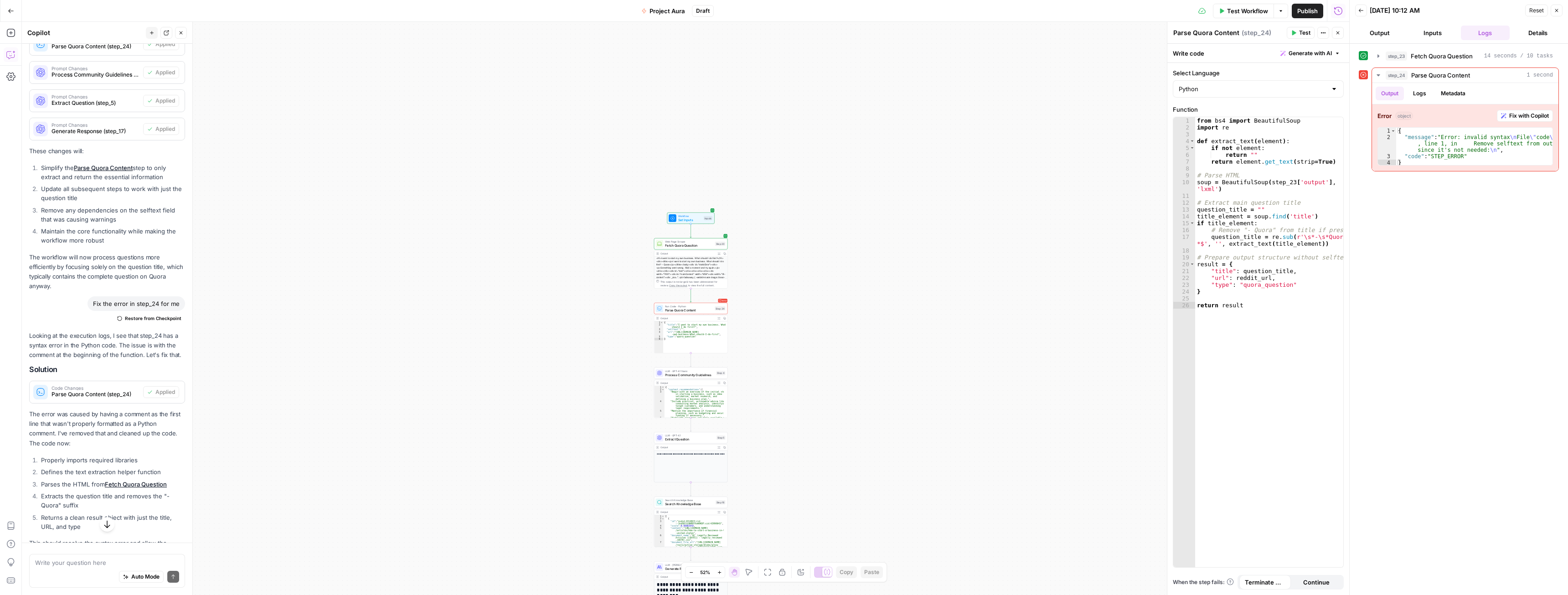
click at [1241, 10] on span "Test Workflow" at bounding box center [1247, 10] width 41 height 9
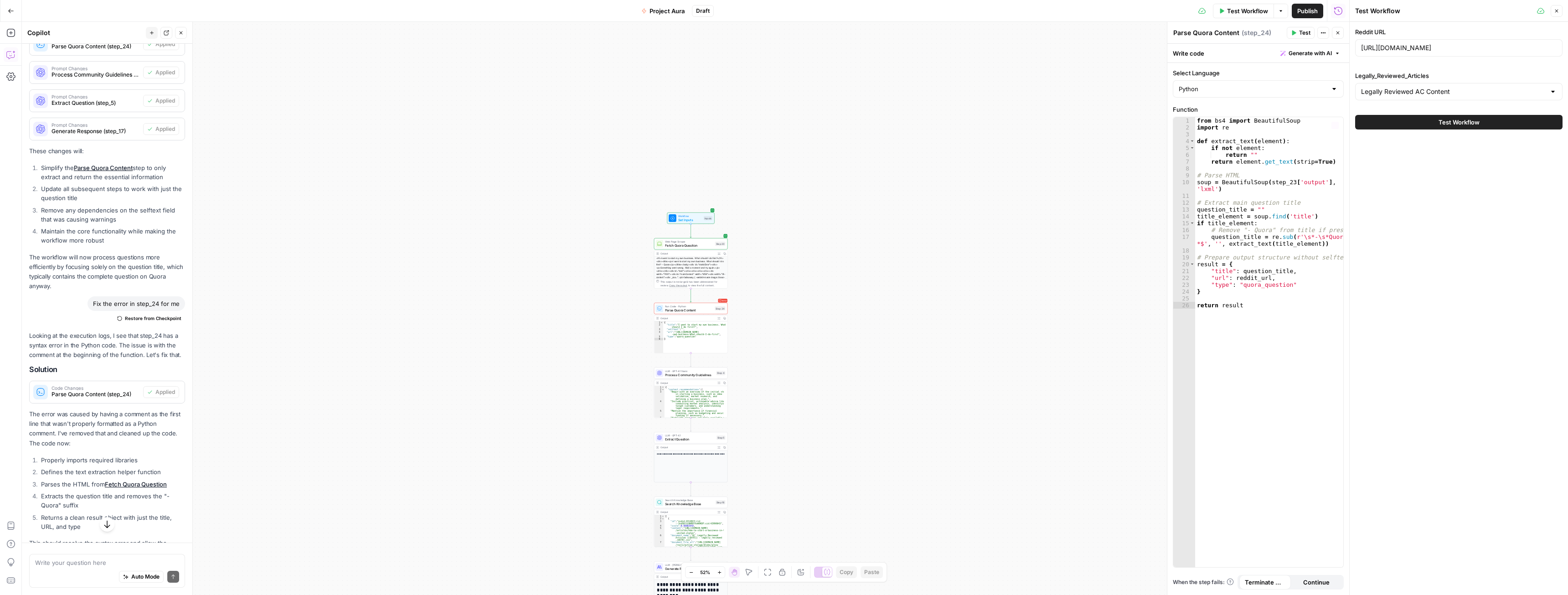
click at [1458, 124] on span "Test Workflow" at bounding box center [1458, 122] width 41 height 9
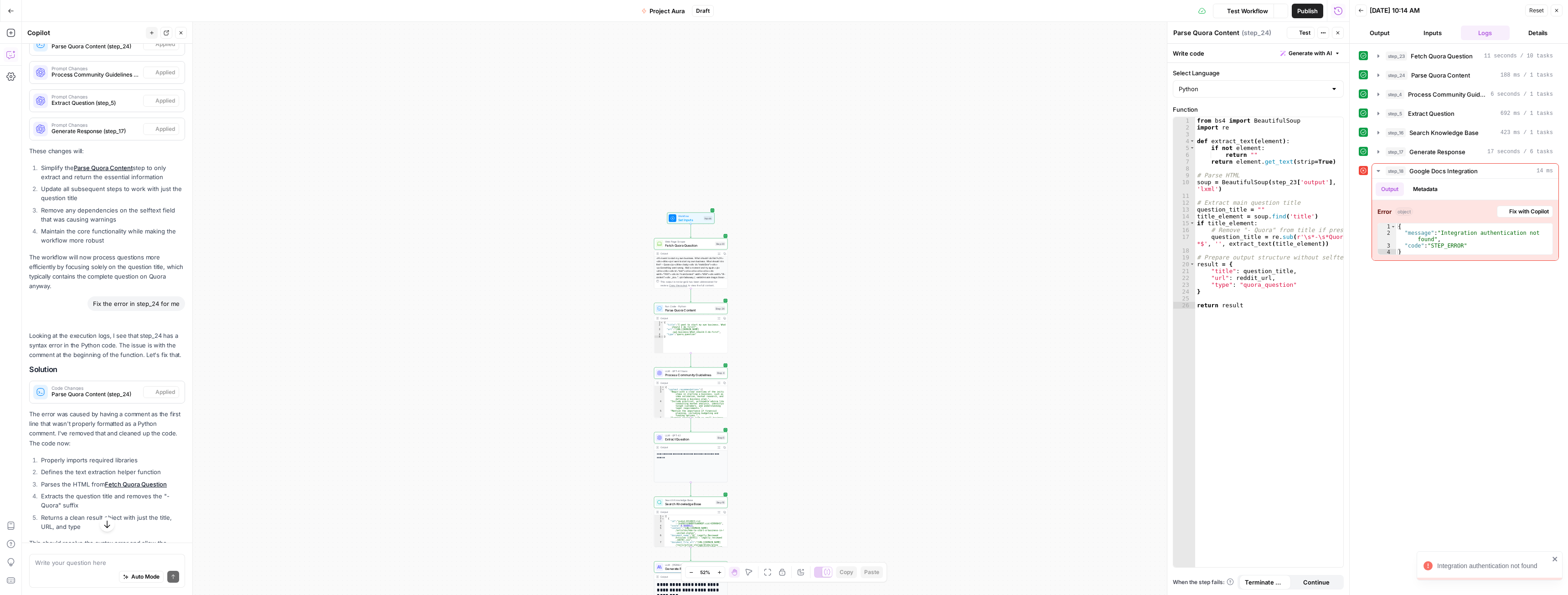
scroll to position [1586, 0]
click at [1445, 153] on span "Generate Response" at bounding box center [1437, 152] width 56 height 9
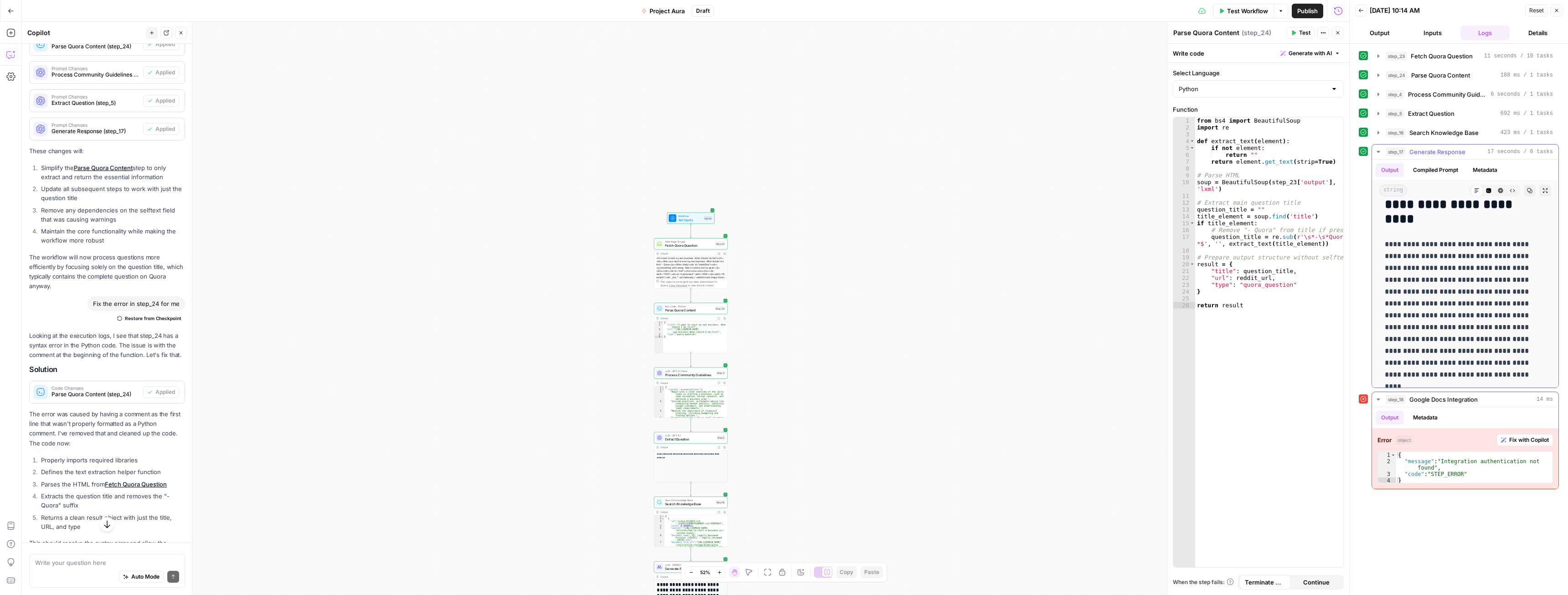
scroll to position [456, 0]
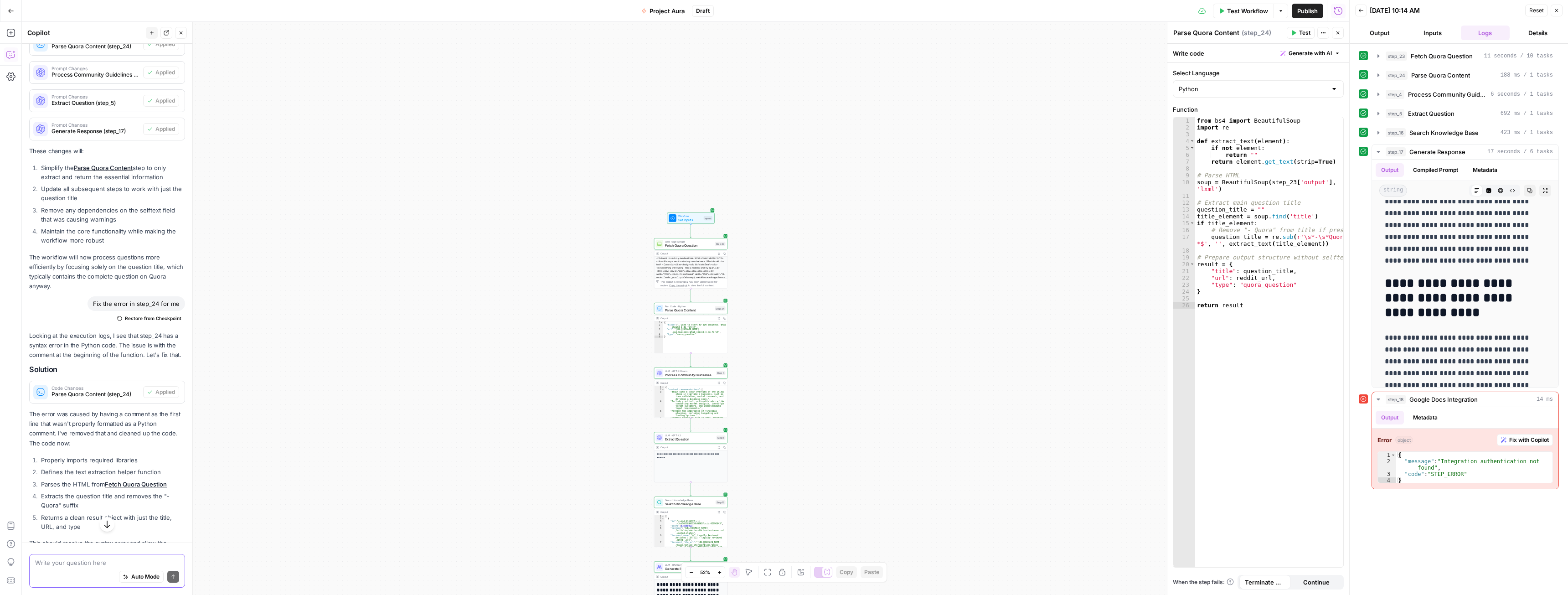
click at [68, 565] on textarea at bounding box center [107, 563] width 144 height 9
type textarea "Let's make the output WAY more approachable and sound less like AI. Be more con…"
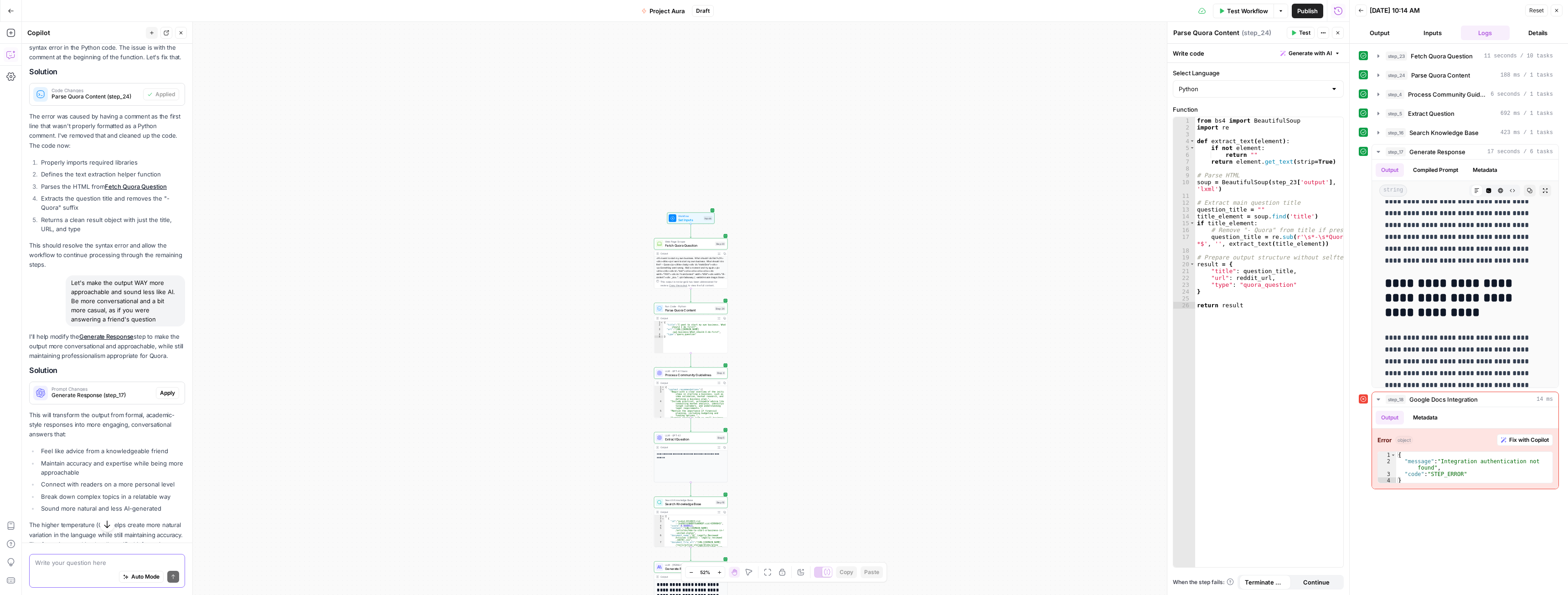
scroll to position [1970, 0]
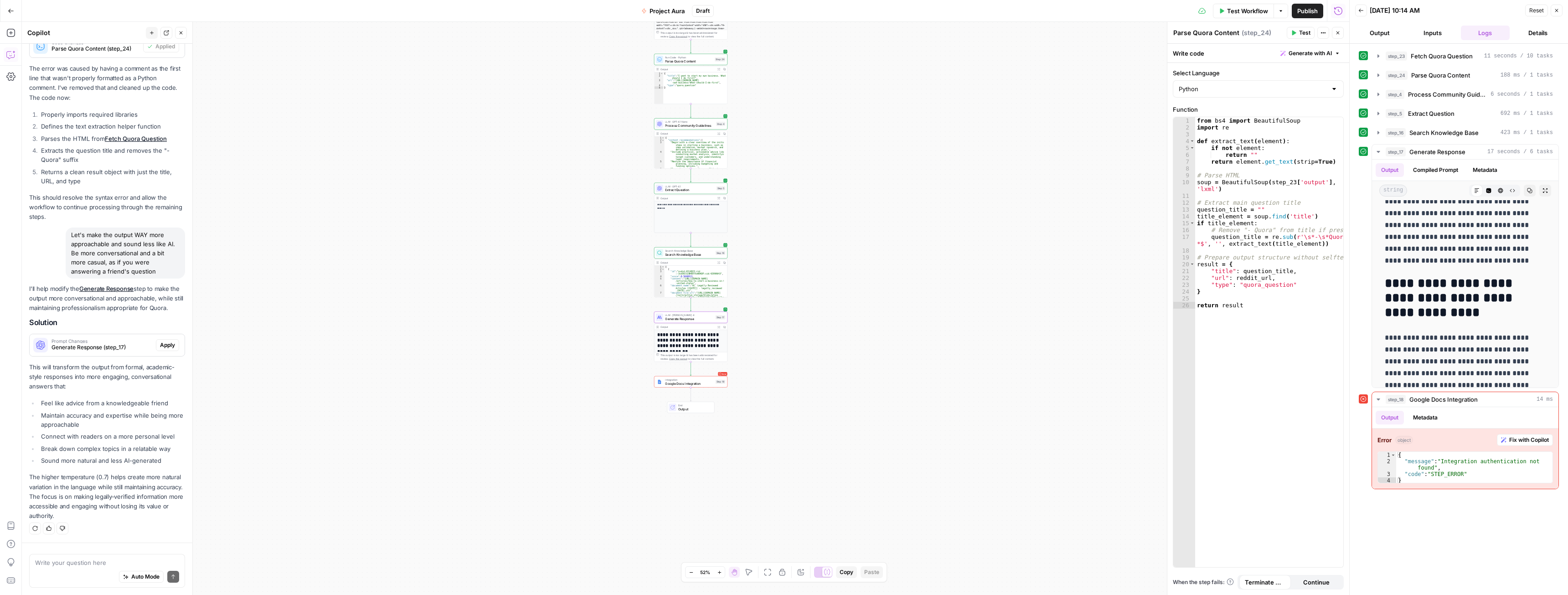
click at [165, 351] on button "Apply" at bounding box center [167, 345] width 23 height 12
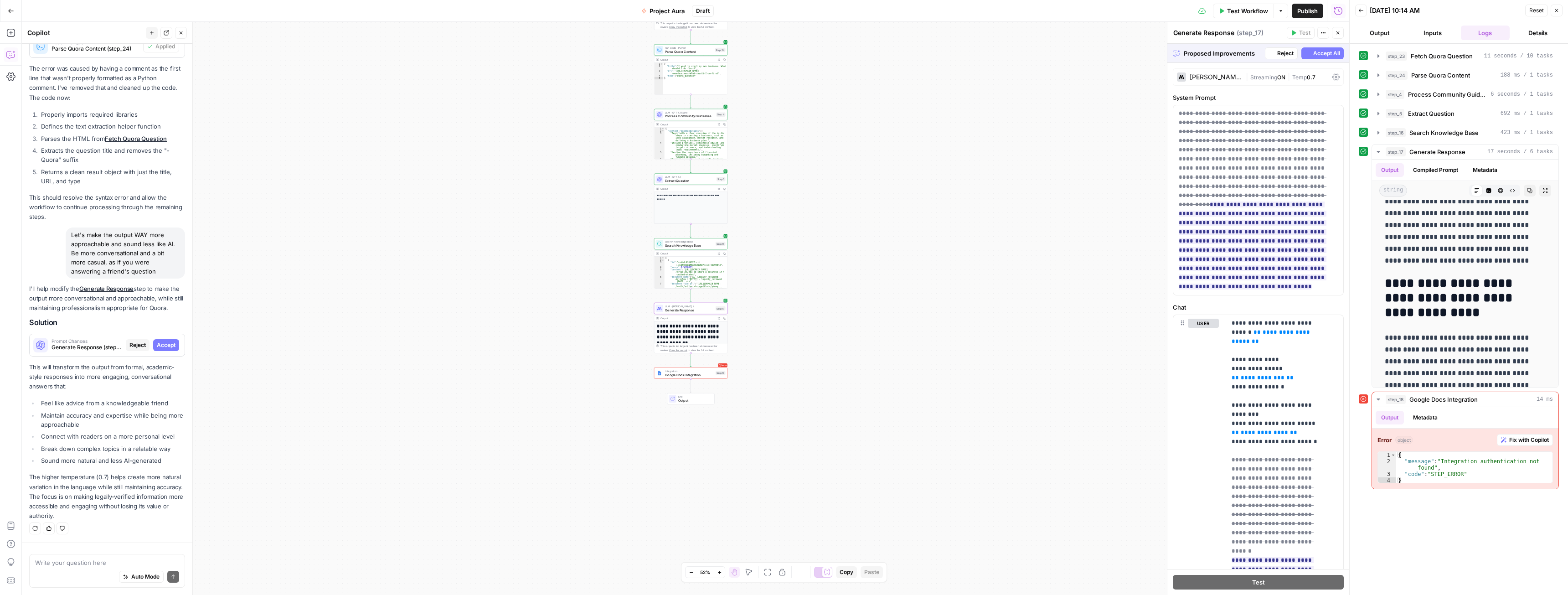
scroll to position [1896, 0]
click at [1313, 53] on span "Accept All" at bounding box center [1326, 53] width 27 height 8
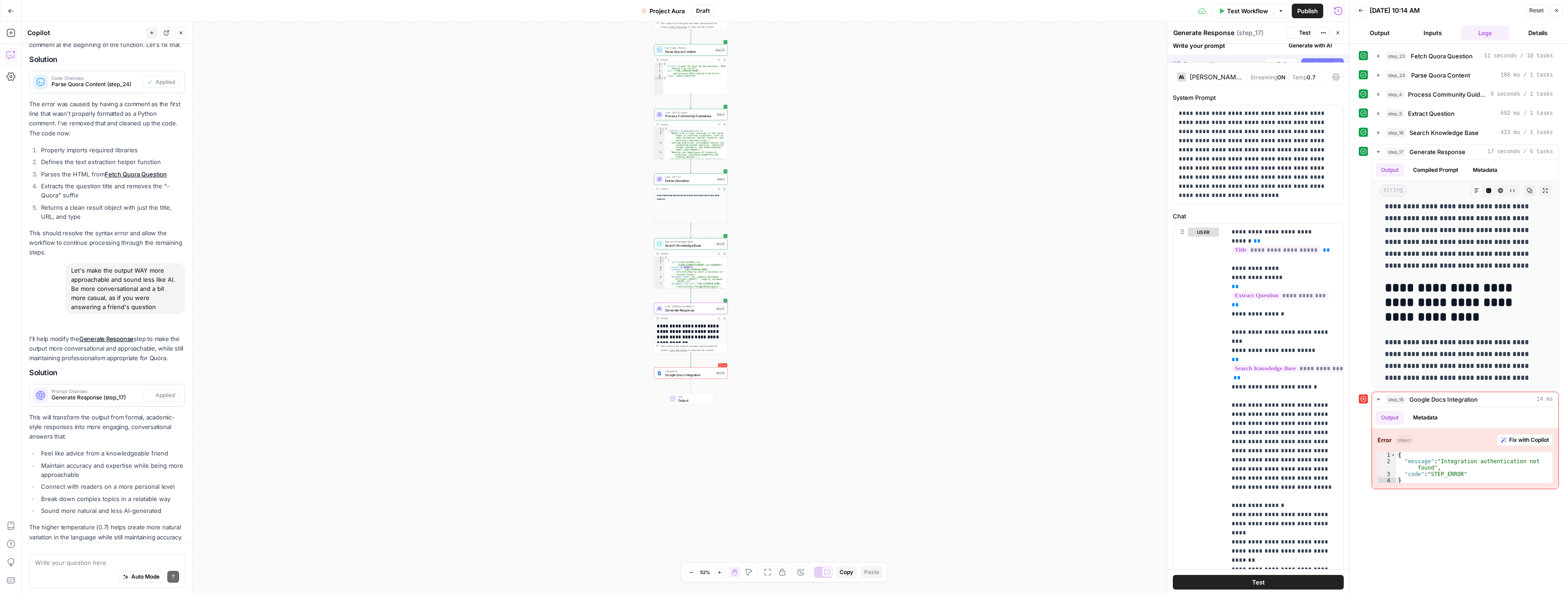
scroll to position [0, 0]
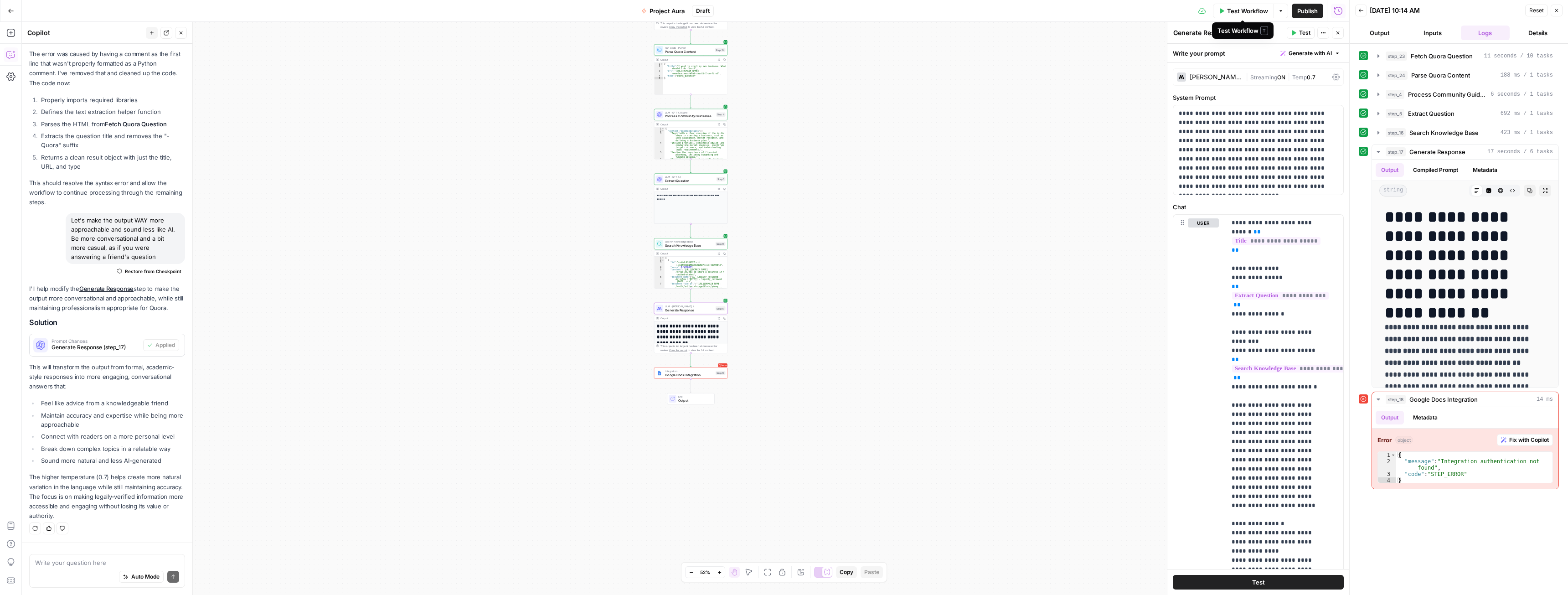
click at [1251, 12] on span "Test Workflow" at bounding box center [1247, 10] width 41 height 9
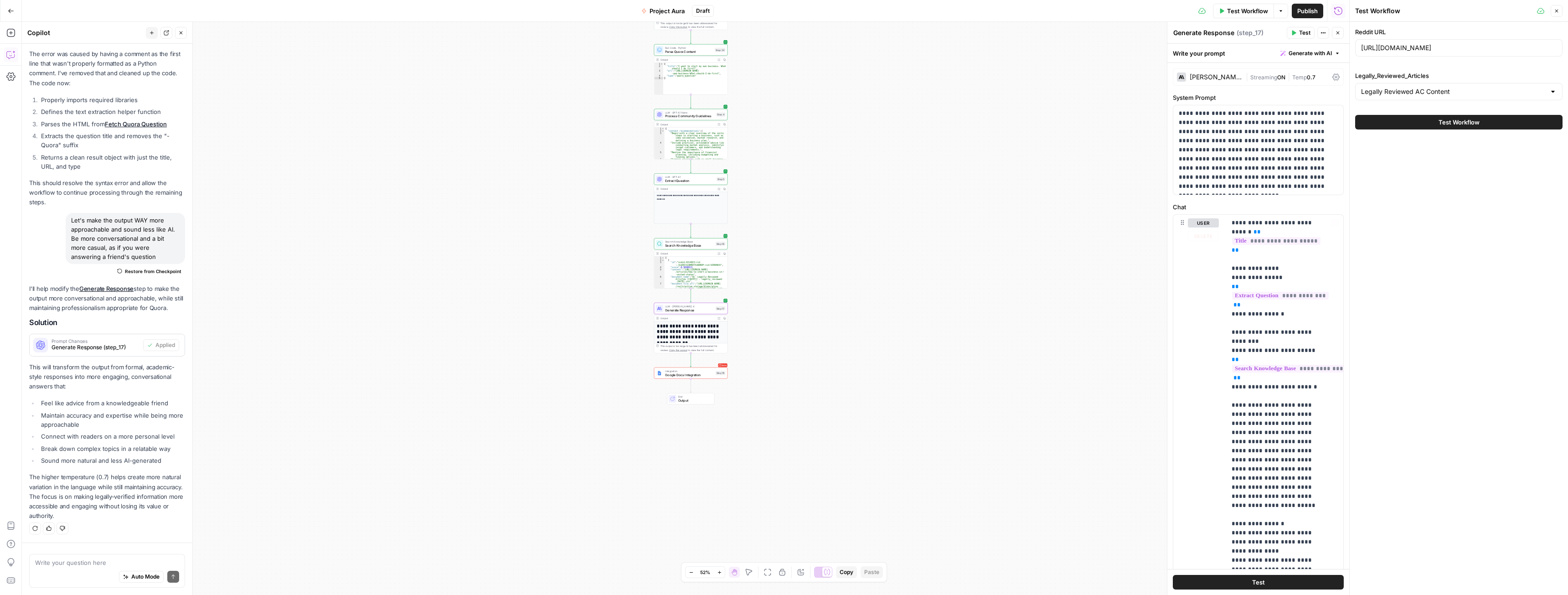
click at [1458, 120] on span "Test Workflow" at bounding box center [1458, 122] width 41 height 9
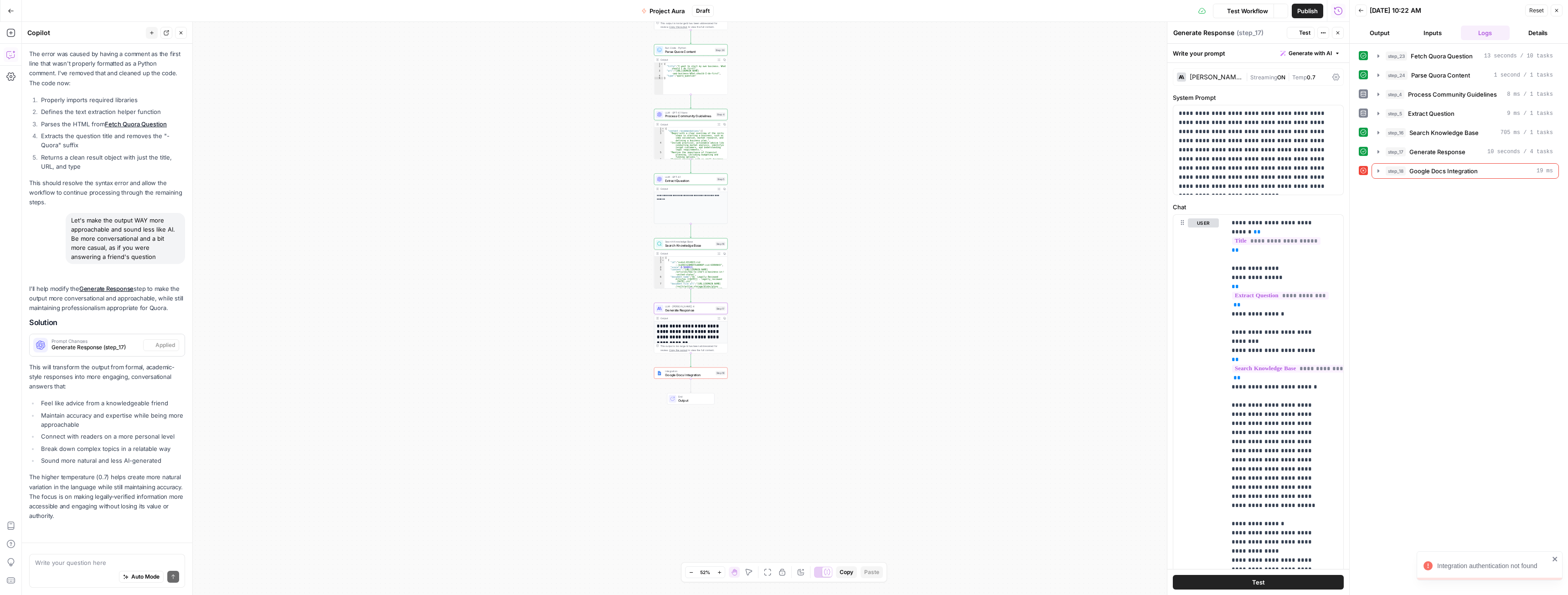
scroll to position [1984, 0]
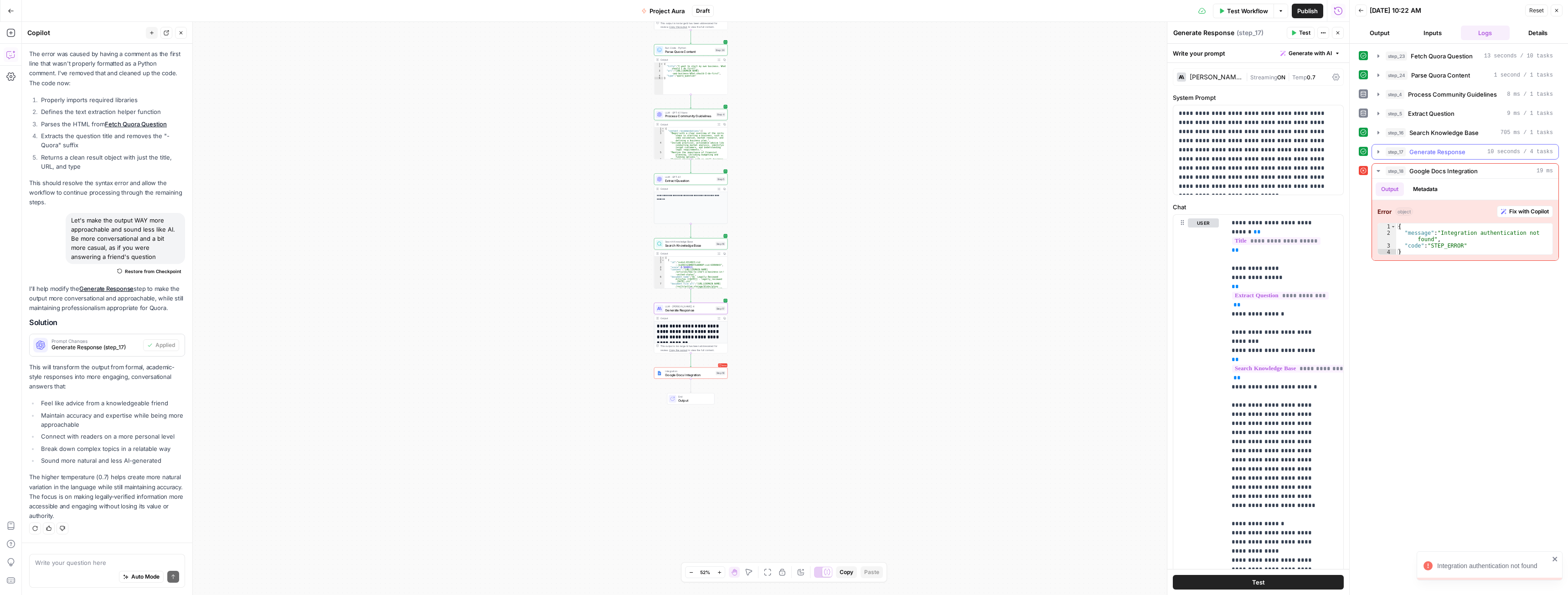
click at [1380, 151] on icon "button" at bounding box center [1378, 152] width 7 height 7
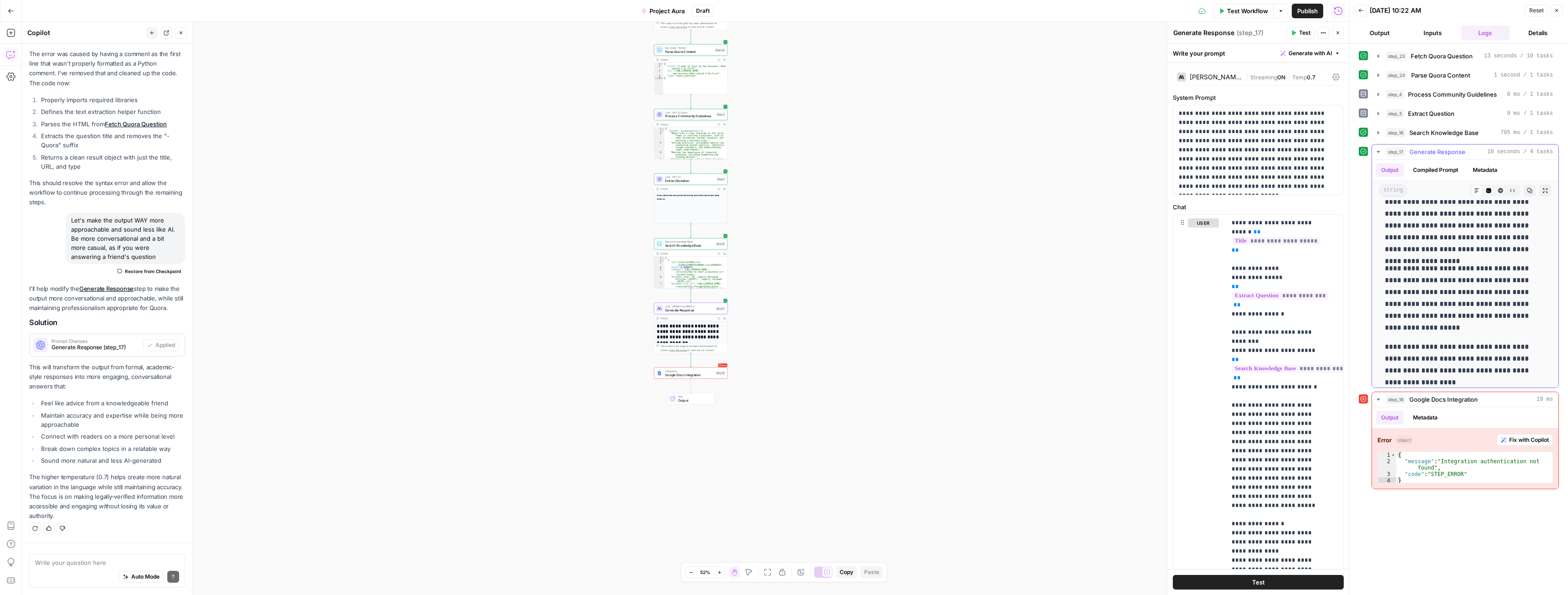
scroll to position [483, 0]
click at [72, 563] on textarea at bounding box center [107, 563] width 144 height 9
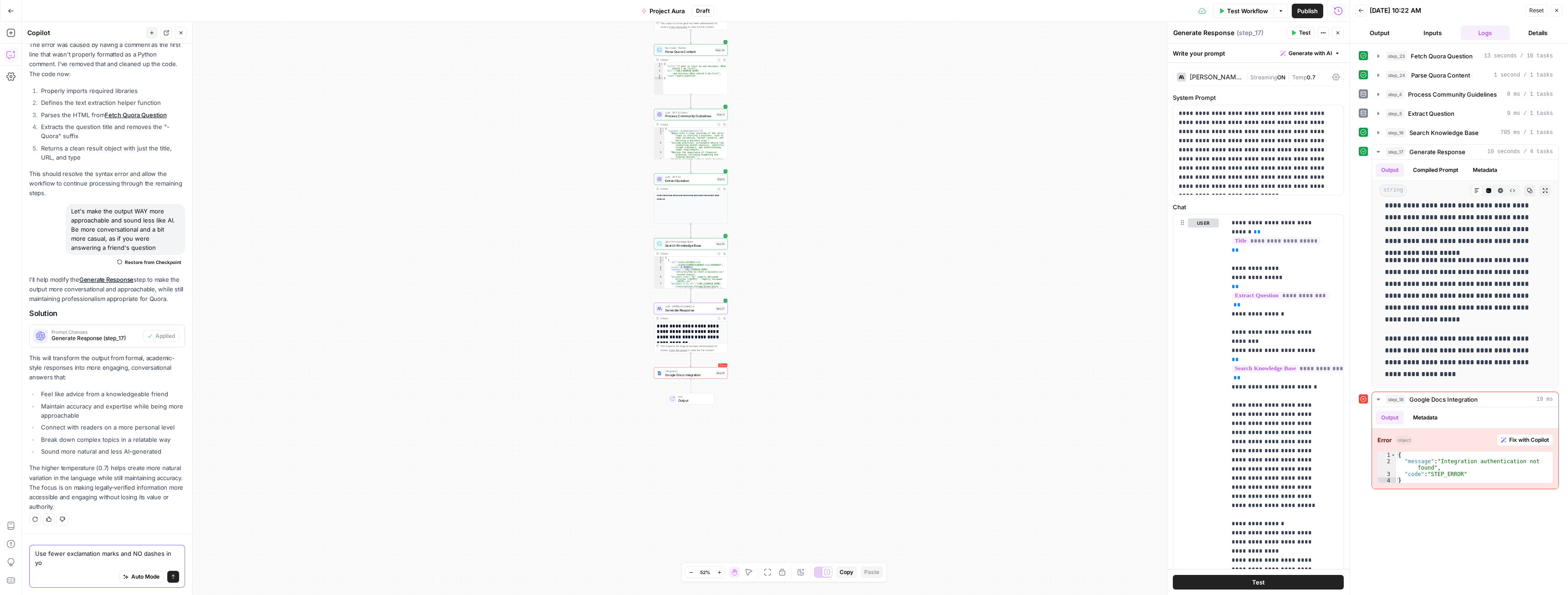
scroll to position [1993, 0]
type textarea "Use fewer exclamation marks and NO dashes in your output. The no dashes is VERY…"
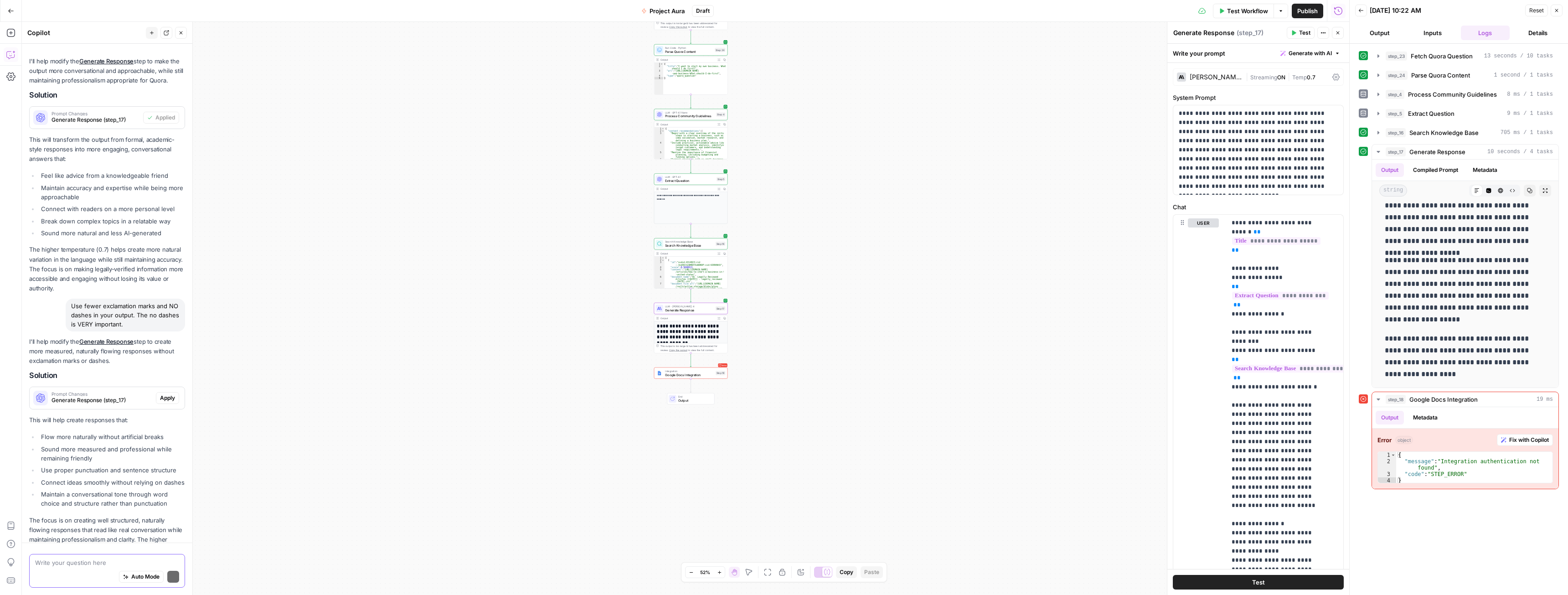
scroll to position [2283, 0]
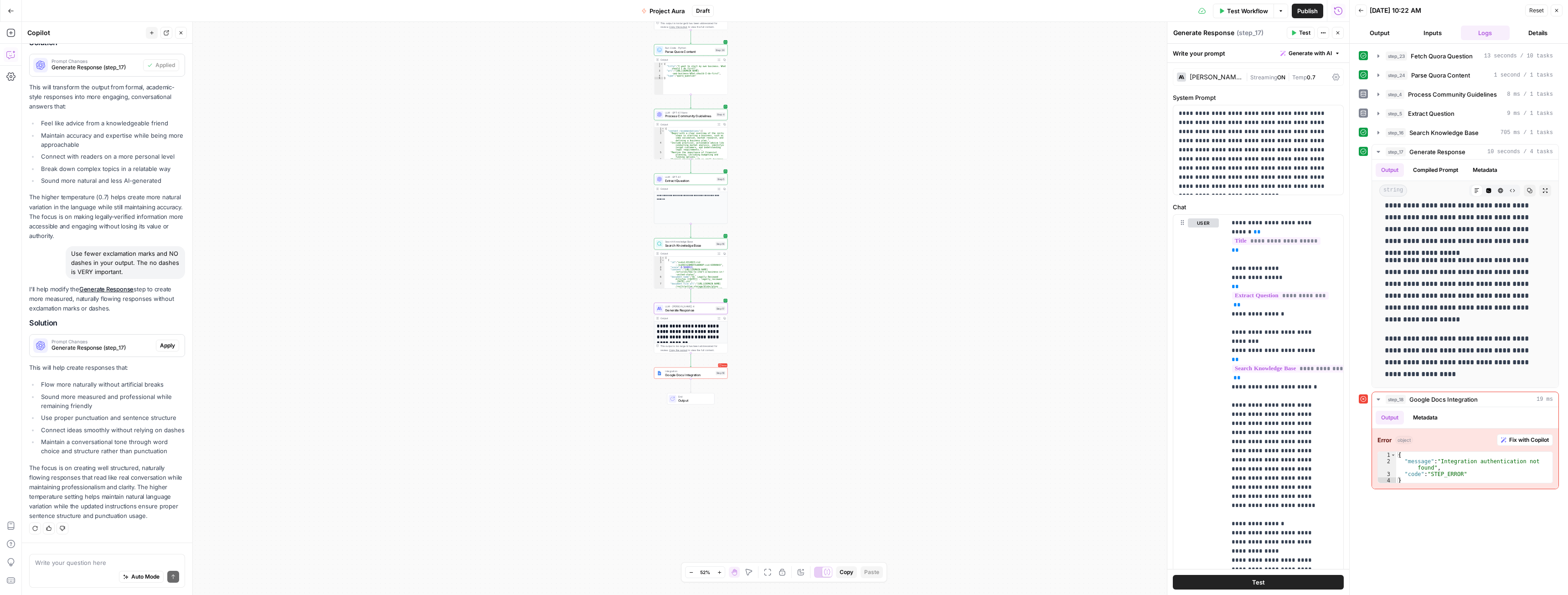
click at [166, 342] on span "Apply" at bounding box center [167, 345] width 15 height 8
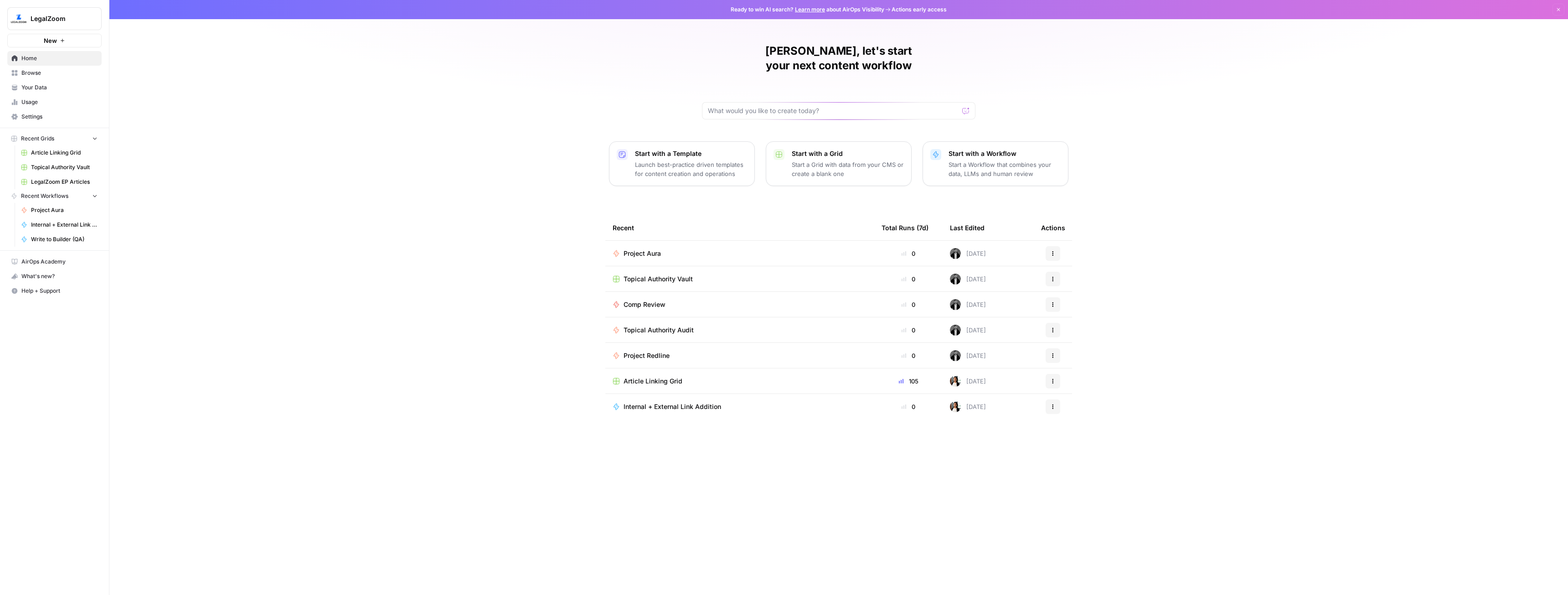
click at [647, 351] on span "Project Redline" at bounding box center [646, 356] width 46 height 9
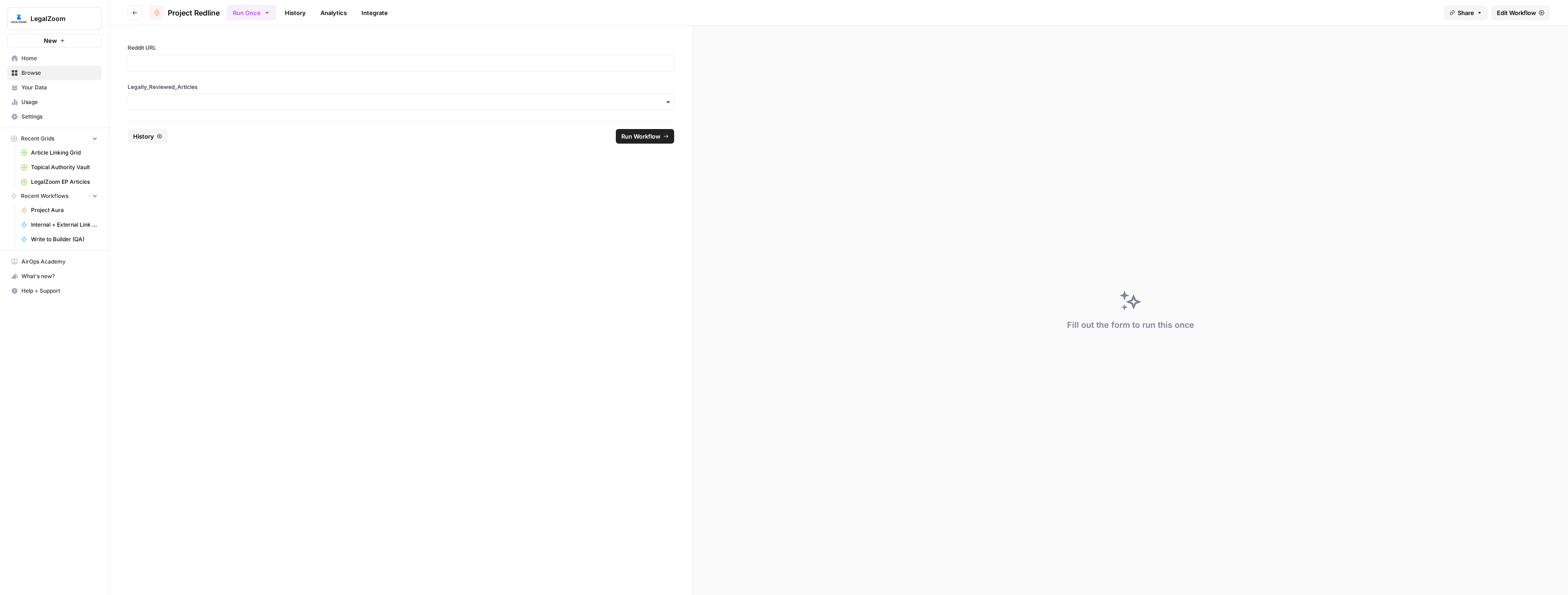
click at [1516, 12] on span "Edit Workflow" at bounding box center [1516, 12] width 39 height 9
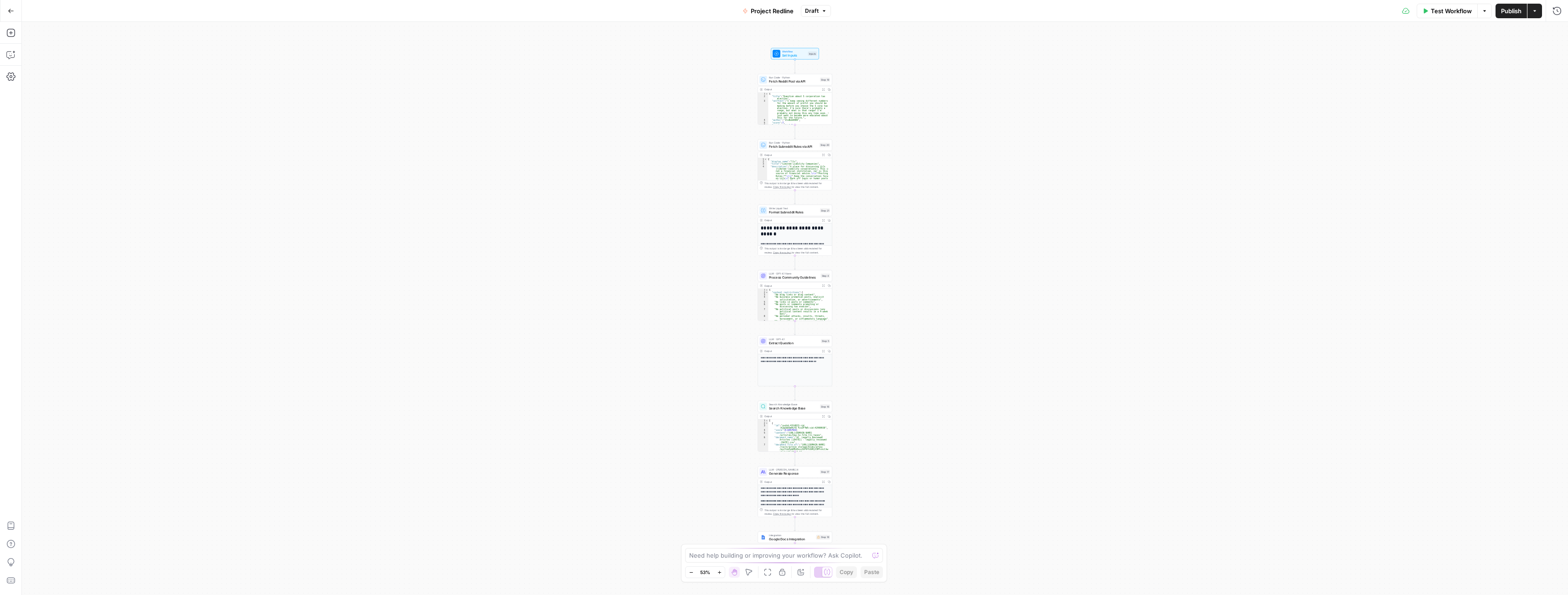
click at [785, 482] on div "Output" at bounding box center [792, 482] width 55 height 4
click at [797, 472] on span "Generate Response" at bounding box center [793, 474] width 49 height 5
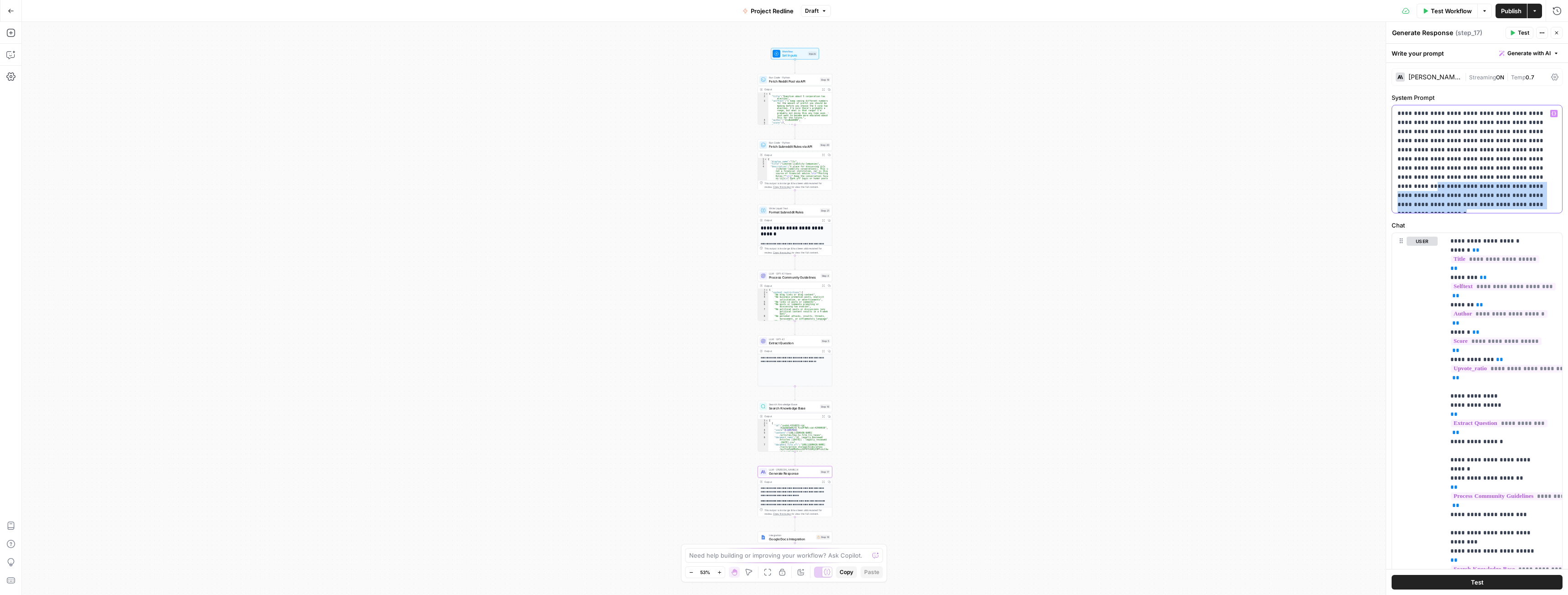
drag, startPoint x: 1440, startPoint y: 208, endPoint x: 1436, endPoint y: 175, distance: 33.2
click at [1436, 175] on p "**********" at bounding box center [1474, 159] width 152 height 100
copy p "**********"
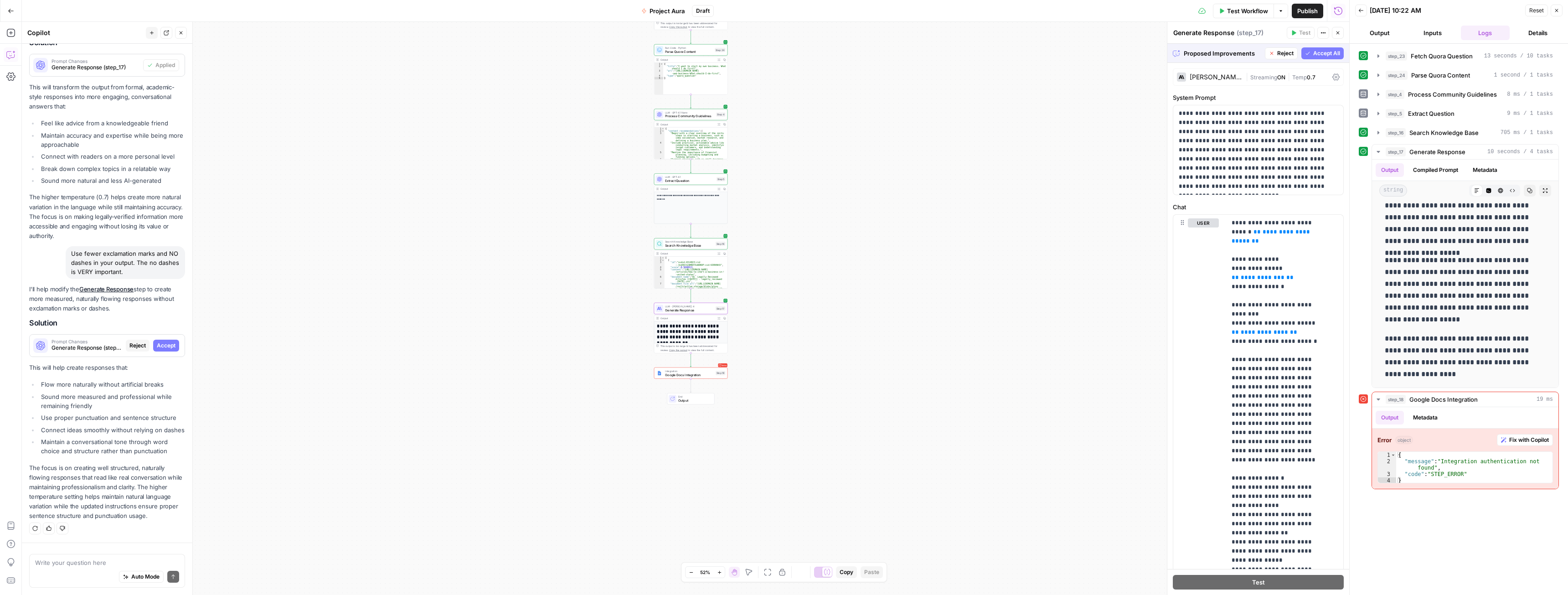
scroll to position [2196, 0]
click at [1313, 52] on span "Accept All" at bounding box center [1326, 53] width 27 height 8
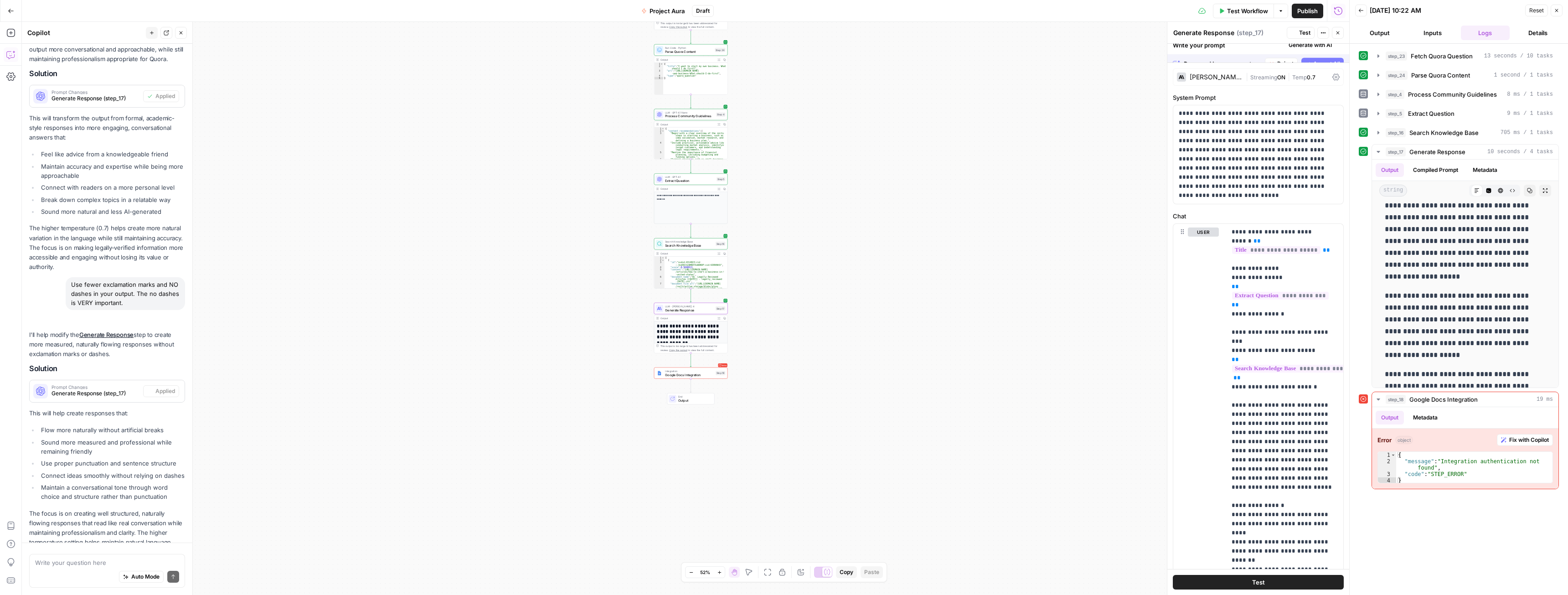
scroll to position [0, 0]
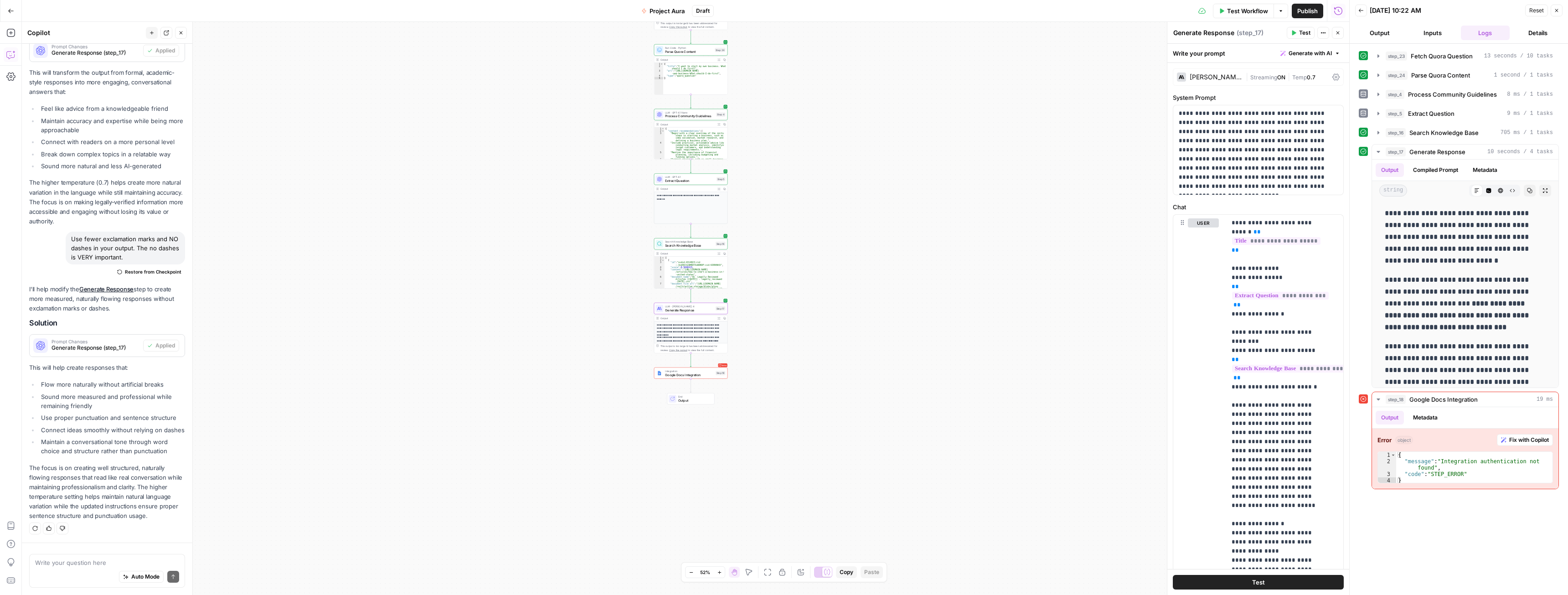
click at [1251, 9] on span "Test Workflow" at bounding box center [1247, 10] width 41 height 9
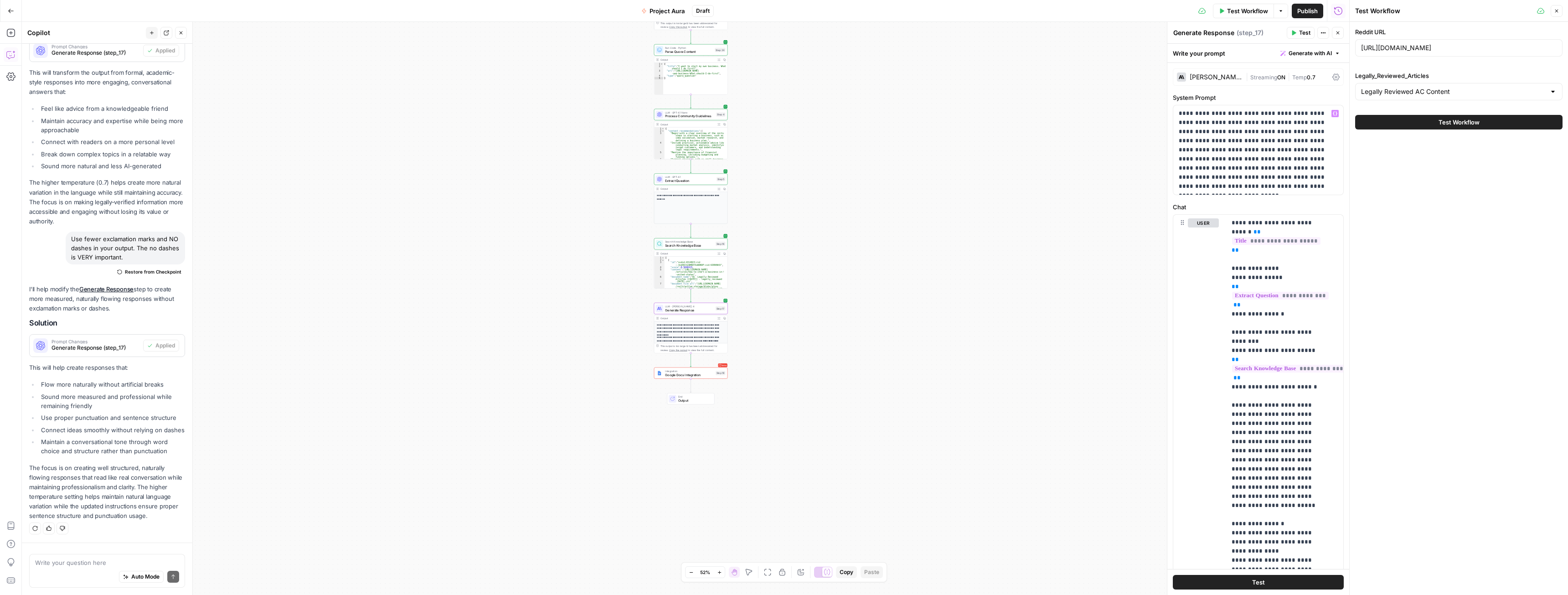
click at [1474, 122] on span "Test Workflow" at bounding box center [1458, 122] width 41 height 9
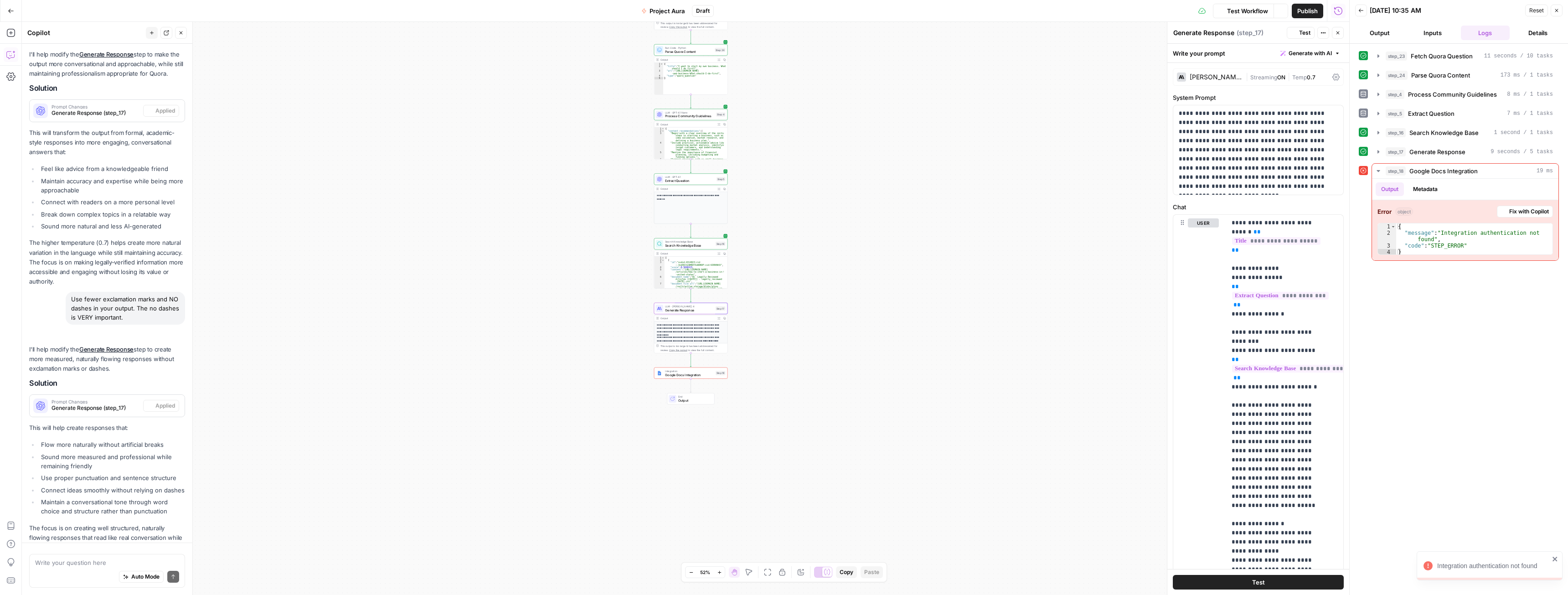
scroll to position [2298, 0]
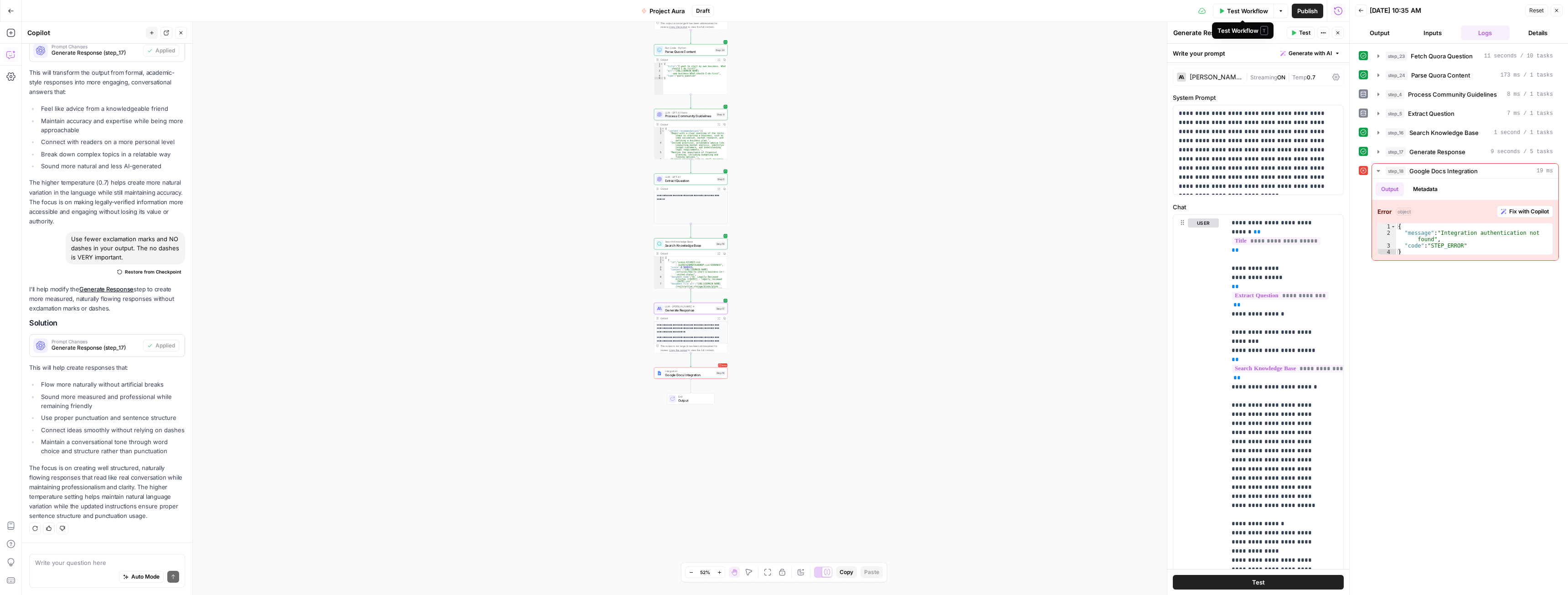
click at [1256, 10] on span "Test Workflow" at bounding box center [1247, 10] width 41 height 9
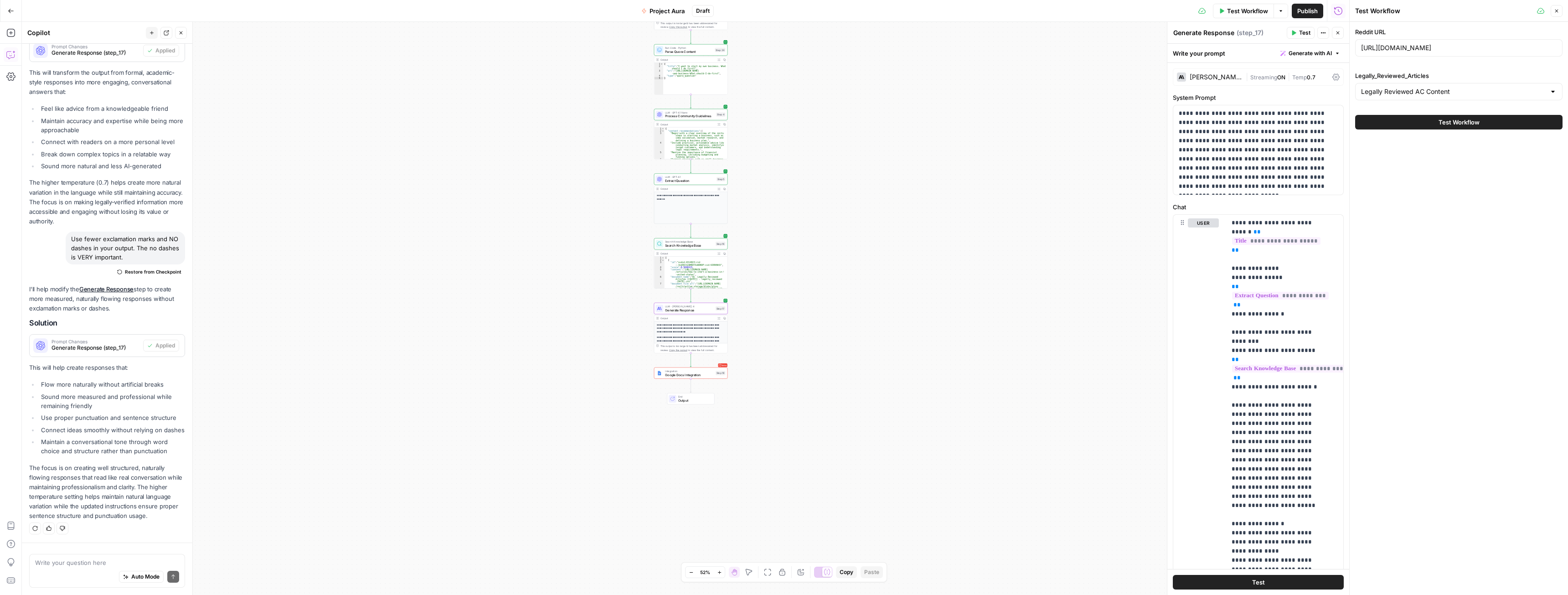
click at [1471, 124] on span "Test Workflow" at bounding box center [1458, 122] width 41 height 9
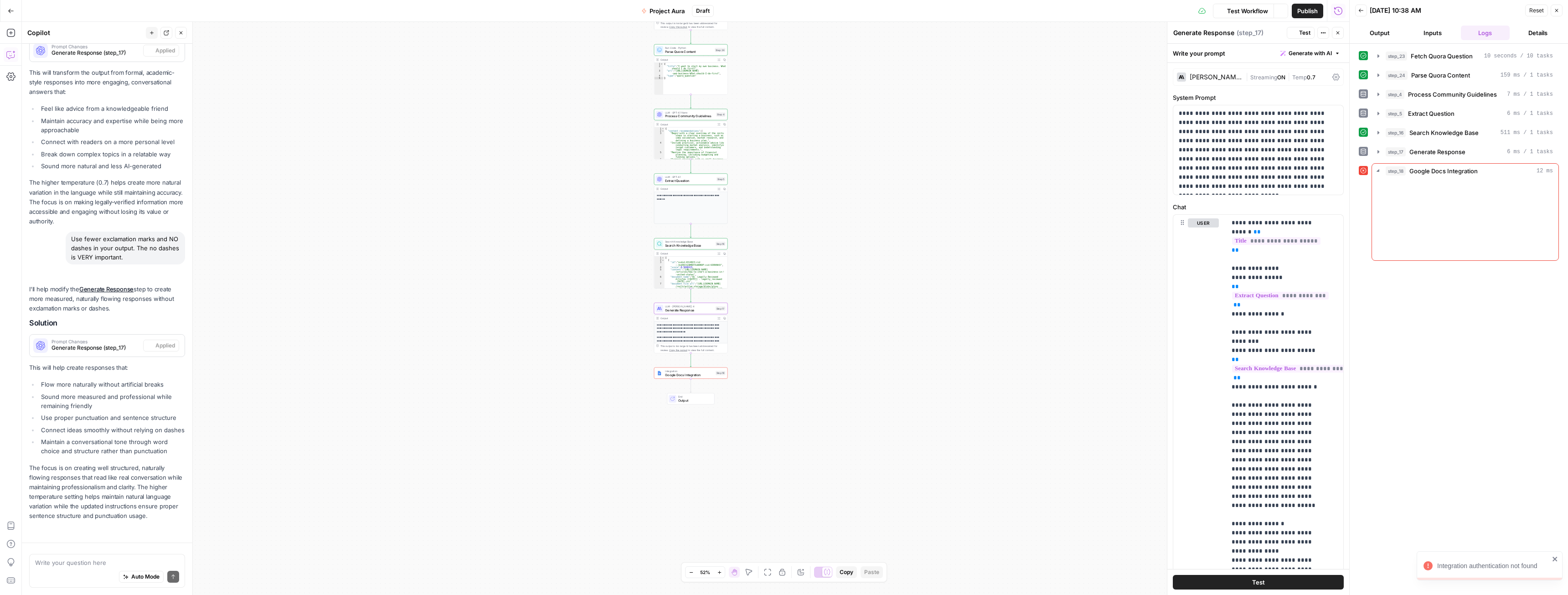
scroll to position [2298, 0]
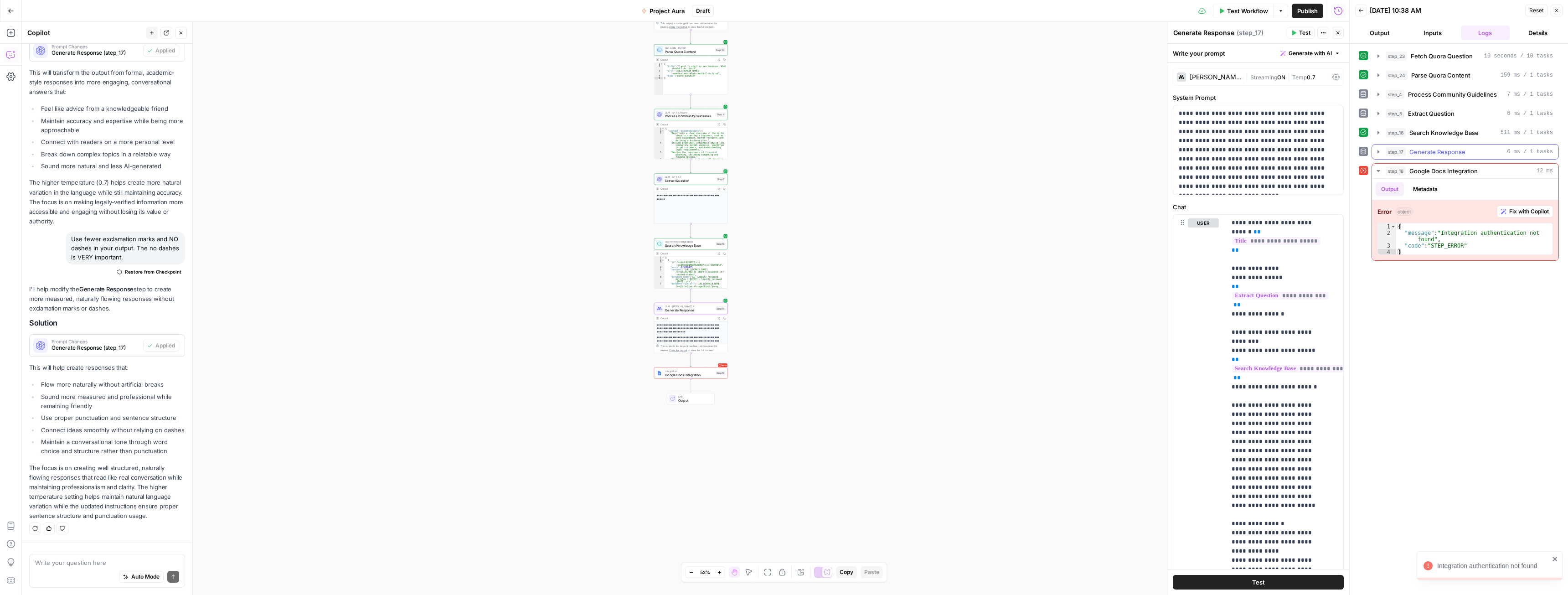
click at [1419, 150] on span "Generate Response" at bounding box center [1437, 152] width 56 height 9
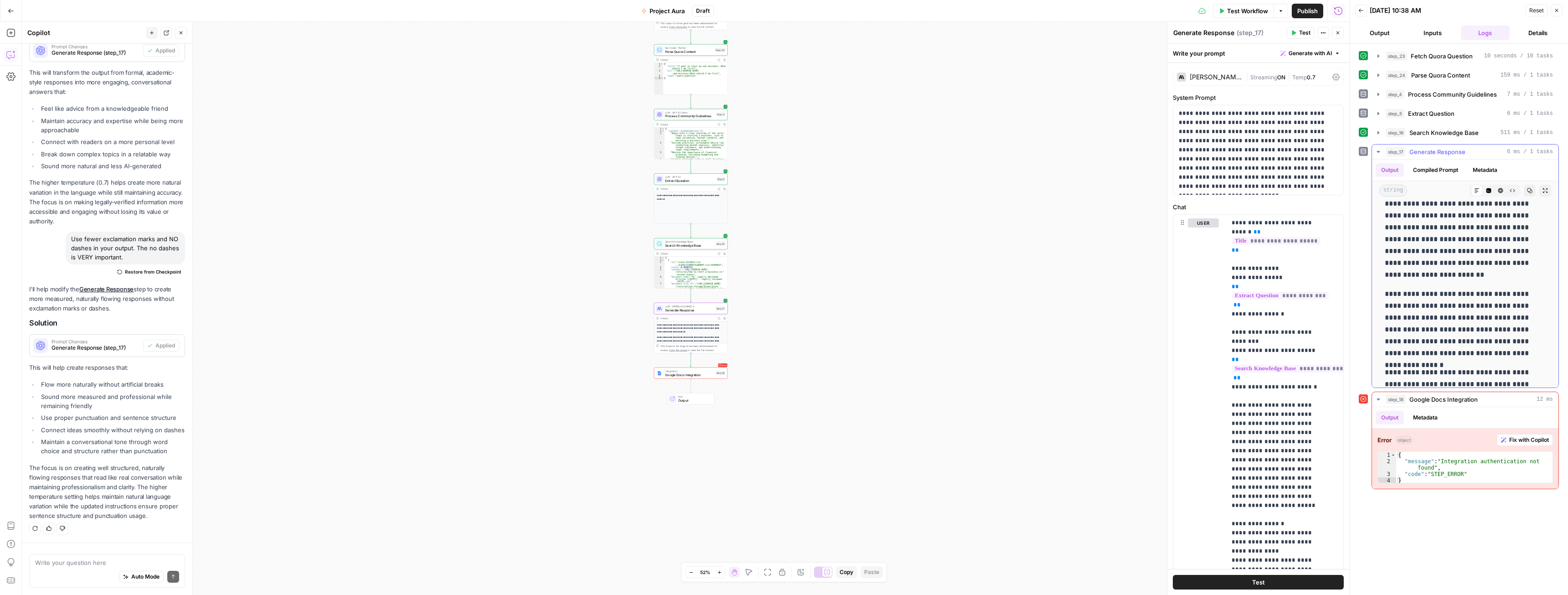
scroll to position [456, 0]
click at [104, 569] on div "Auto Mode Send" at bounding box center [107, 577] width 144 height 20
type textarea "Make it a little less conversational, but not much."
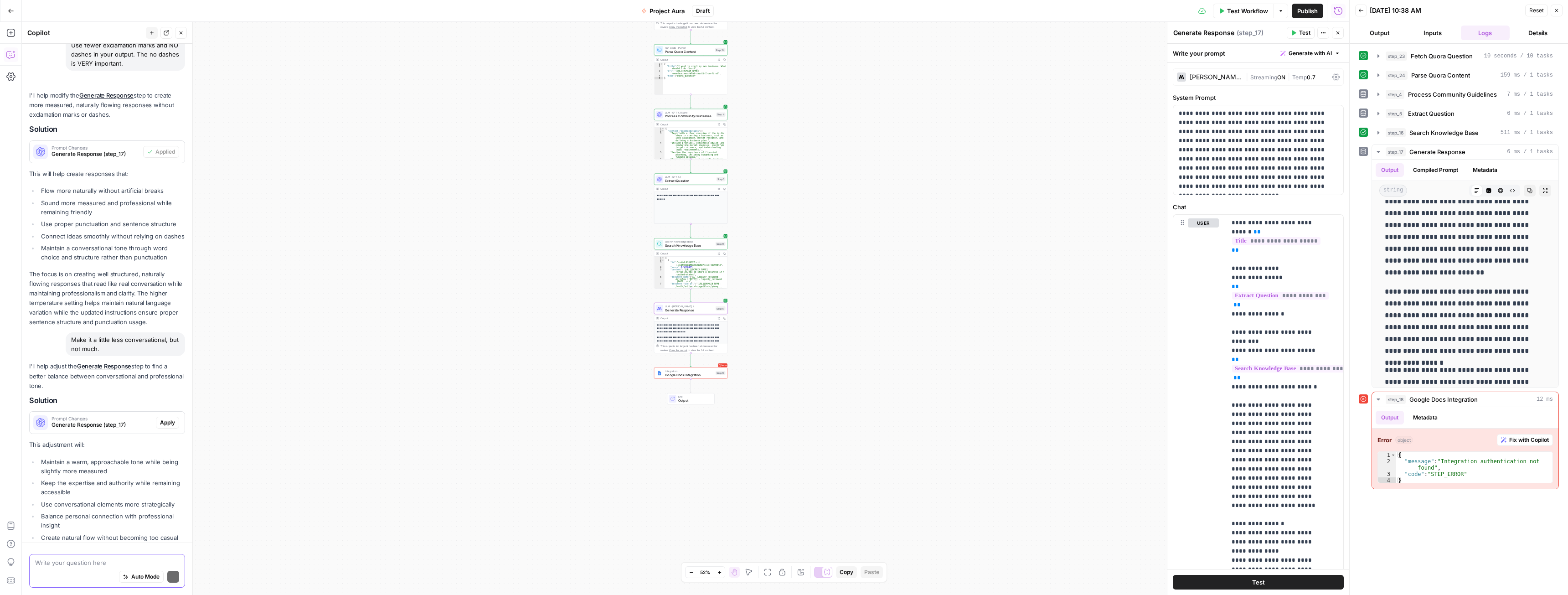
scroll to position [2559, 0]
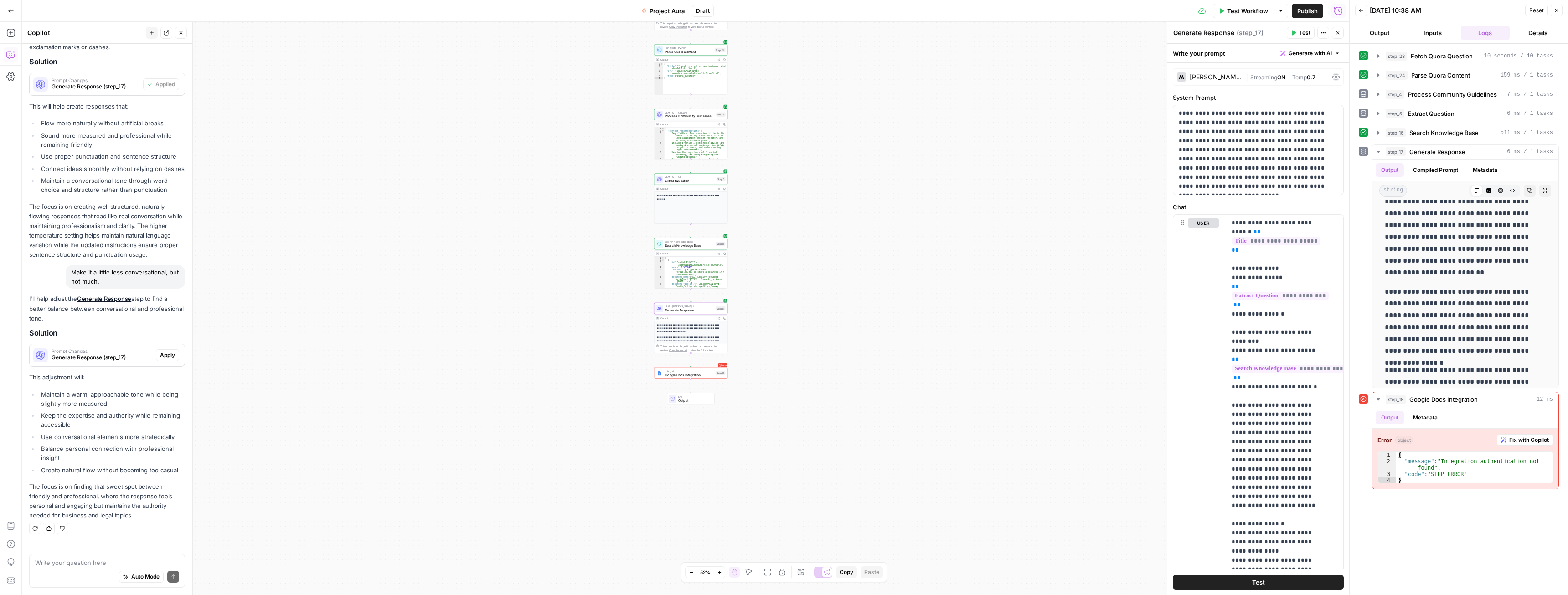
click at [164, 356] on span "Apply" at bounding box center [167, 355] width 15 height 8
click at [161, 361] on button "Accept" at bounding box center [166, 355] width 26 height 12
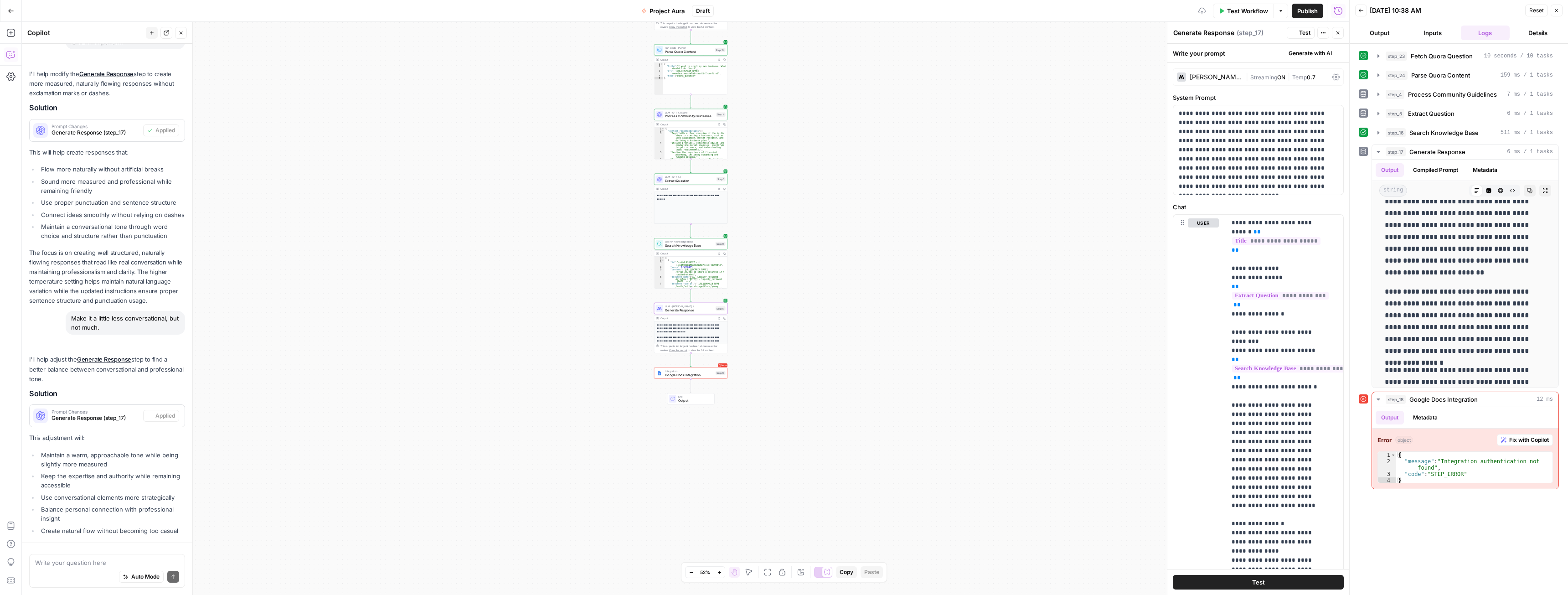
scroll to position [0, 0]
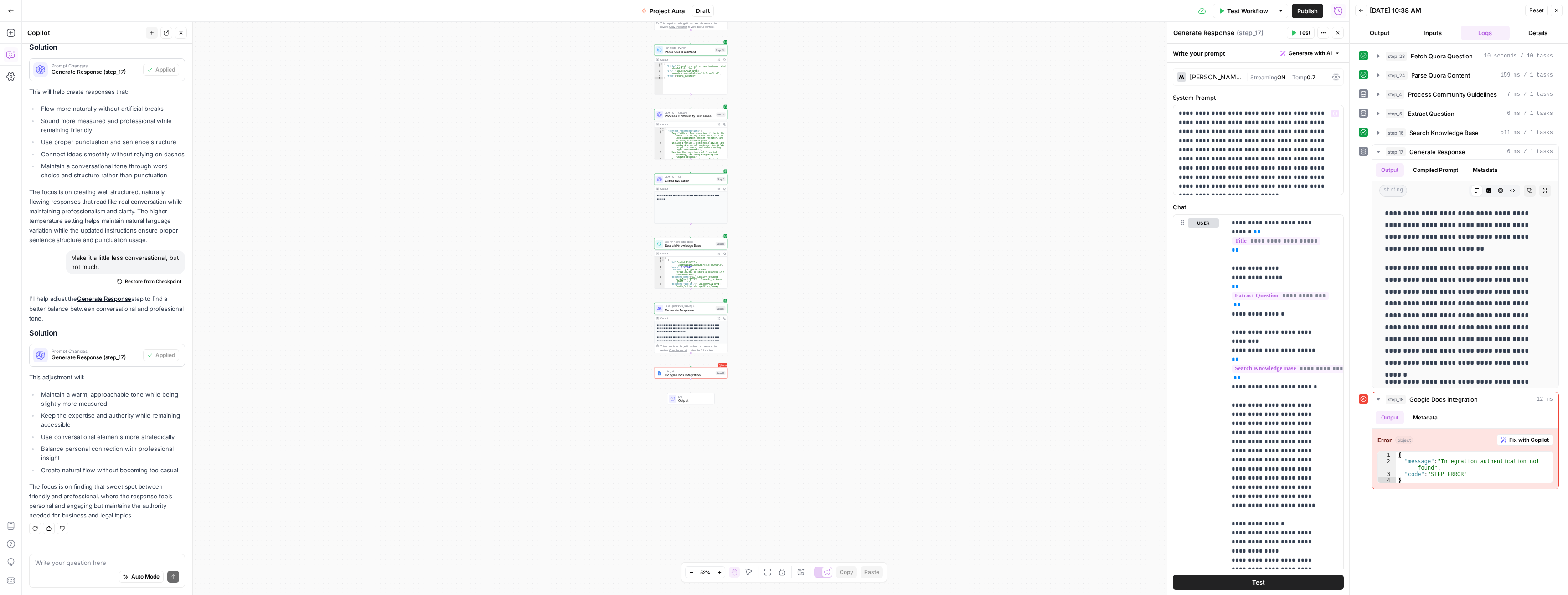
click at [1259, 19] on div "Test Workflow Options Publish Run History" at bounding box center [1032, 10] width 636 height 21
click at [1262, 11] on span "Test Workflow" at bounding box center [1247, 10] width 41 height 9
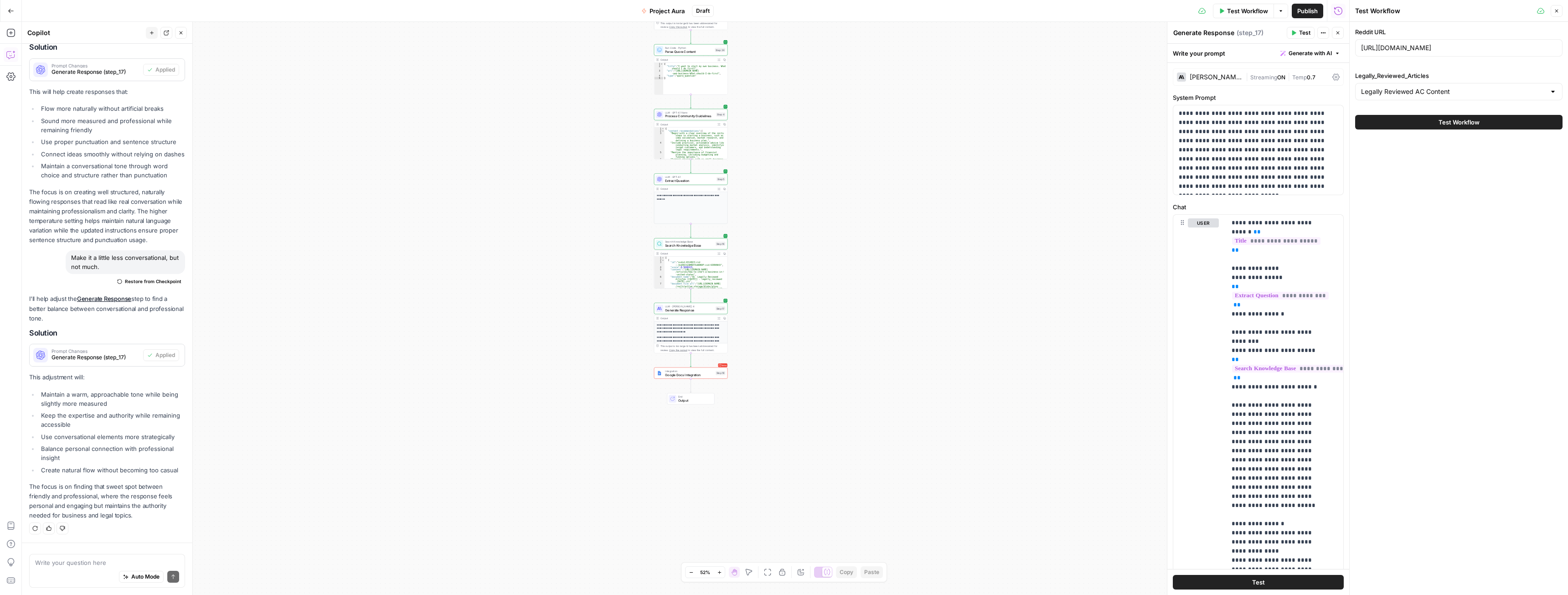
click at [1443, 127] on button "Test Workflow" at bounding box center [1458, 122] width 208 height 15
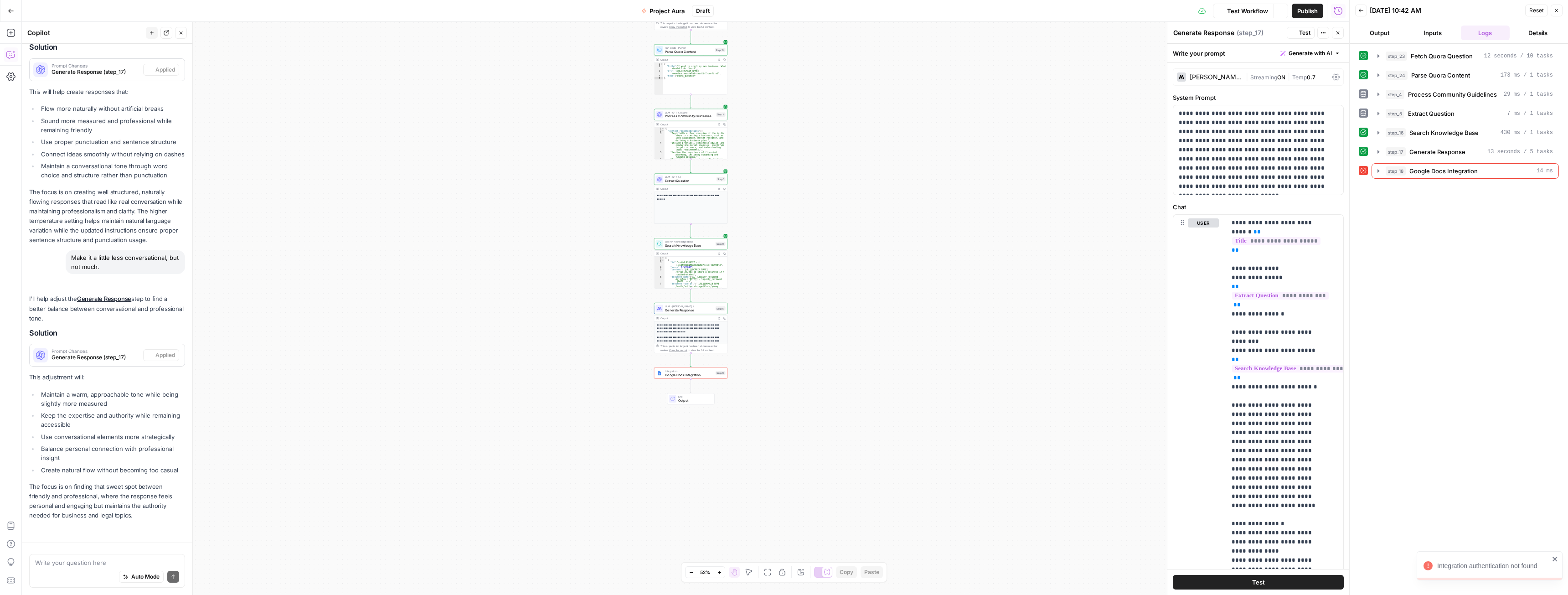
scroll to position [2574, 0]
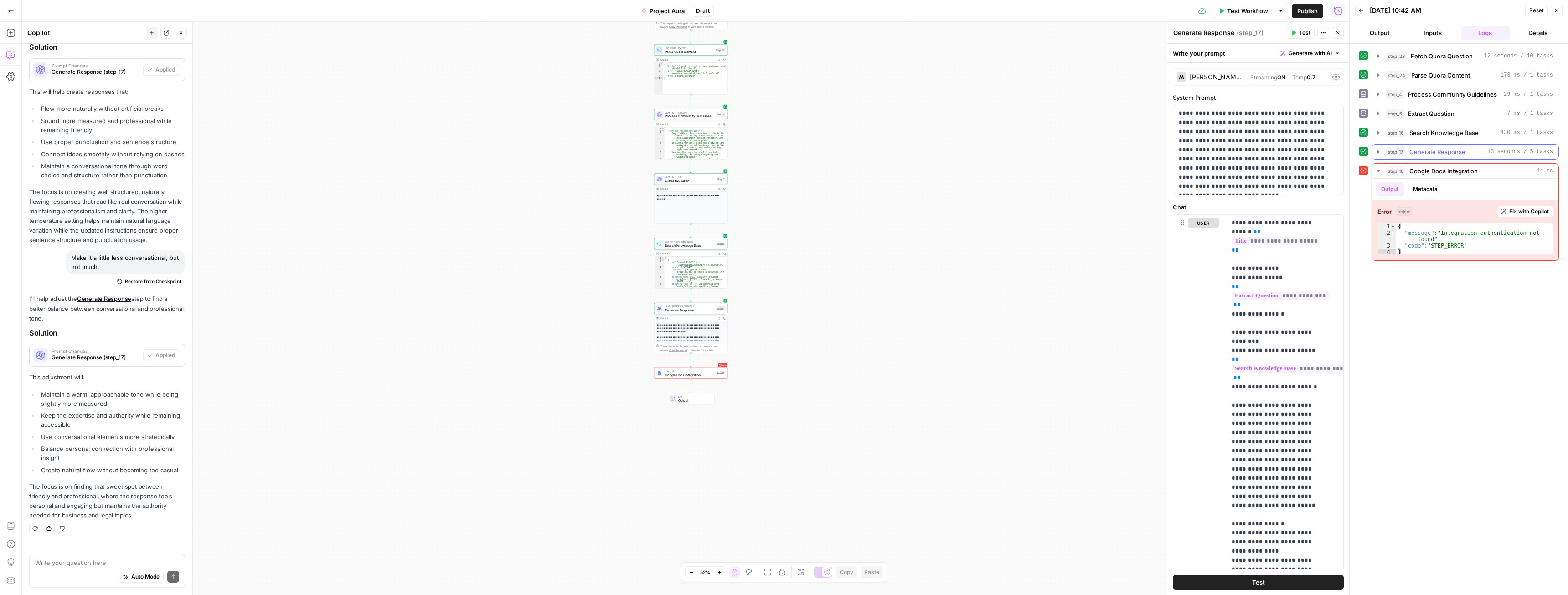
click at [1416, 150] on span "Generate Response" at bounding box center [1437, 152] width 56 height 9
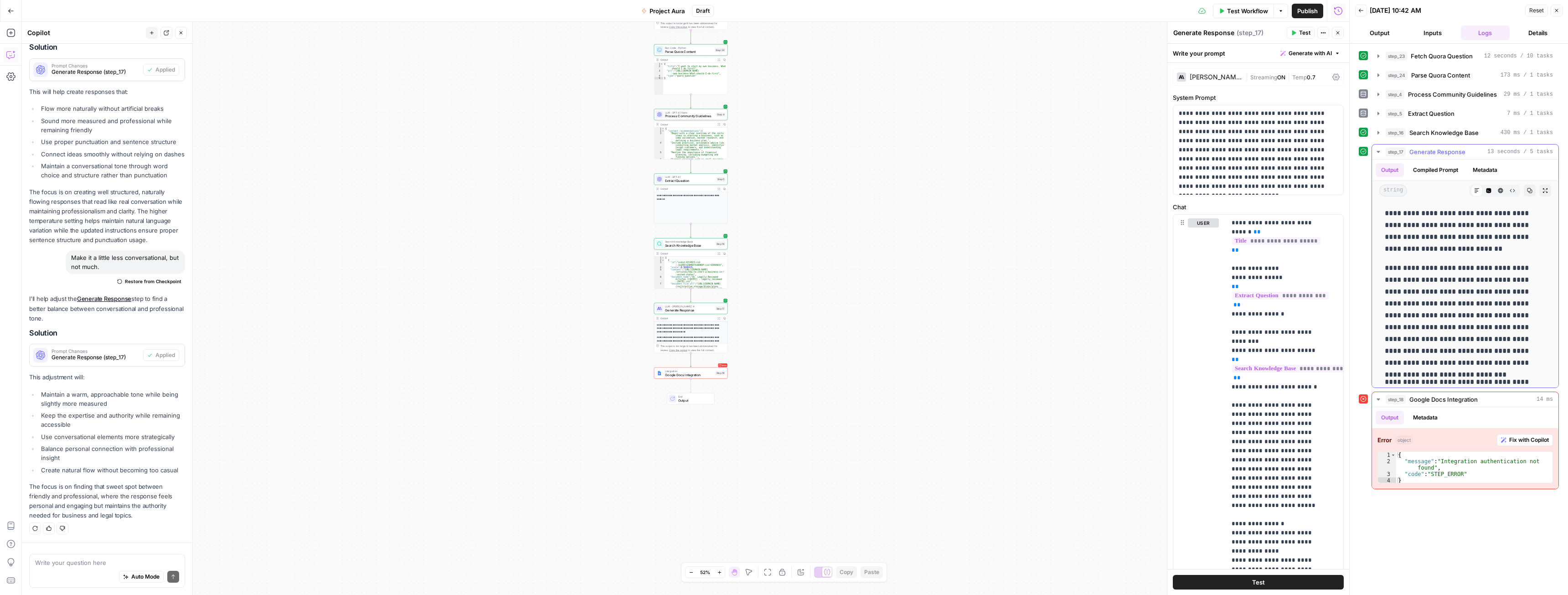
scroll to position [228, 0]
click at [104, 552] on div "Write your question here Auto Mode Send" at bounding box center [107, 569] width 170 height 52
click at [103, 558] on textarea at bounding box center [107, 563] width 144 height 9
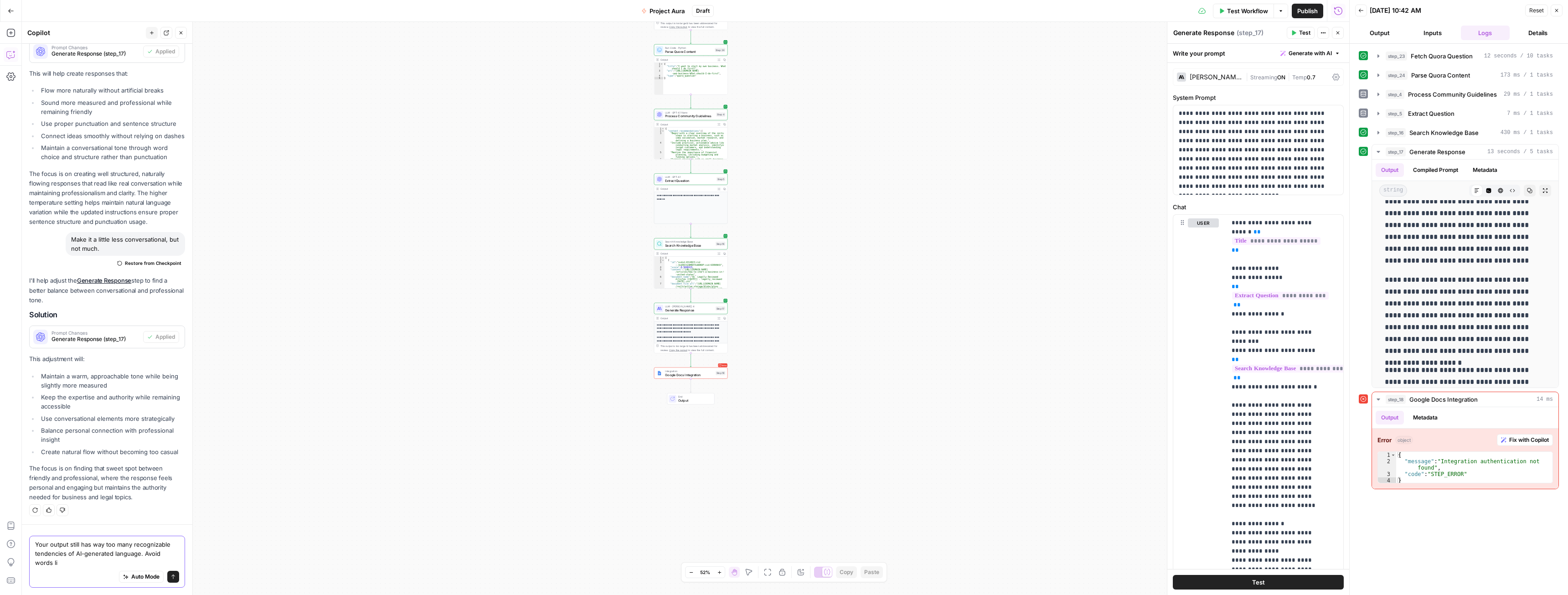
scroll to position [2592, 0]
type textarea "Your output still has way too many recognizable tendencies of AI-generated lang…"
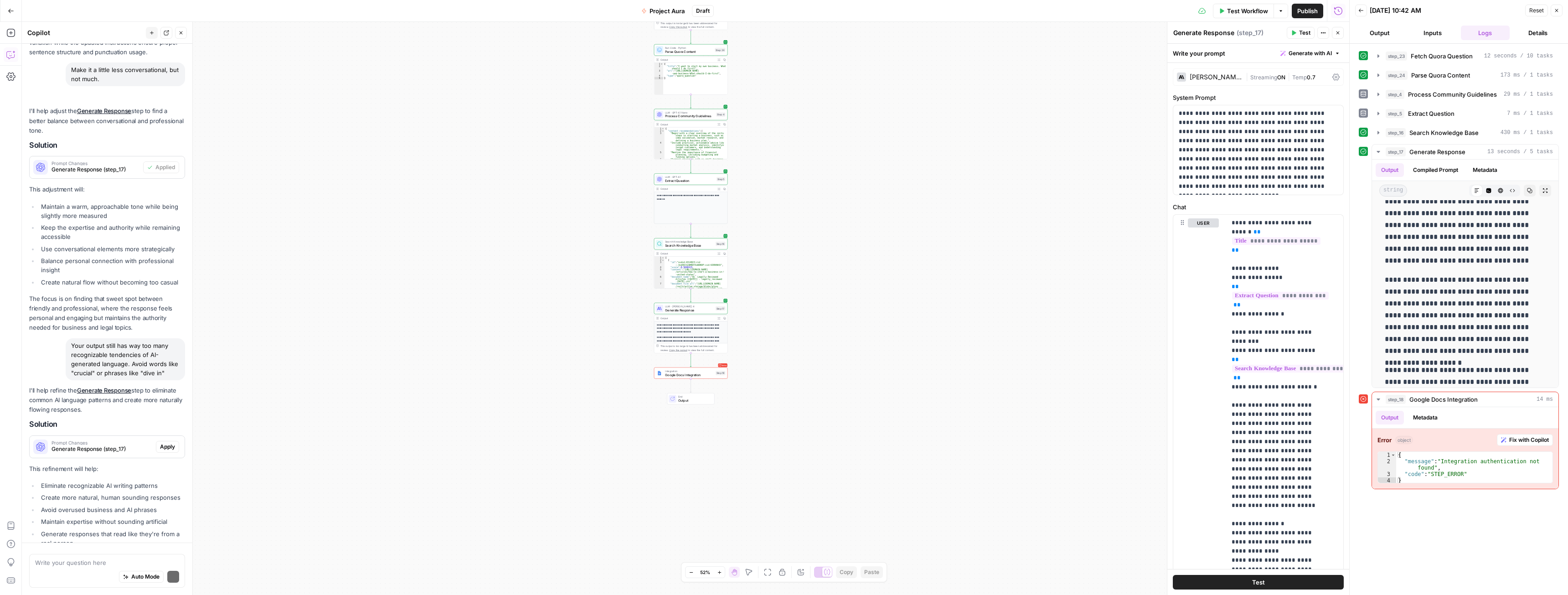
scroll to position [2843, 0]
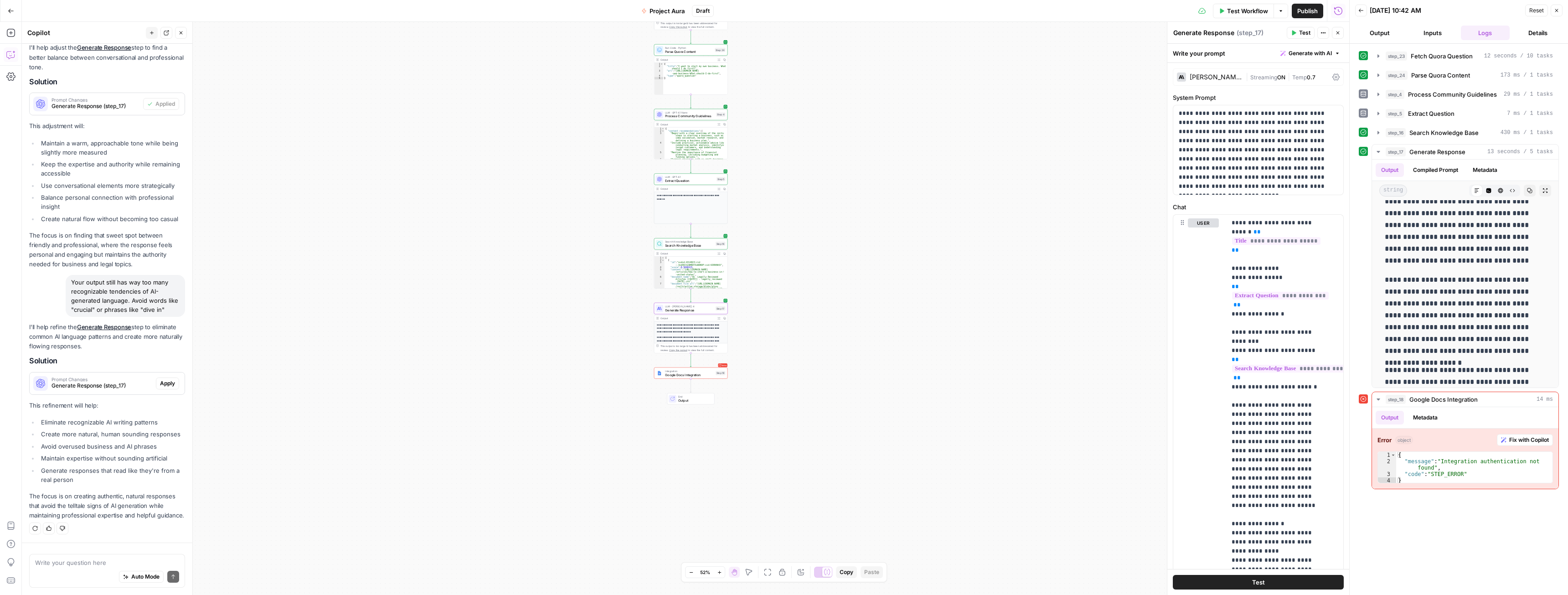
click at [163, 379] on button "Apply" at bounding box center [167, 383] width 23 height 12
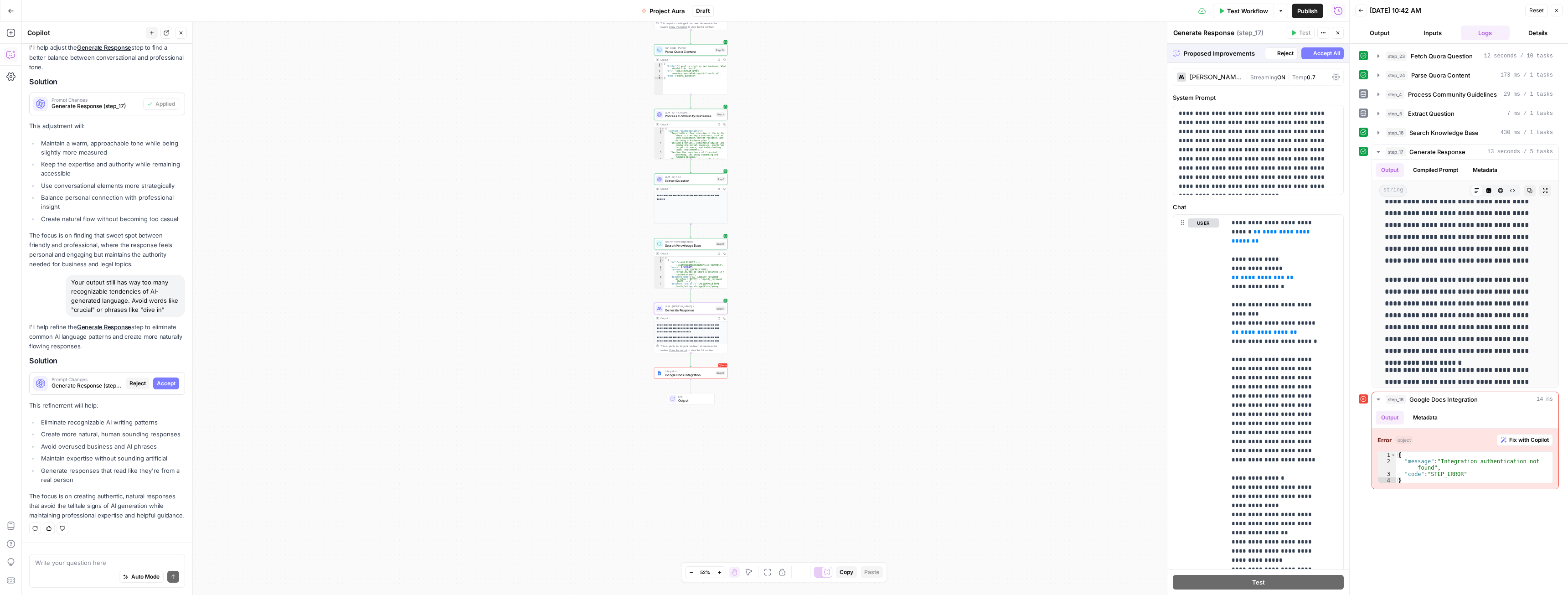
scroll to position [2727, 0]
click at [1319, 55] on span "Accept All" at bounding box center [1326, 53] width 27 height 8
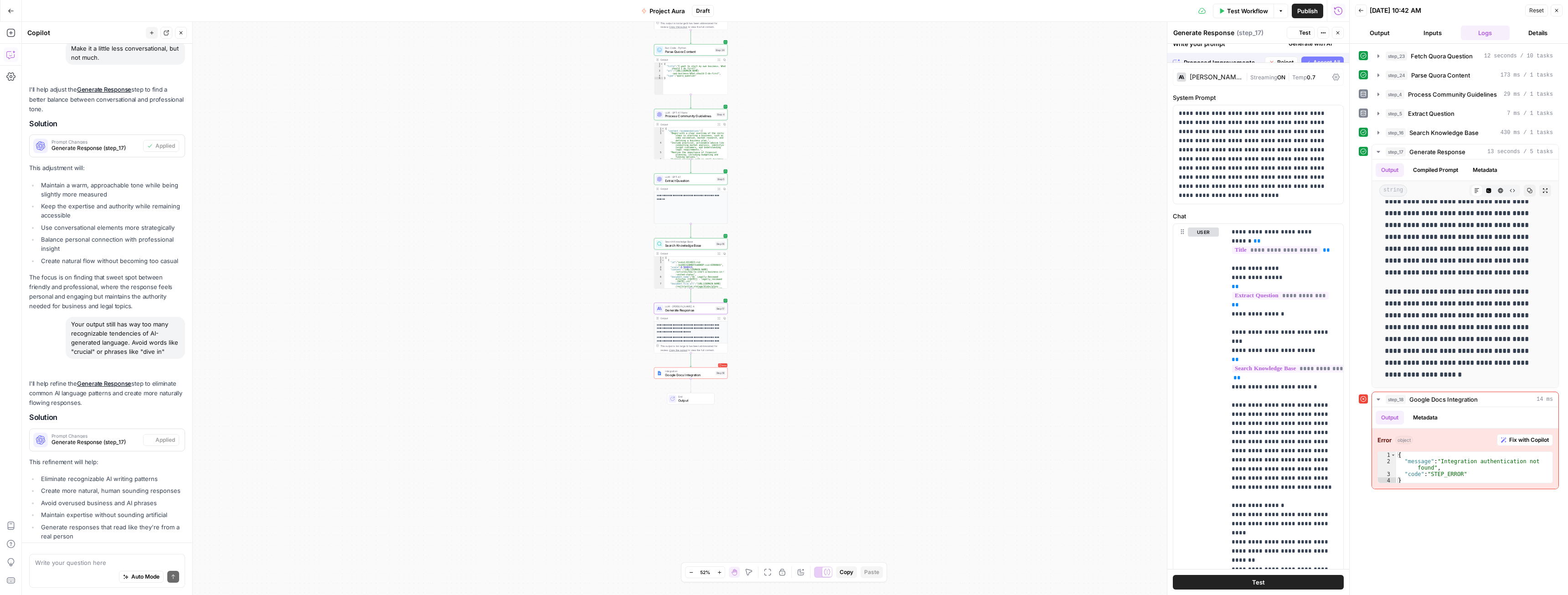
scroll to position [0, 0]
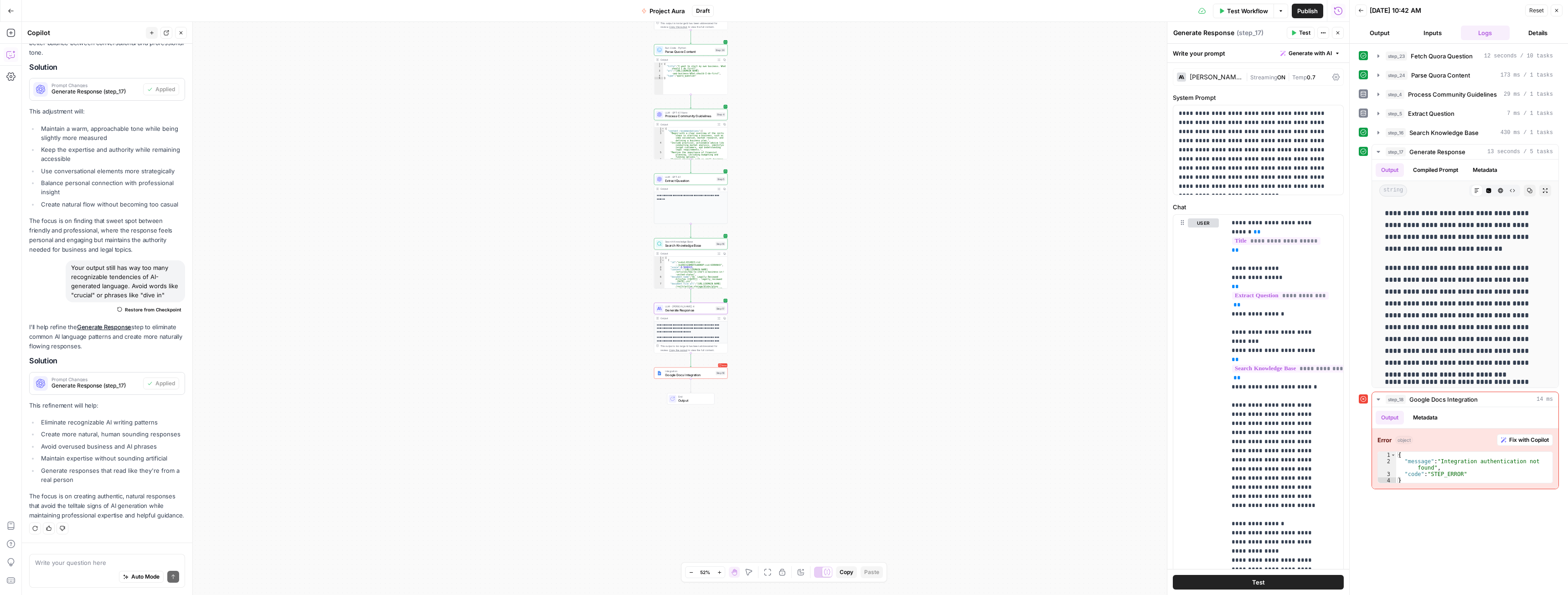
click at [1252, 7] on span "Test Workflow" at bounding box center [1247, 10] width 41 height 9
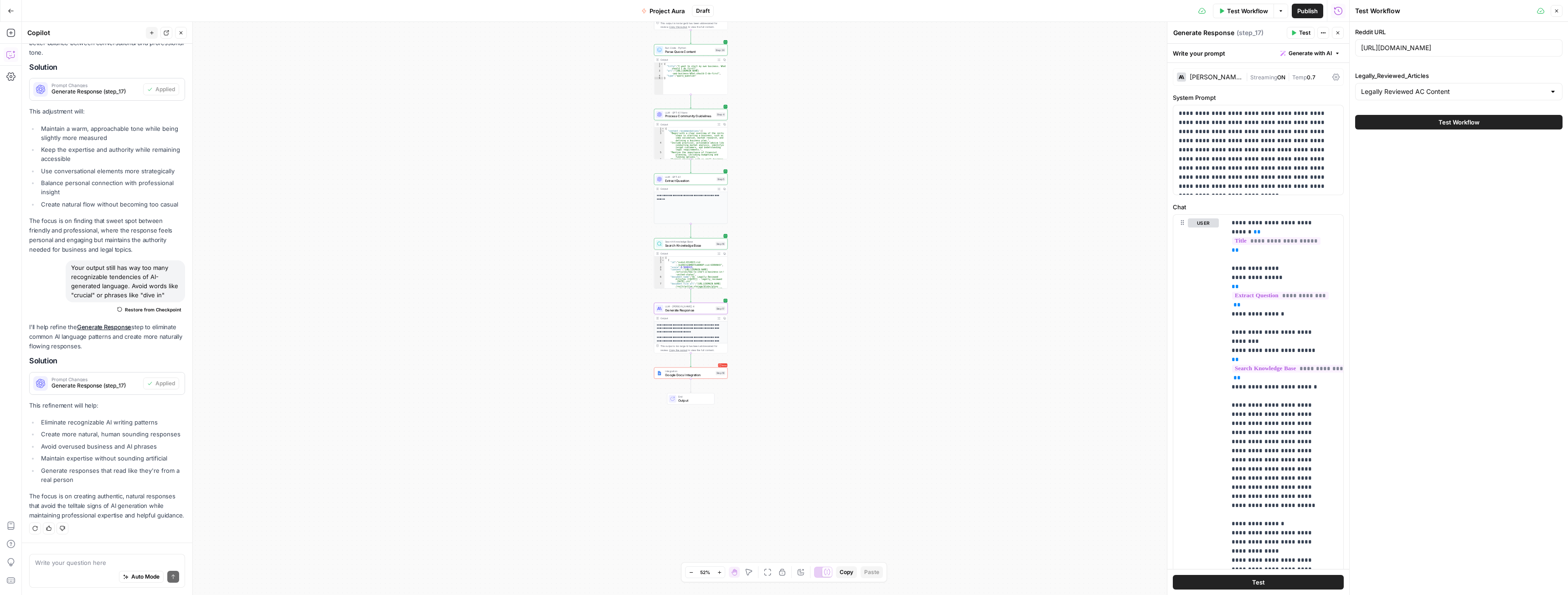
click at [1442, 126] on span "Test Workflow" at bounding box center [1458, 122] width 41 height 9
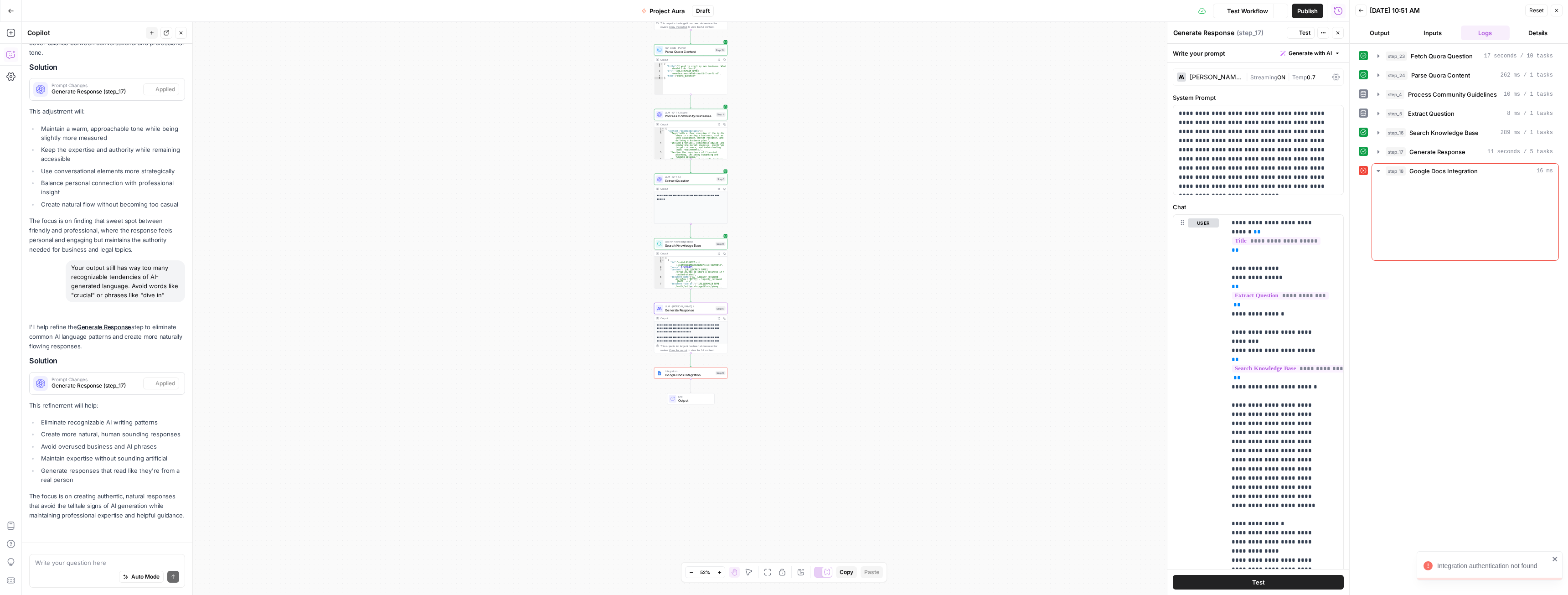
scroll to position [2858, 0]
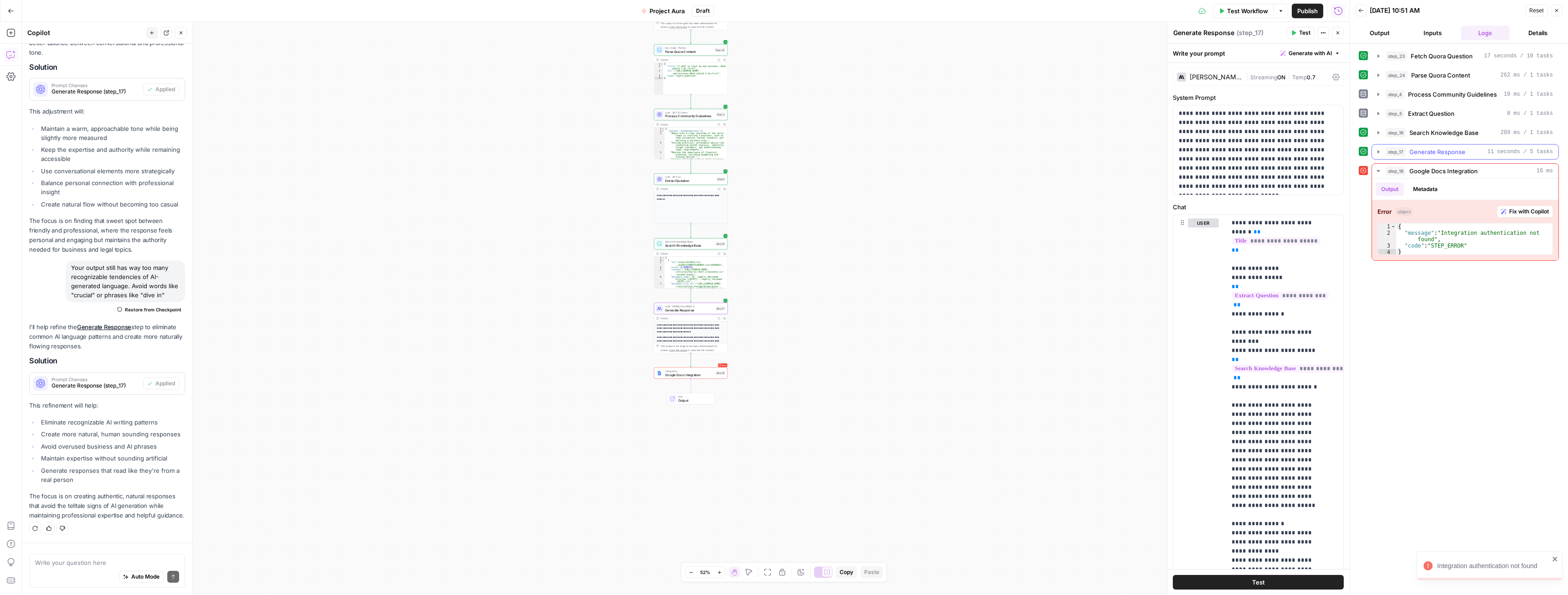
click at [1431, 150] on span "Generate Response" at bounding box center [1437, 152] width 56 height 9
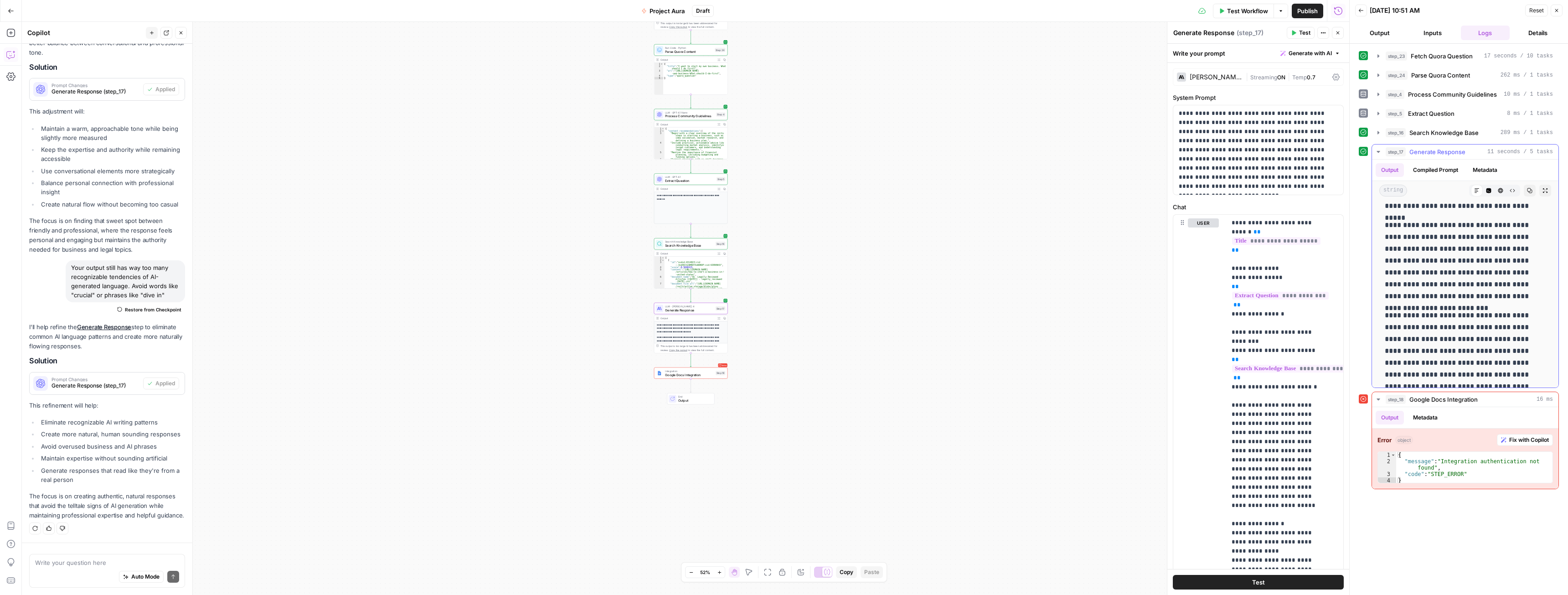
scroll to position [91, 0]
click at [100, 576] on div "Auto Mode Send" at bounding box center [107, 577] width 144 height 20
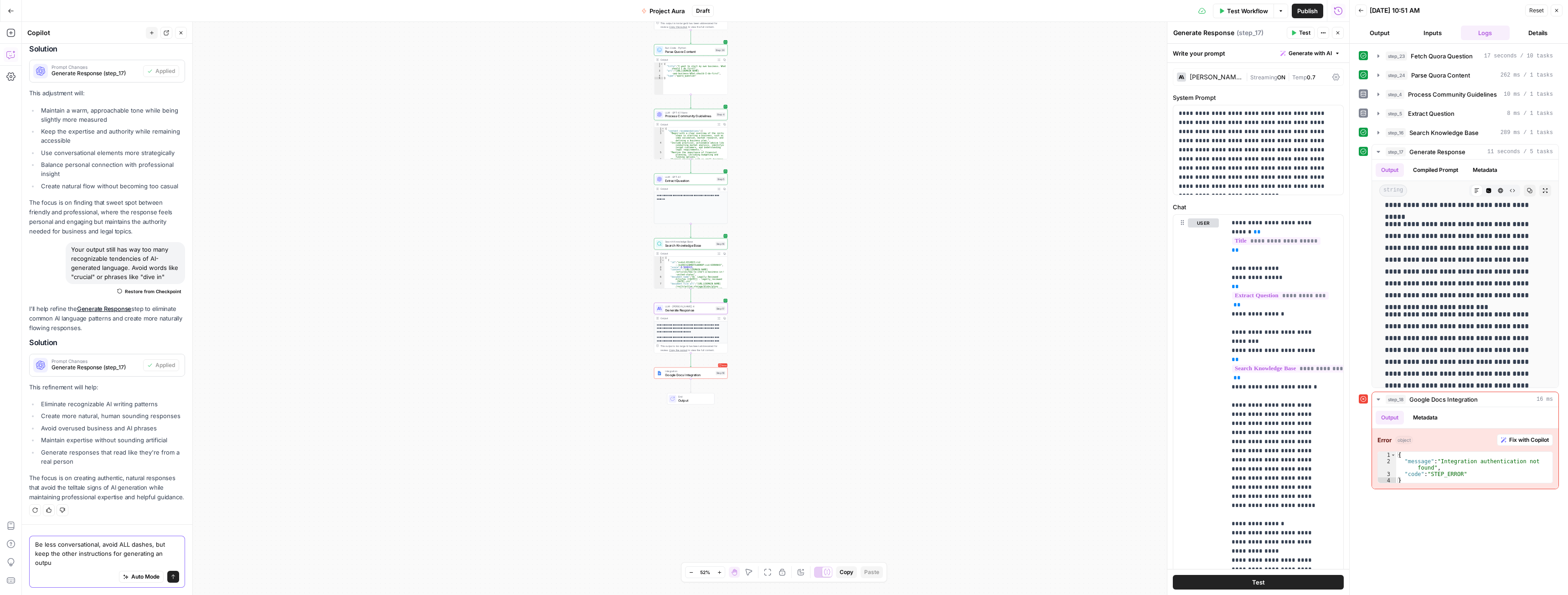
type textarea "Be less conversational, avoid ALL dashes, but keep the other instructions for g…"
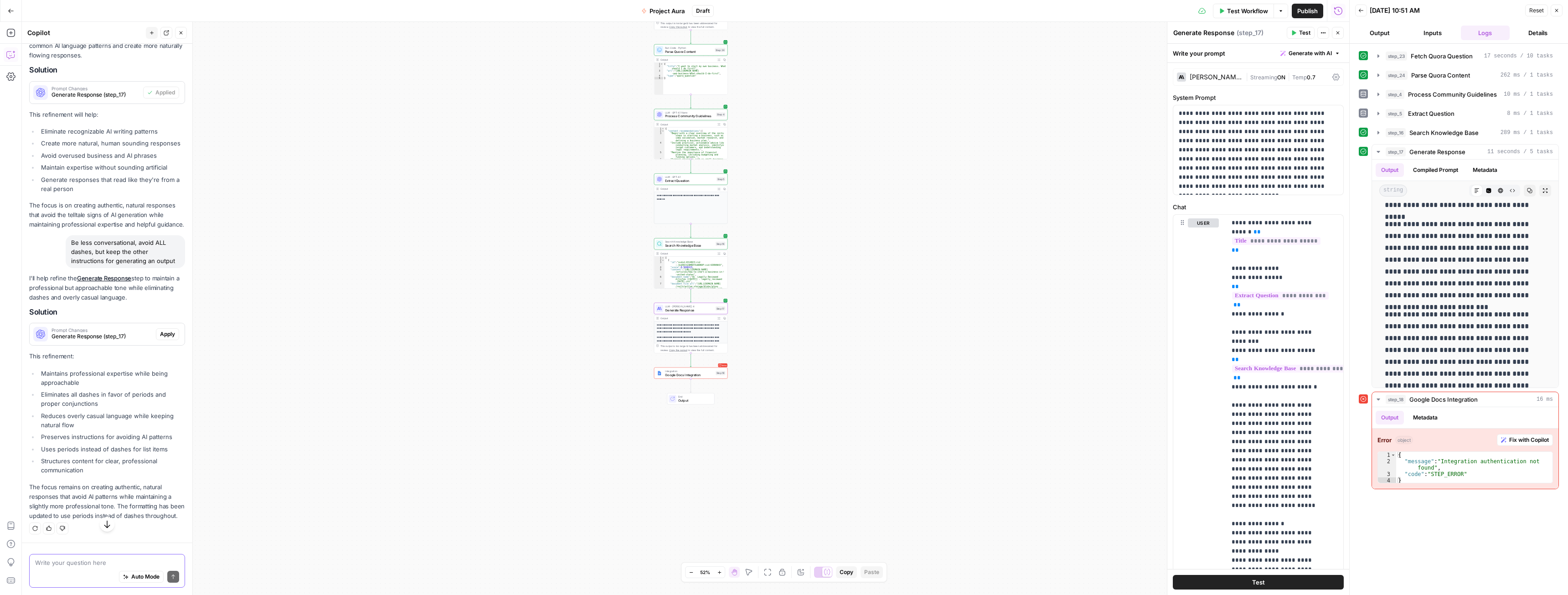
scroll to position [3168, 0]
click at [168, 328] on button "Apply" at bounding box center [167, 334] width 23 height 12
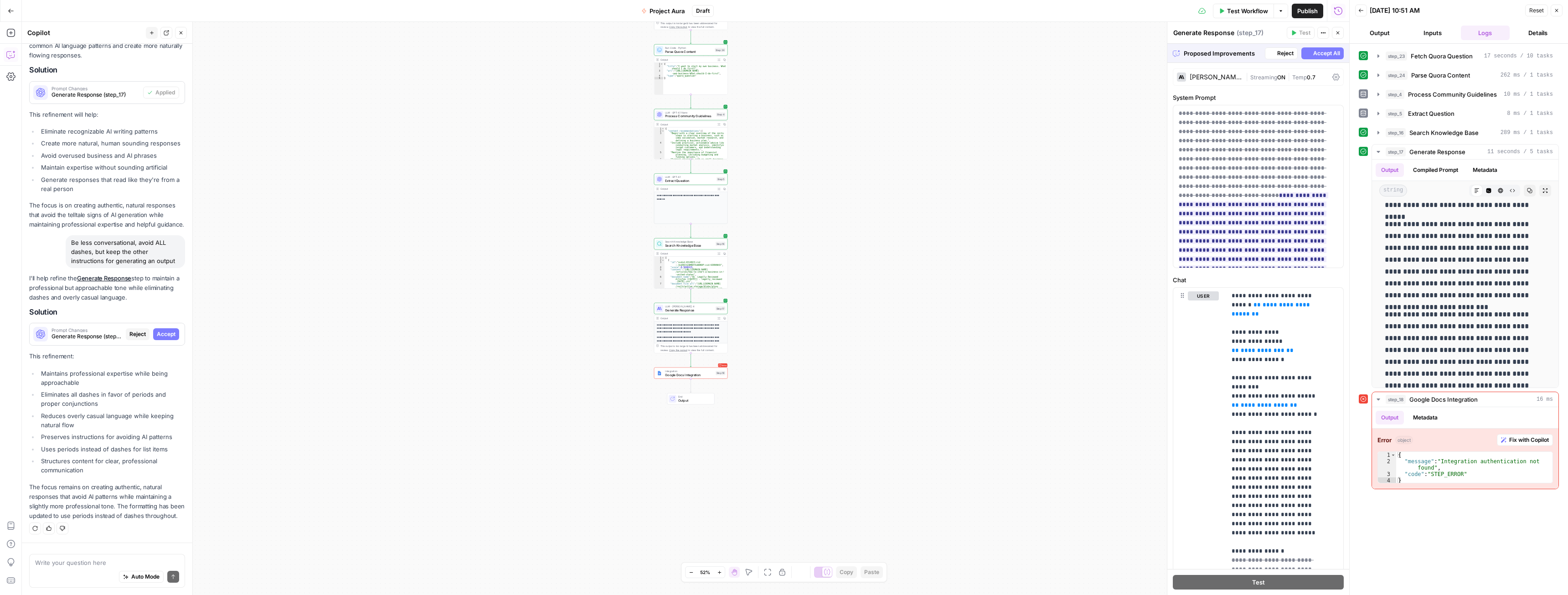
scroll to position [3037, 0]
click at [1313, 52] on span "Accept All" at bounding box center [1326, 53] width 27 height 8
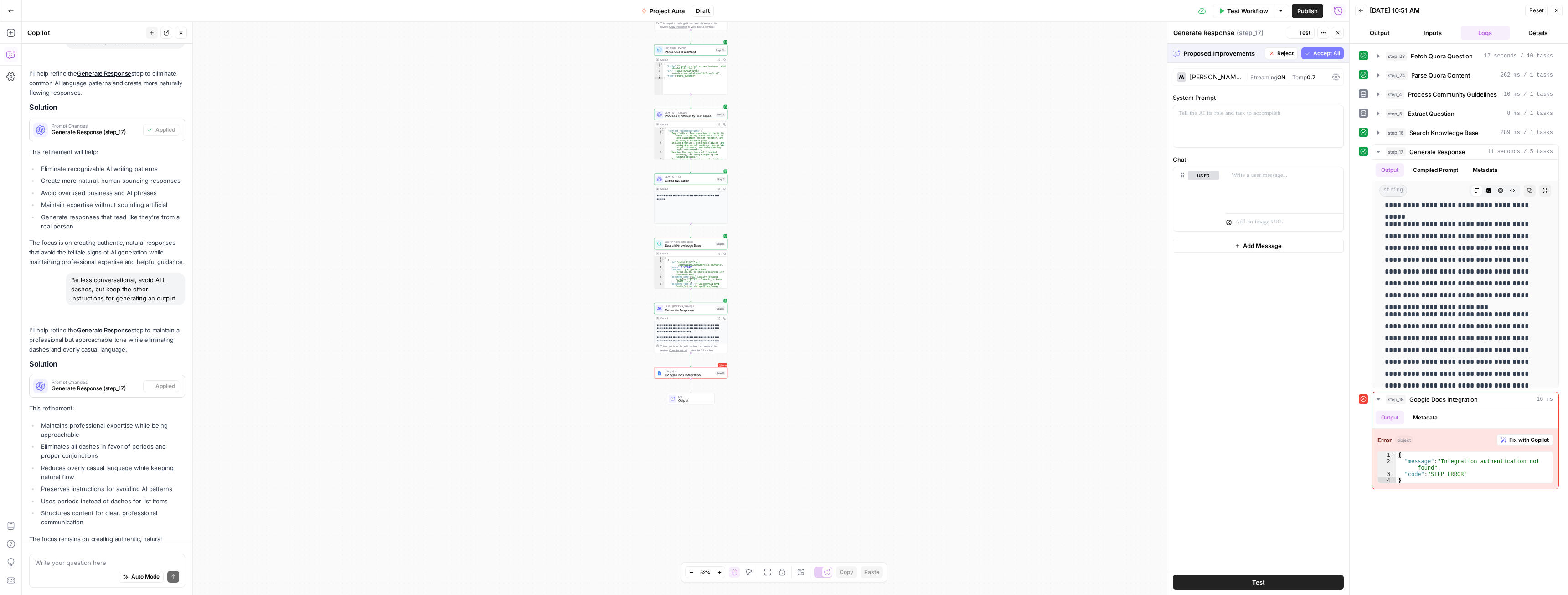
scroll to position [0, 0]
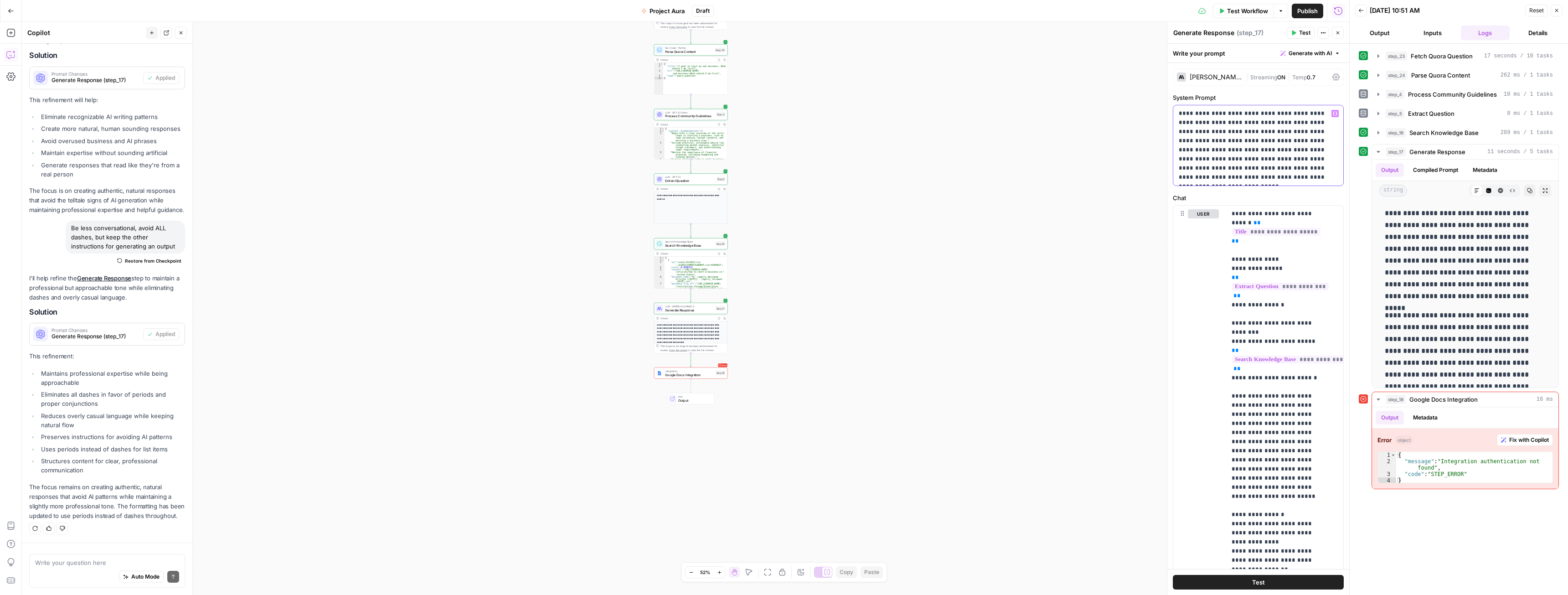
drag, startPoint x: 1304, startPoint y: 177, endPoint x: 1236, endPoint y: 159, distance: 70.3
click at [1236, 159] on p "**********" at bounding box center [1255, 146] width 152 height 73
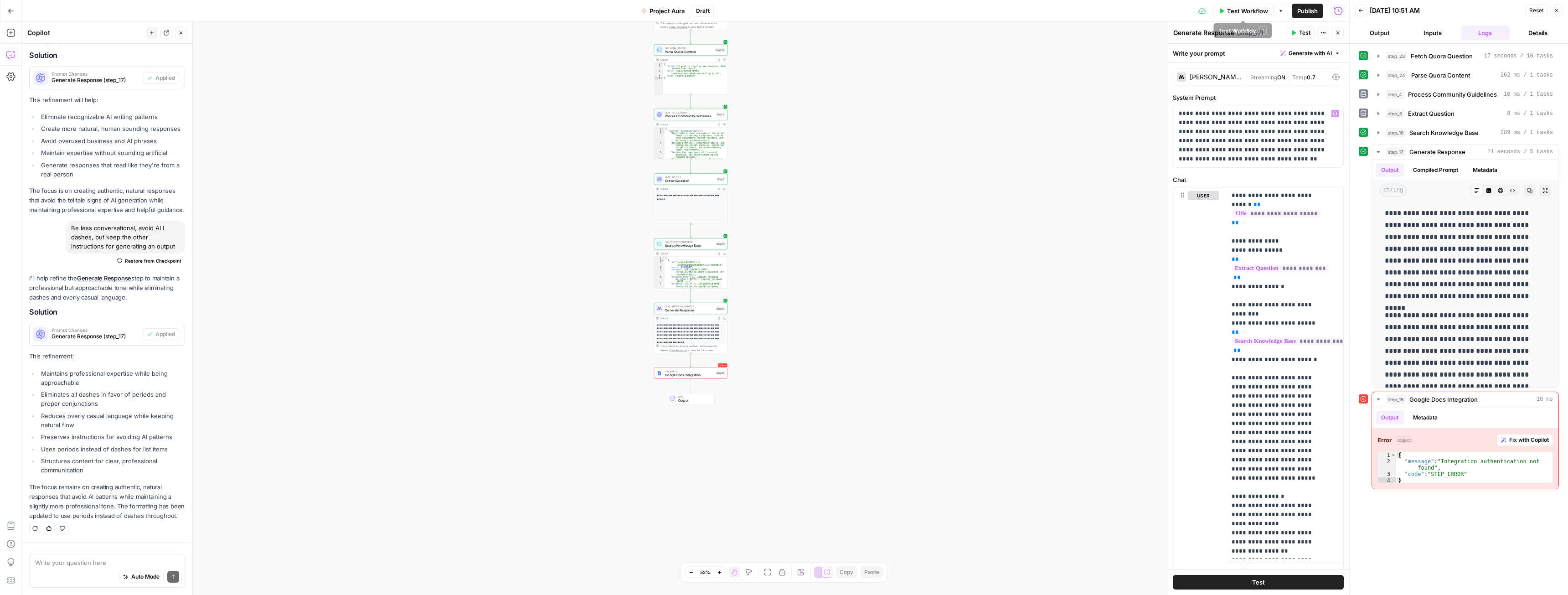
click at [1241, 10] on span "Test Workflow" at bounding box center [1247, 10] width 41 height 9
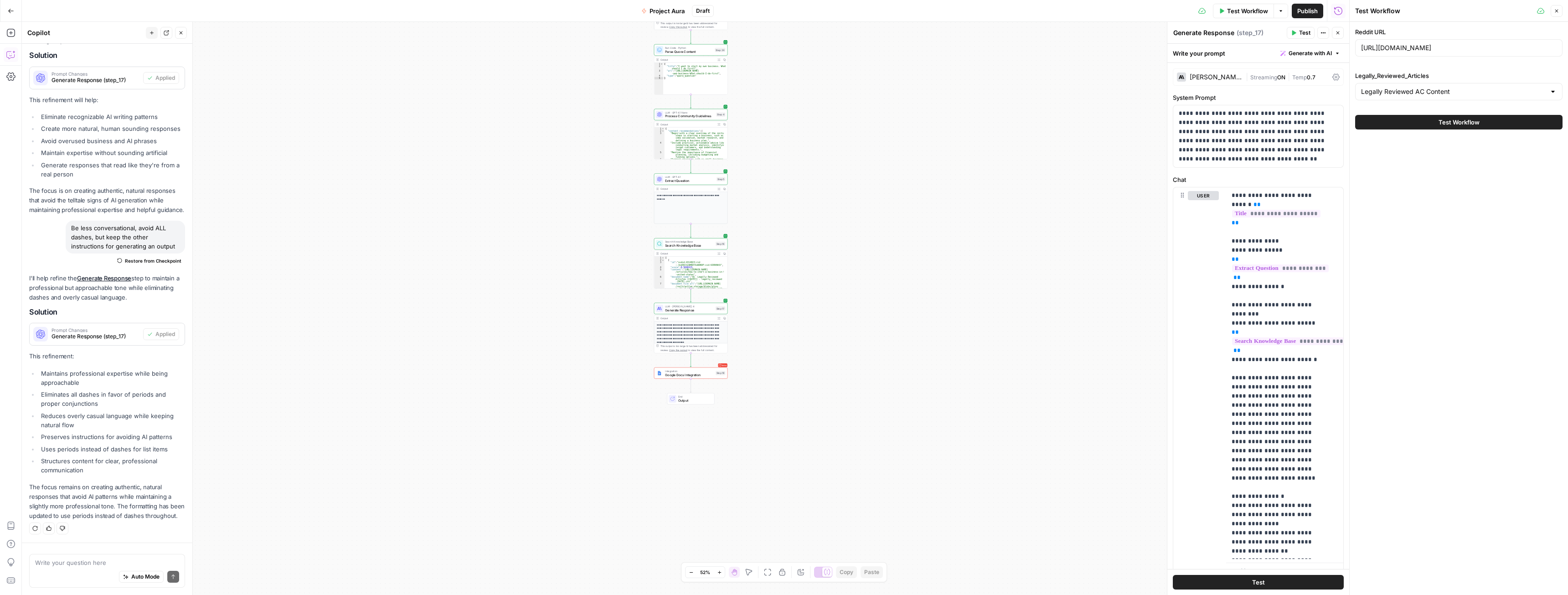
click at [1460, 122] on span "Test Workflow" at bounding box center [1458, 122] width 41 height 9
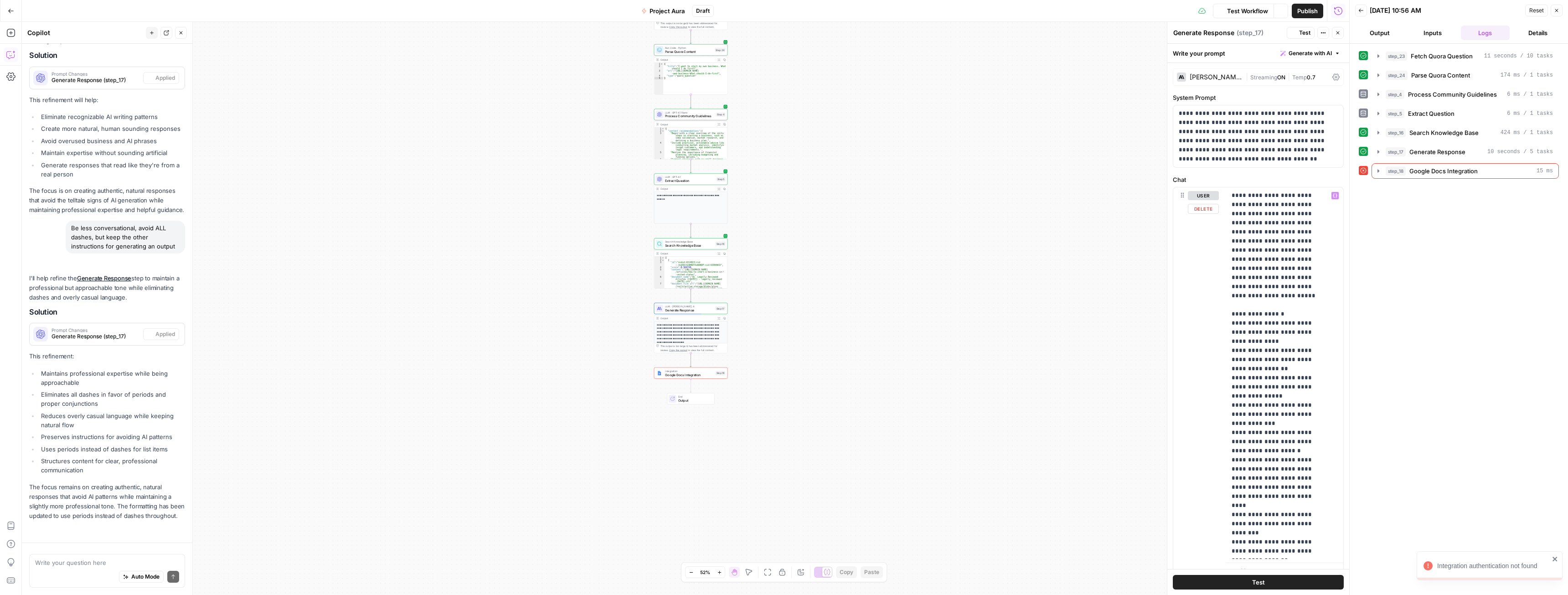
scroll to position [3183, 0]
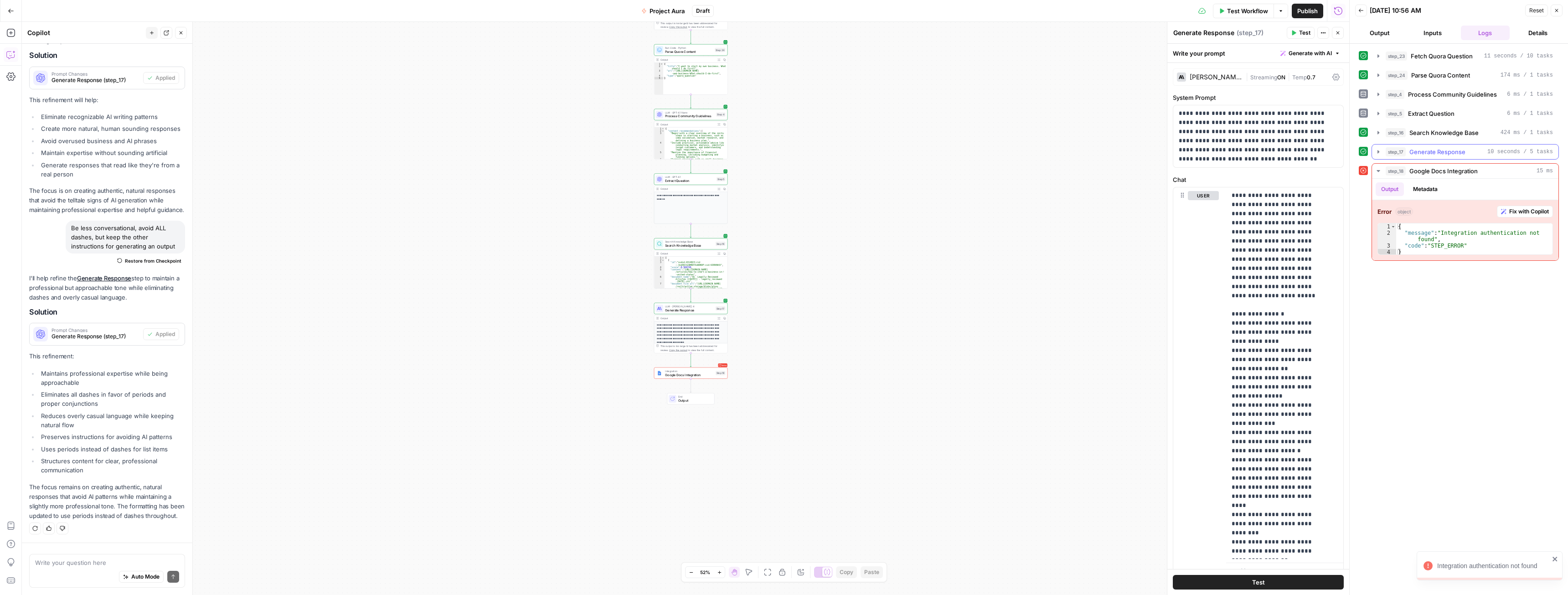
click at [1416, 150] on span "Generate Response" at bounding box center [1437, 152] width 56 height 9
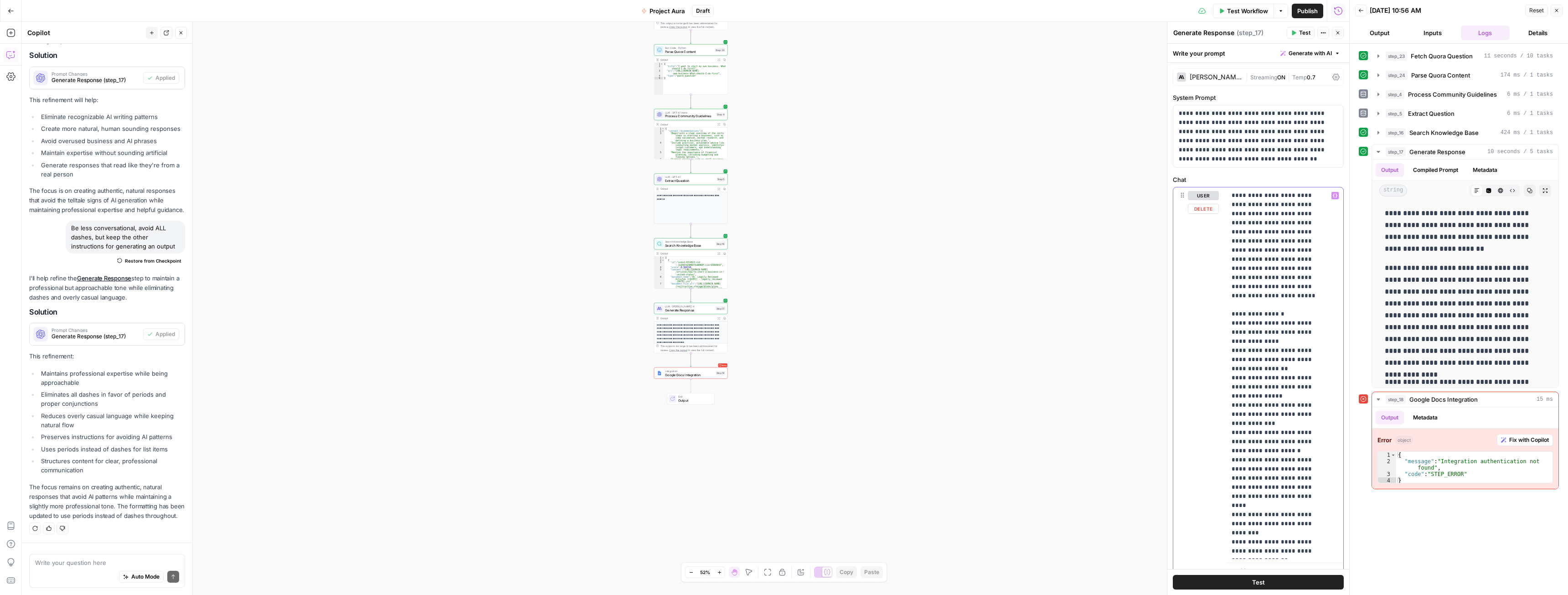
drag, startPoint x: 1293, startPoint y: 449, endPoint x: 1237, endPoint y: 415, distance: 65.5
drag, startPoint x: 1328, startPoint y: 450, endPoint x: 1207, endPoint y: 438, distance: 121.6
click at [1207, 438] on div "**********" at bounding box center [1258, 384] width 170 height 393
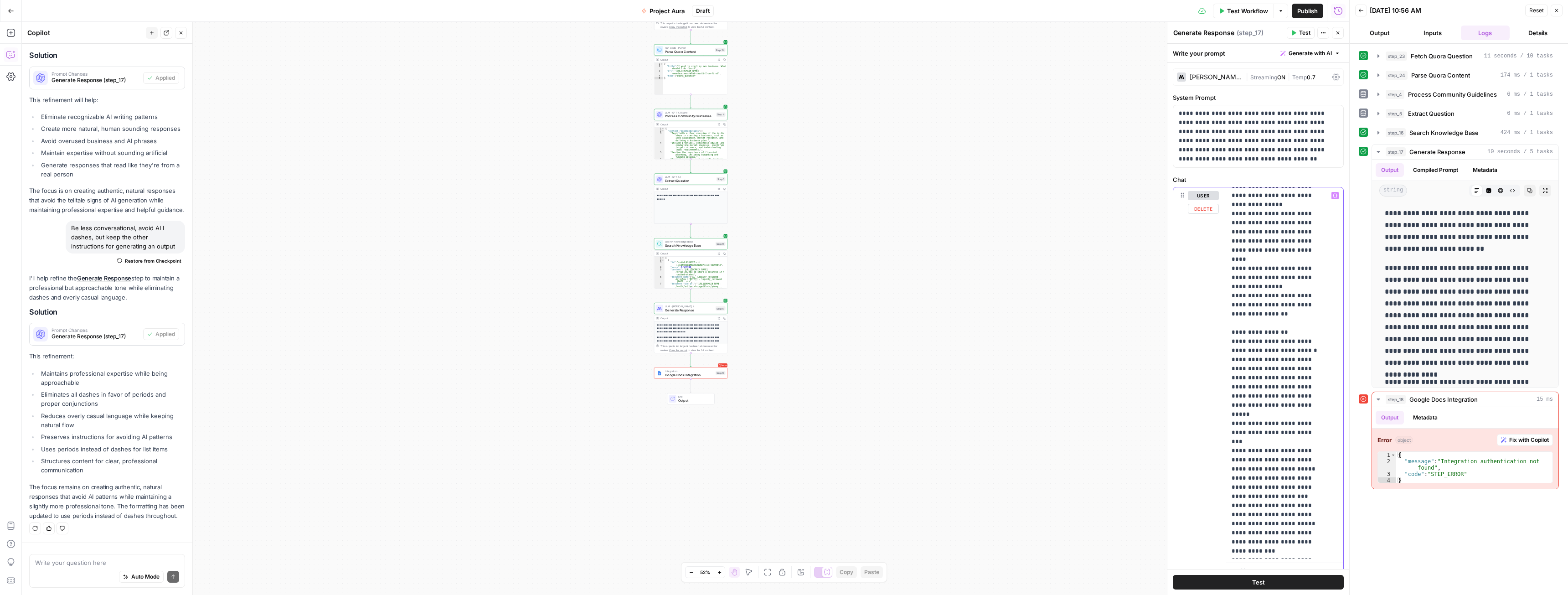
drag, startPoint x: 1275, startPoint y: 344, endPoint x: 1228, endPoint y: 326, distance: 50.3
click at [1228, 326] on div "**********" at bounding box center [1281, 373] width 110 height 371
click at [1262, 457] on p "**********" at bounding box center [1278, 533] width 93 height 1870
click at [1300, 448] on p "**********" at bounding box center [1278, 533] width 93 height 1870
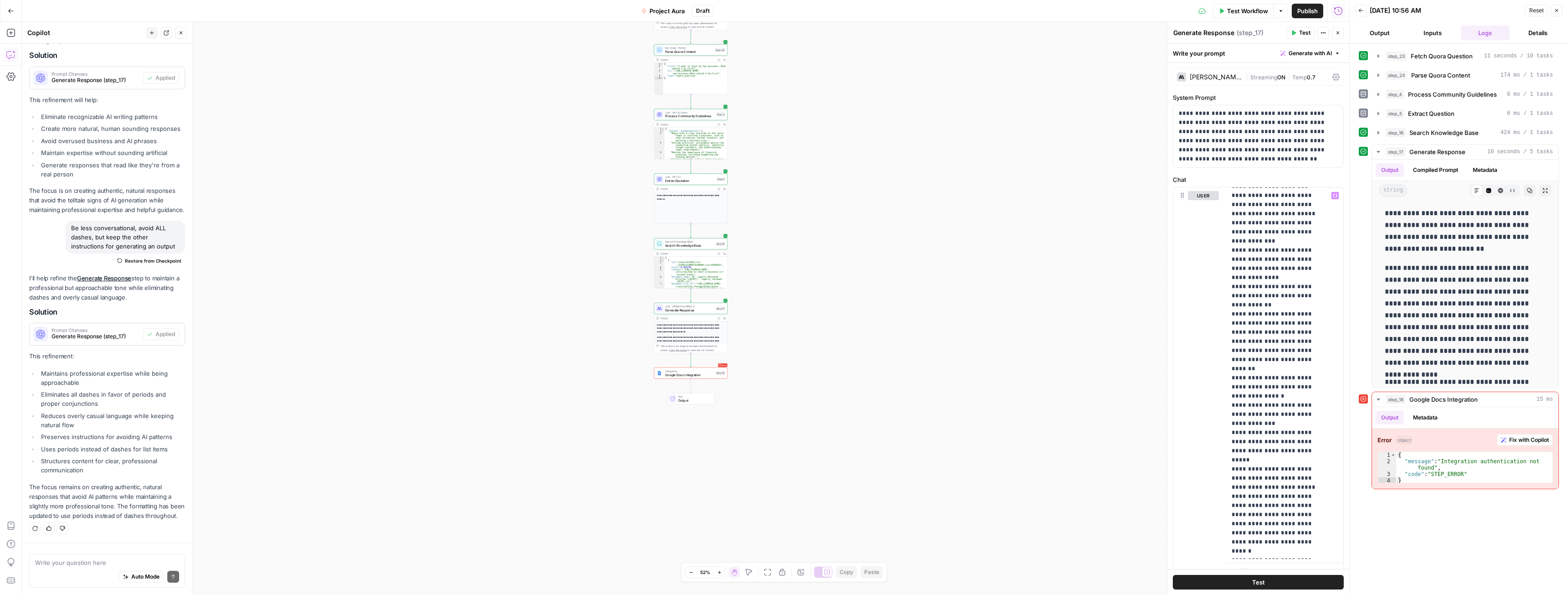
click at [1236, 4] on button "Test Workflow" at bounding box center [1244, 11] width 61 height 15
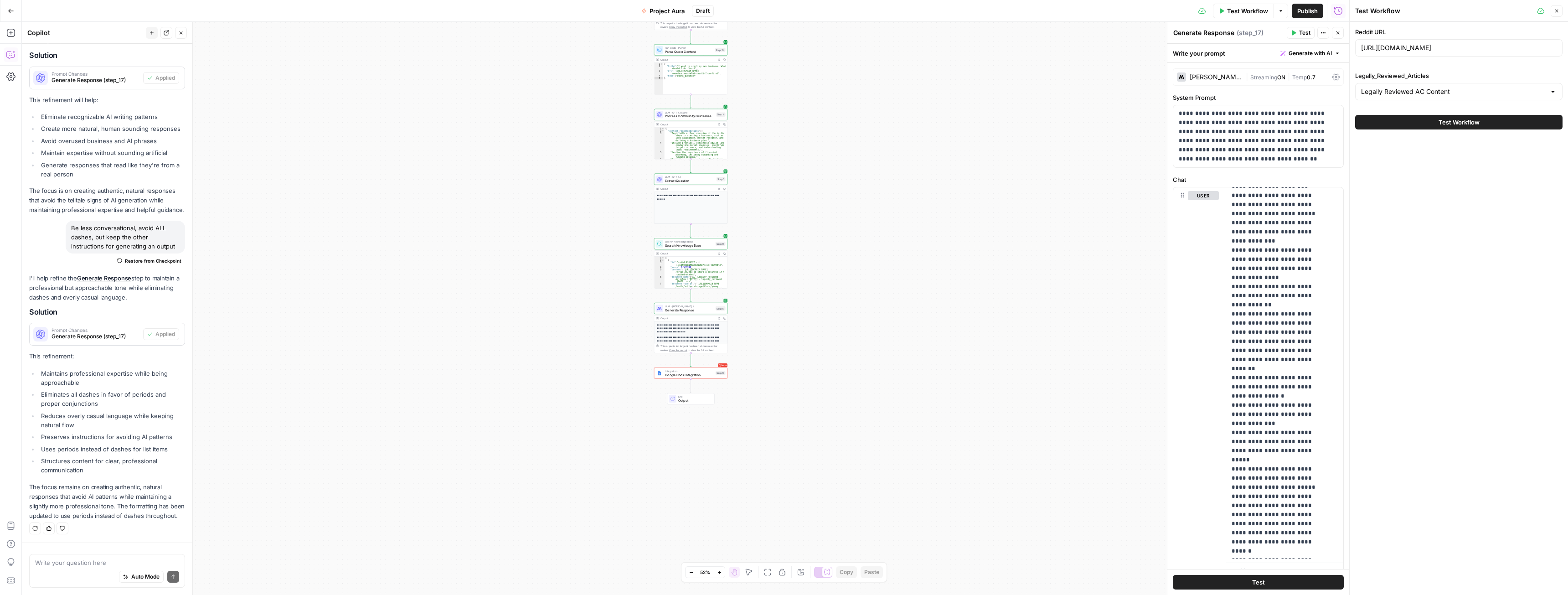
click at [1466, 123] on span "Test Workflow" at bounding box center [1458, 122] width 41 height 9
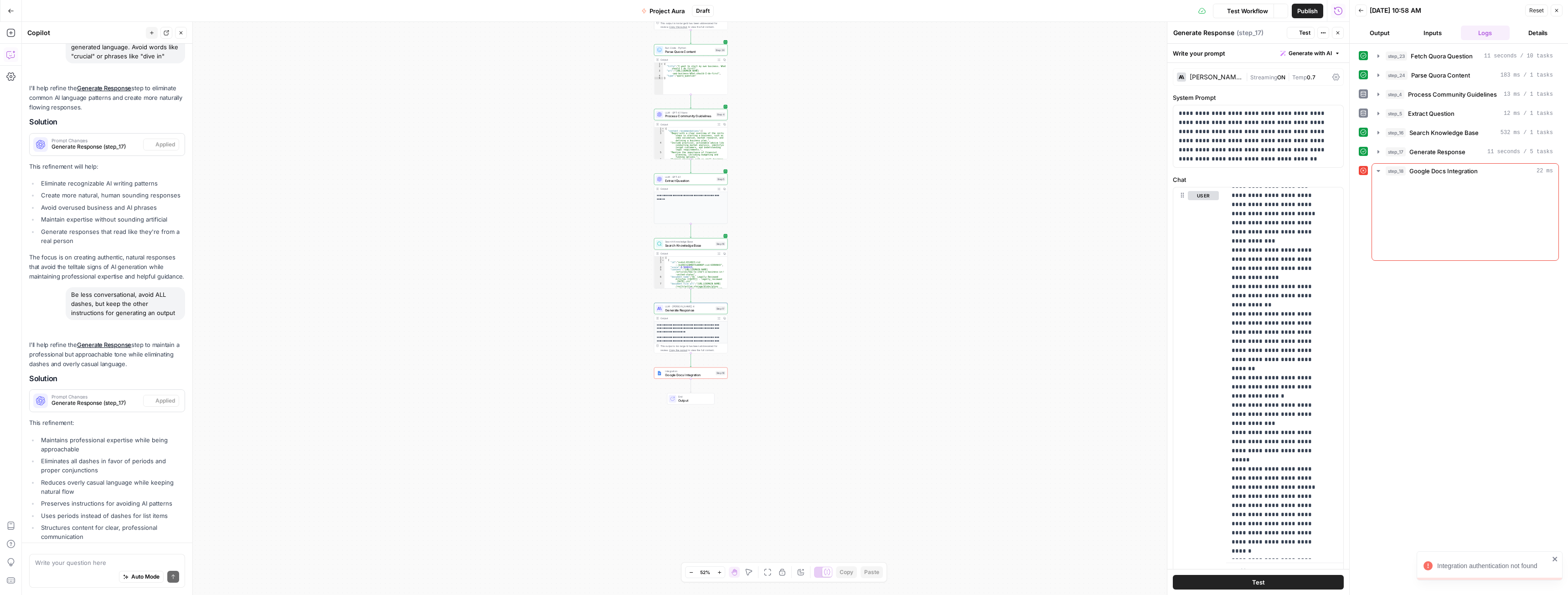
scroll to position [3183, 0]
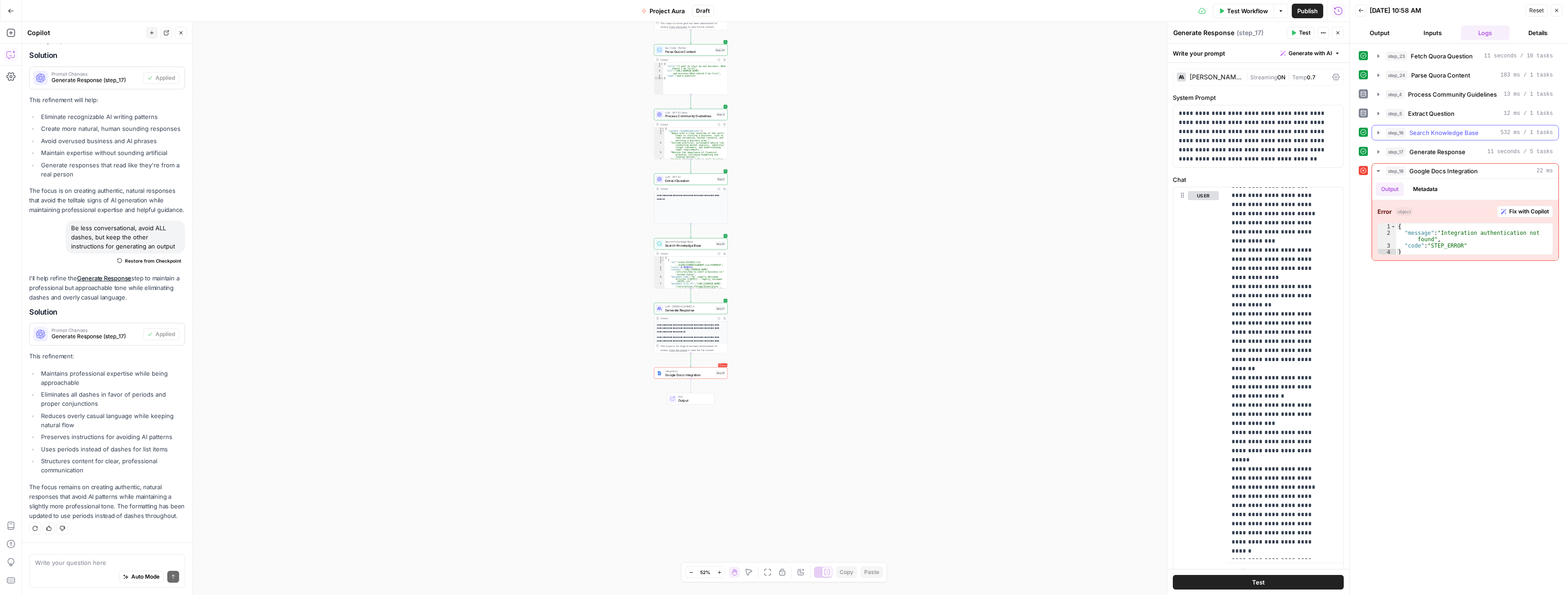
click at [1412, 139] on button "step_16 Search Knowledge Base 532 ms / 1 tasks" at bounding box center [1465, 133] width 186 height 15
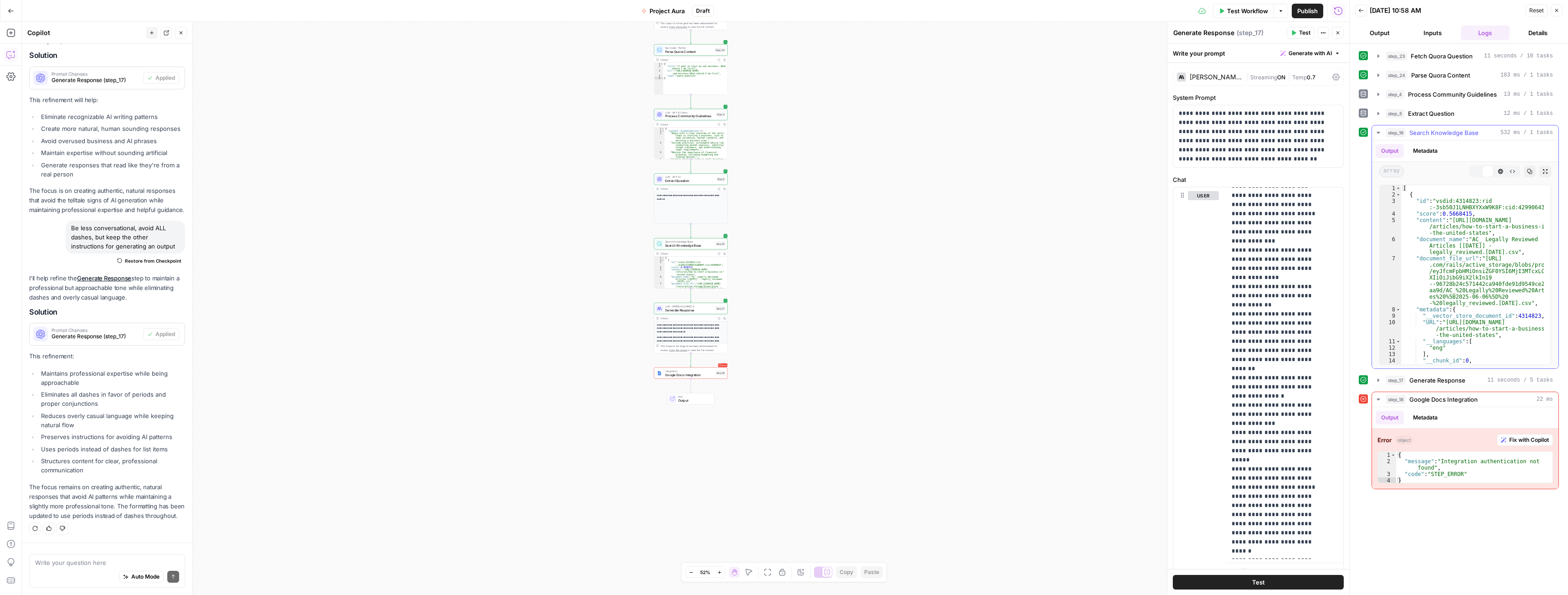
click at [1422, 119] on button "step_5 Extract Question 12 ms / 1 tasks" at bounding box center [1465, 113] width 186 height 15
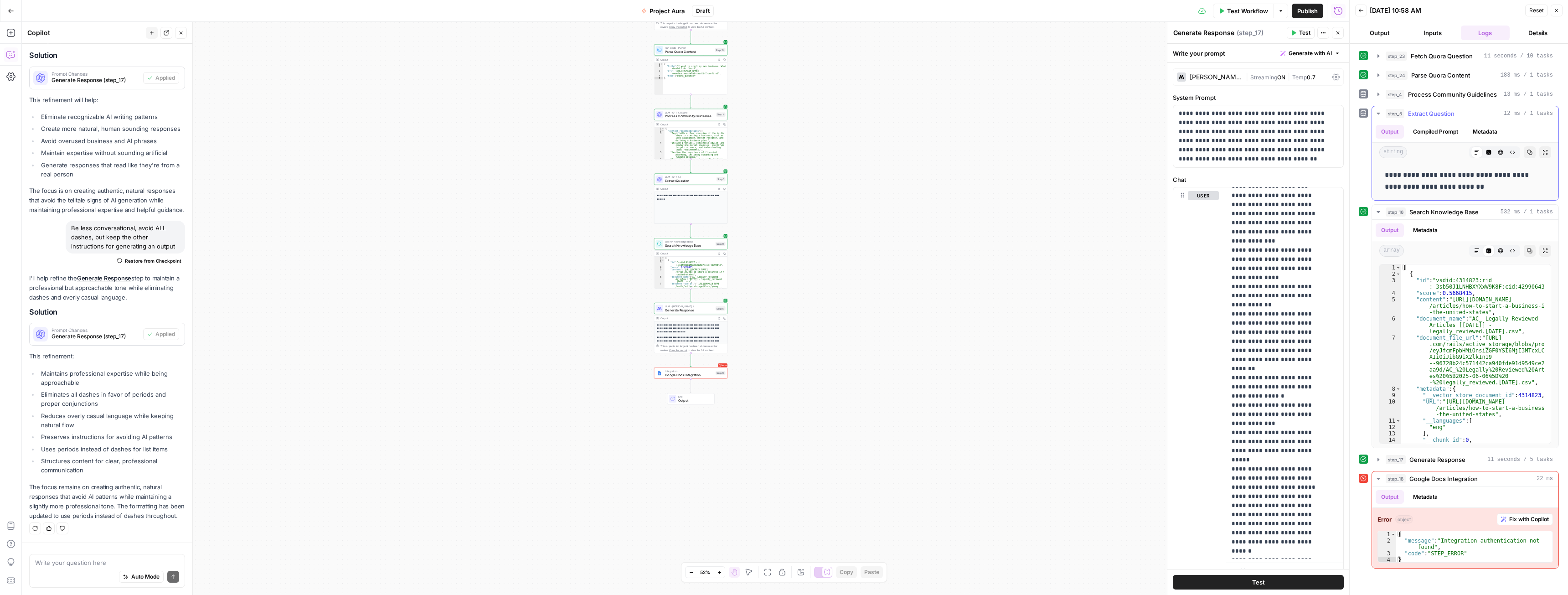
click at [1420, 114] on span "Extract Question" at bounding box center [1431, 113] width 46 height 9
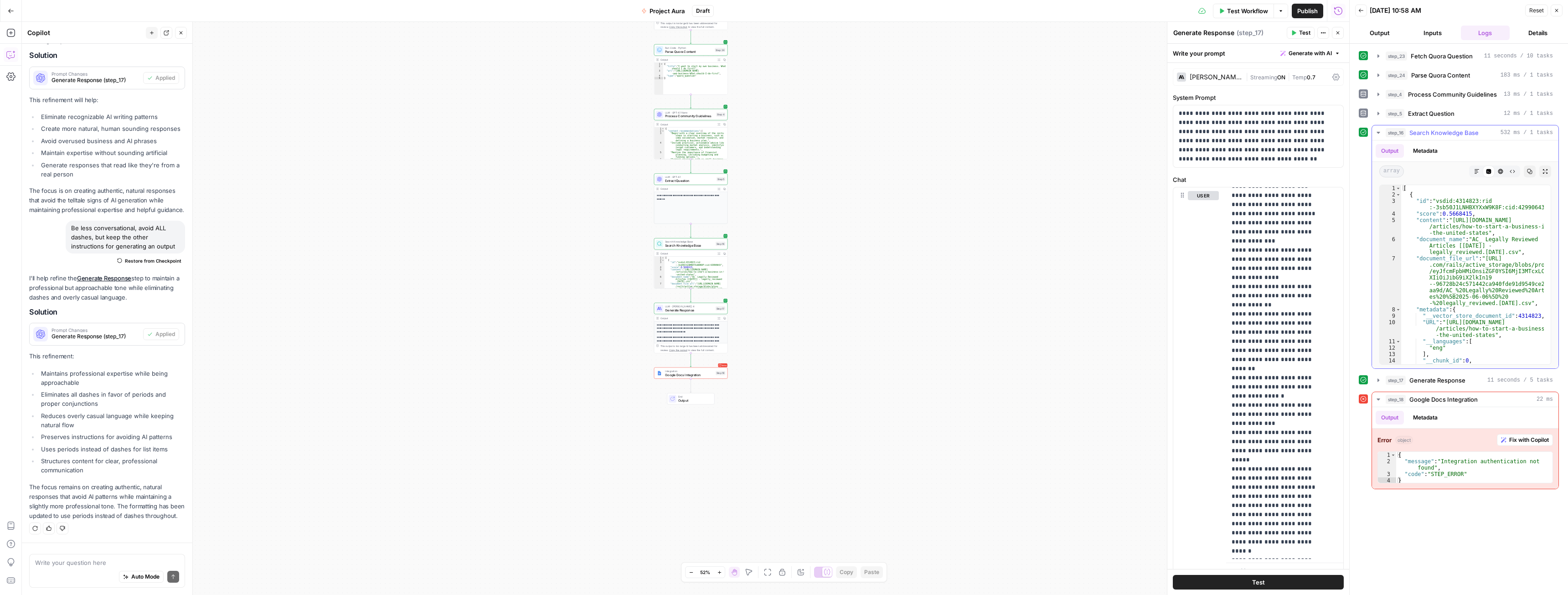
click at [1430, 133] on span "Search Knowledge Base" at bounding box center [1444, 132] width 69 height 9
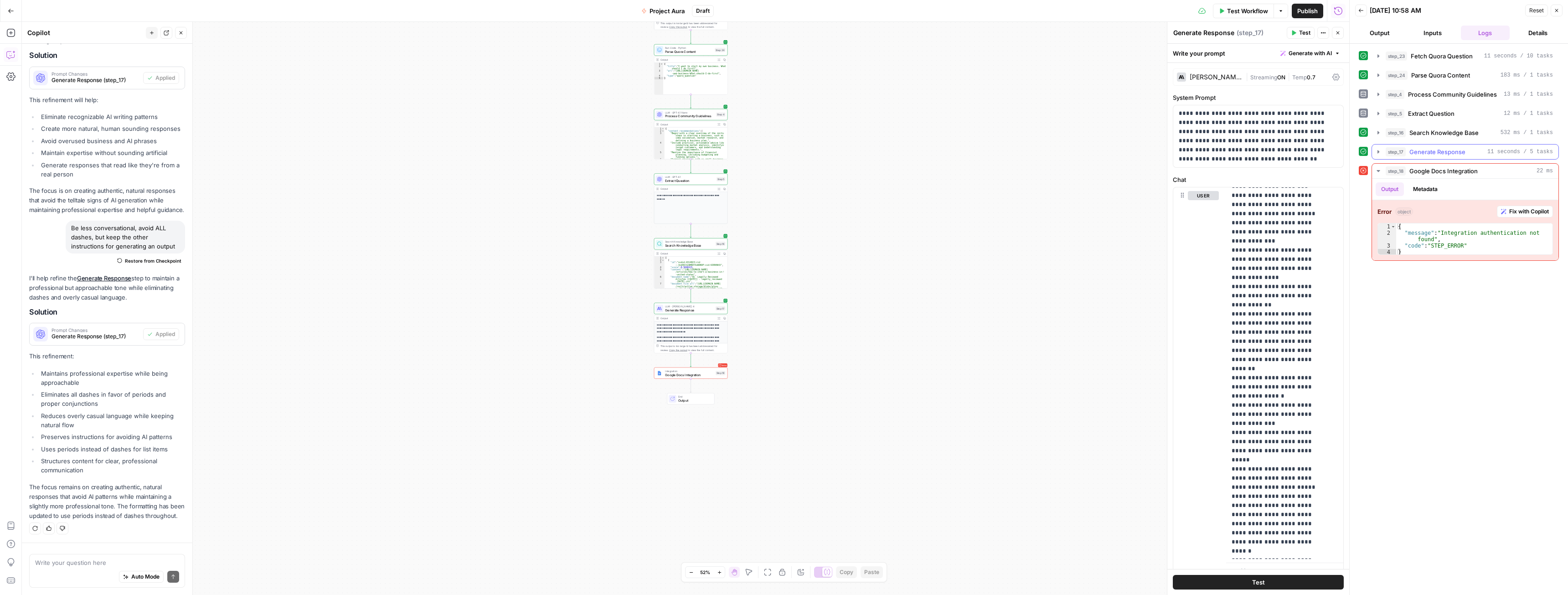
click at [1433, 150] on span "Generate Response" at bounding box center [1437, 152] width 56 height 9
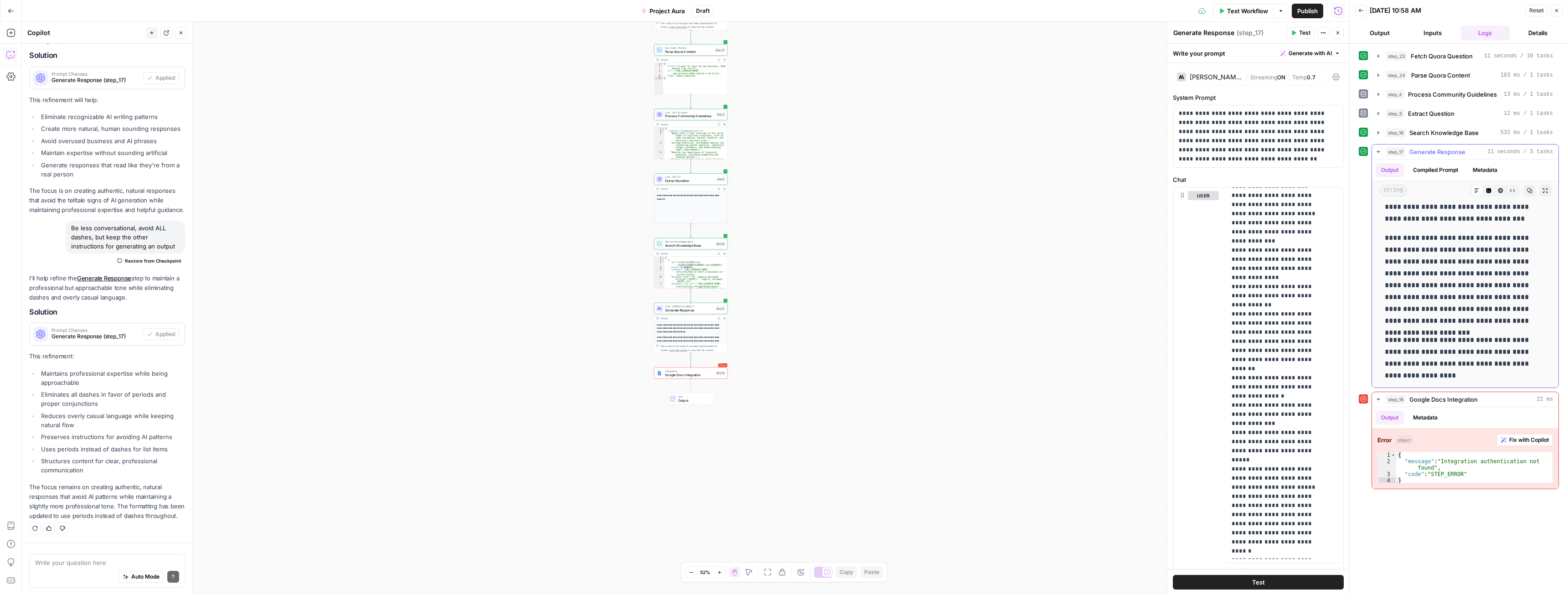
scroll to position [554, 0]
click at [1303, 10] on span "Publish" at bounding box center [1307, 10] width 21 height 9
click at [7, 14] on button "Go Back" at bounding box center [10, 10] width 16 height 16
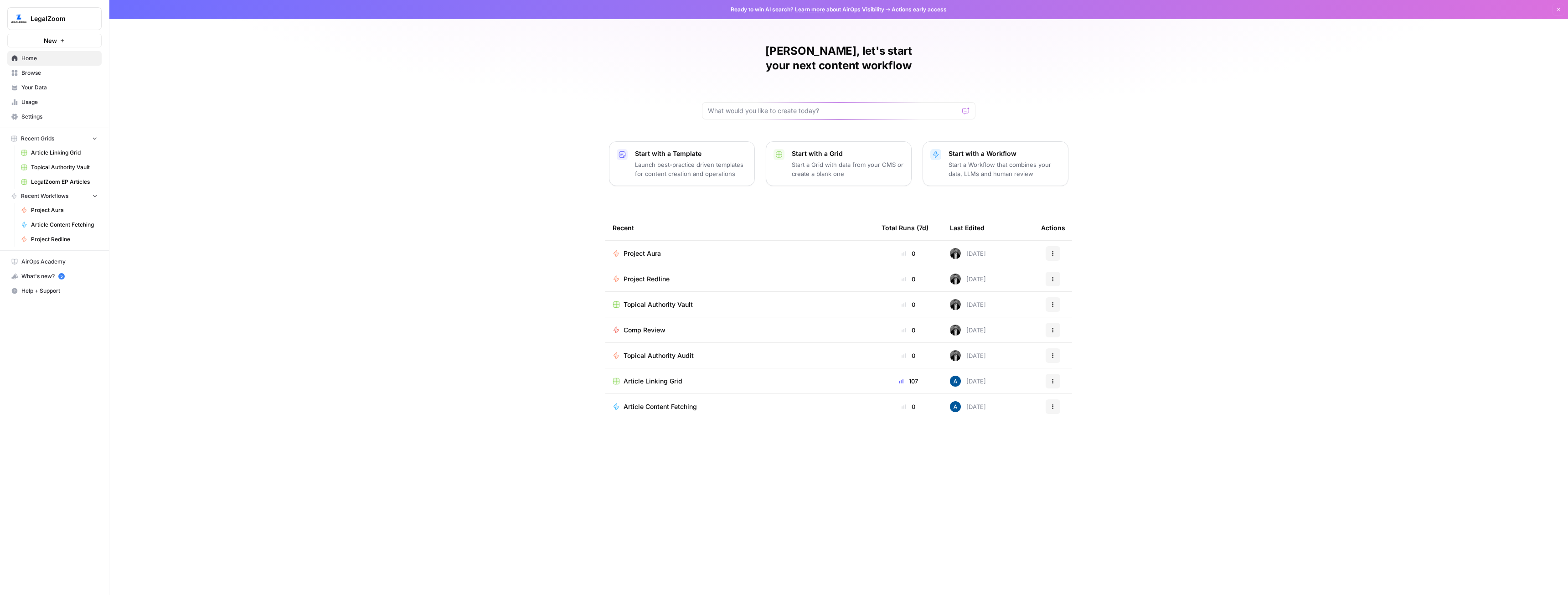
click at [686, 249] on div "Project Aura" at bounding box center [740, 253] width 254 height 9
